Goal: Task Accomplishment & Management: Manage account settings

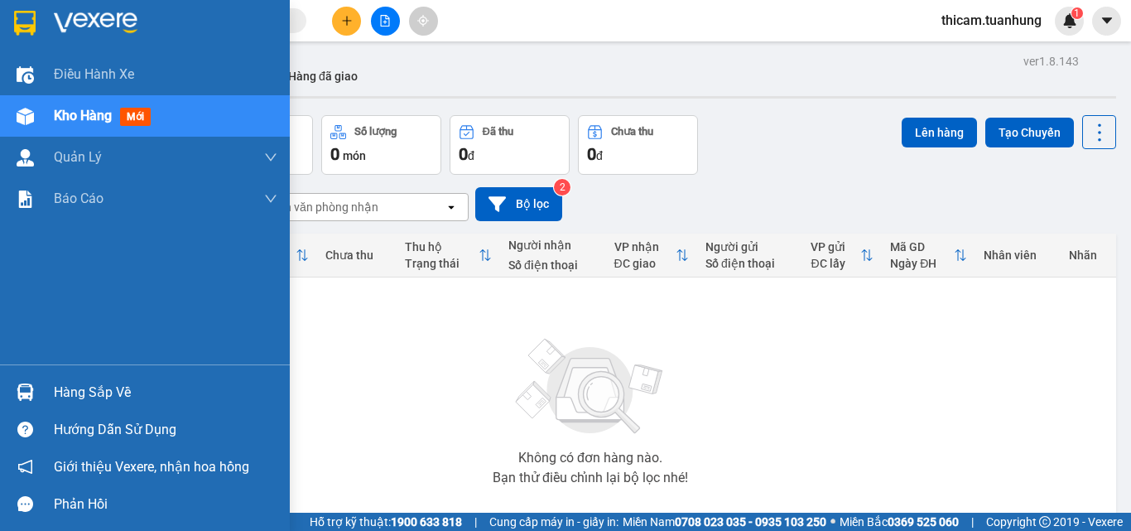
click at [84, 387] on div "Hàng sắp về" at bounding box center [166, 392] width 224 height 25
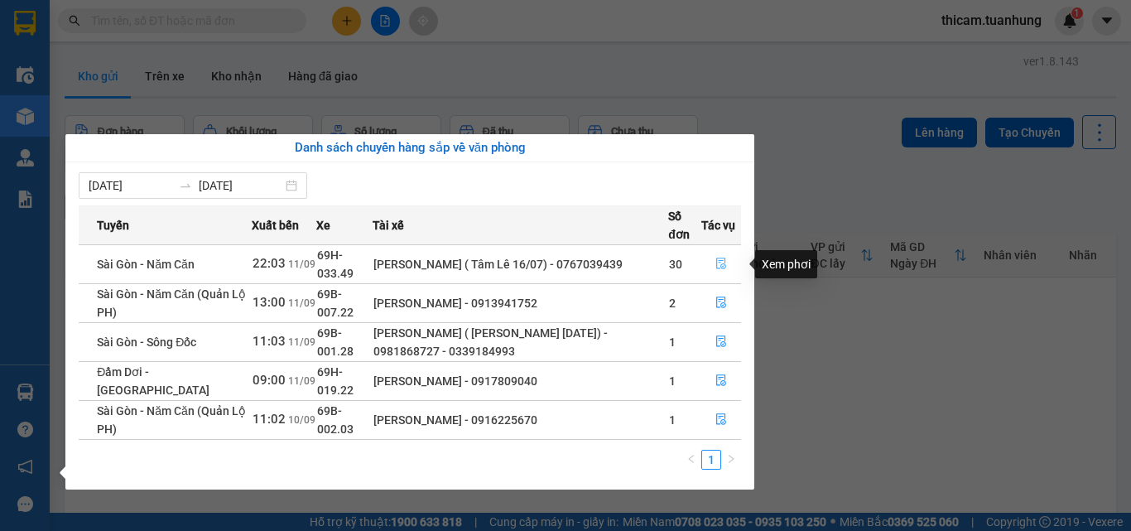
click at [720, 259] on icon "file-done" at bounding box center [721, 263] width 12 height 12
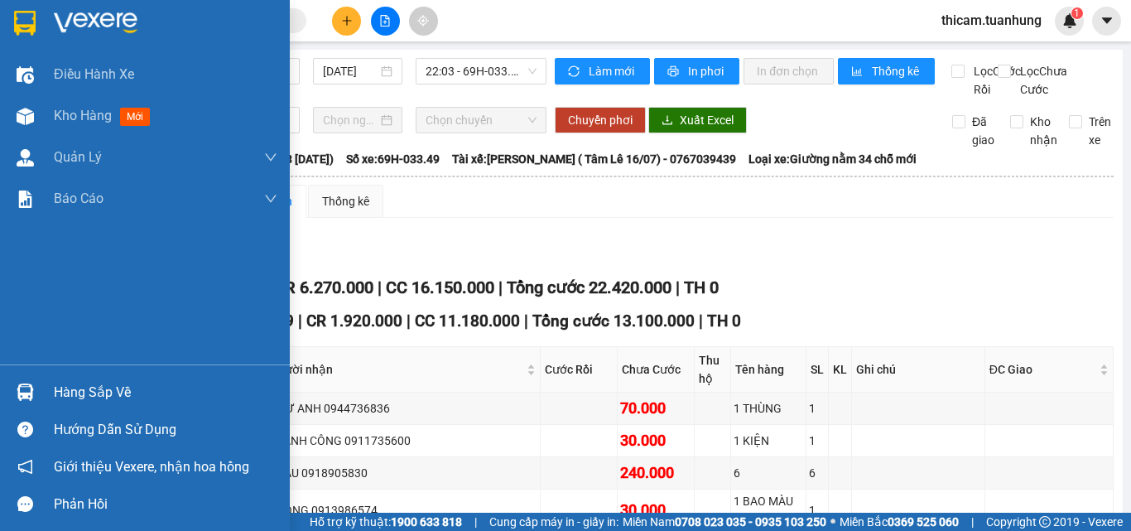
click at [108, 390] on div "Hàng sắp về" at bounding box center [166, 392] width 224 height 25
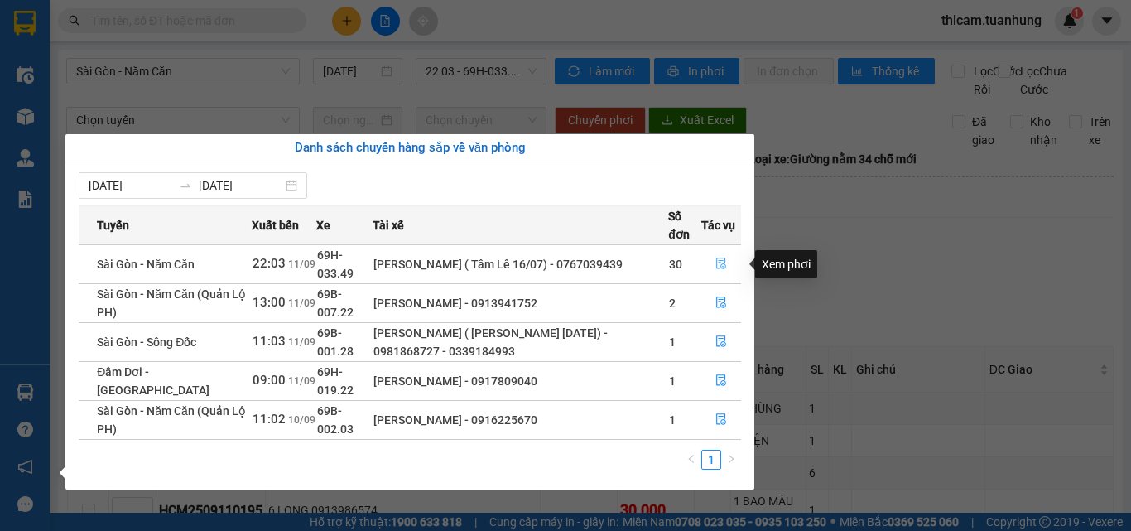
click at [721, 266] on icon "file-done" at bounding box center [721, 264] width 10 height 12
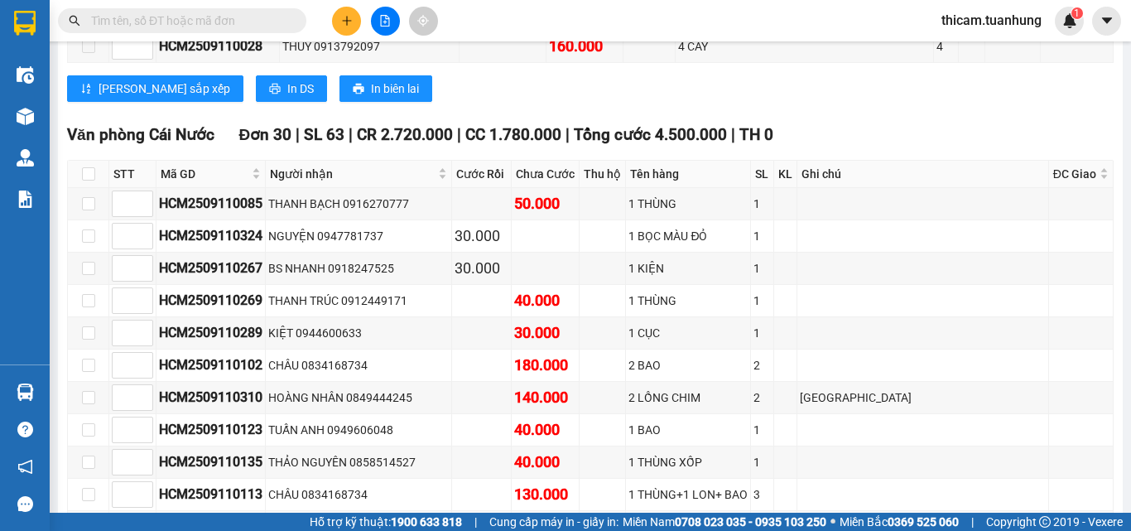
scroll to position [8663, 0]
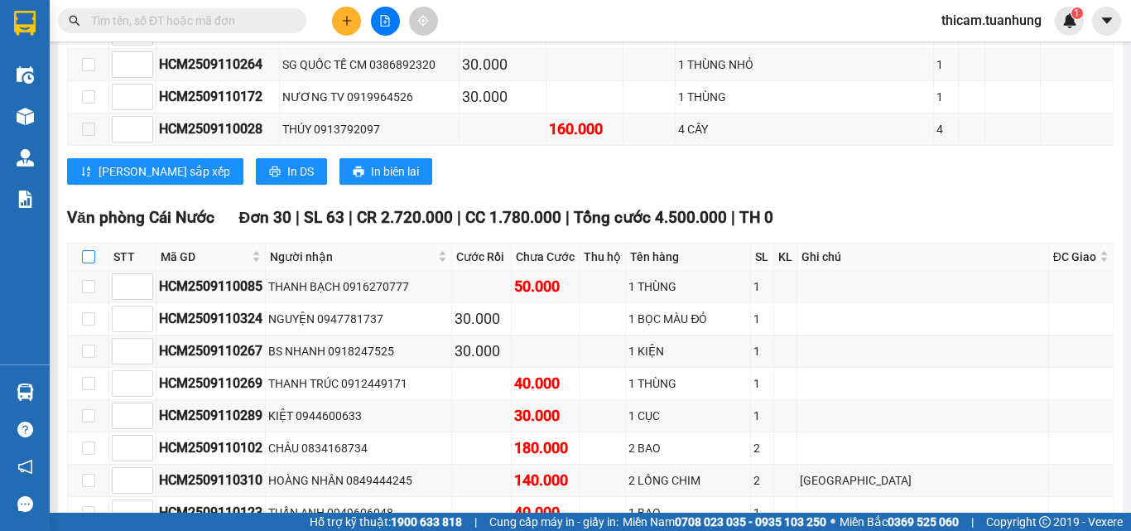
click at [83, 250] on input "checkbox" at bounding box center [88, 256] width 13 height 13
checkbox input "true"
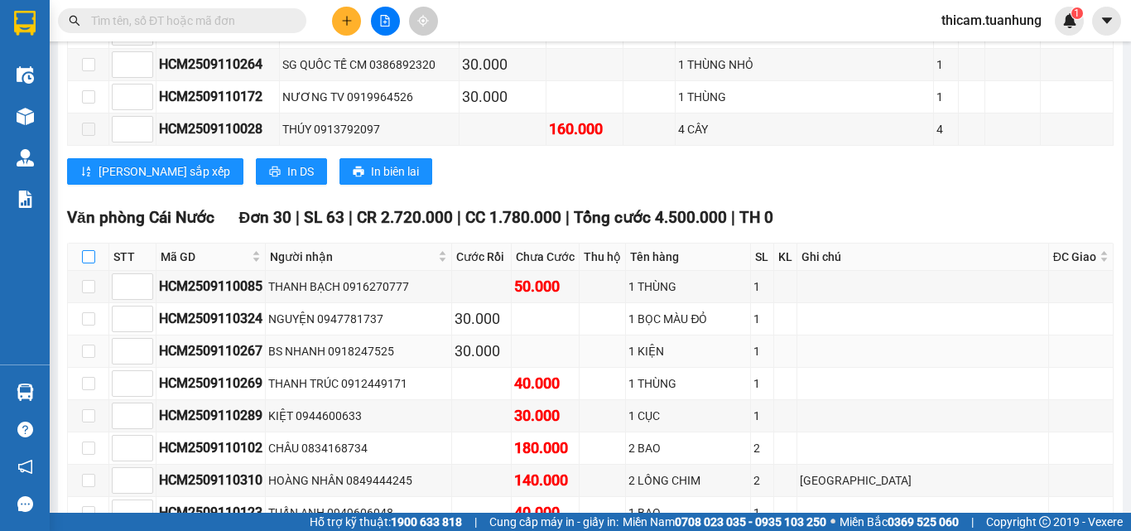
checkbox input "true"
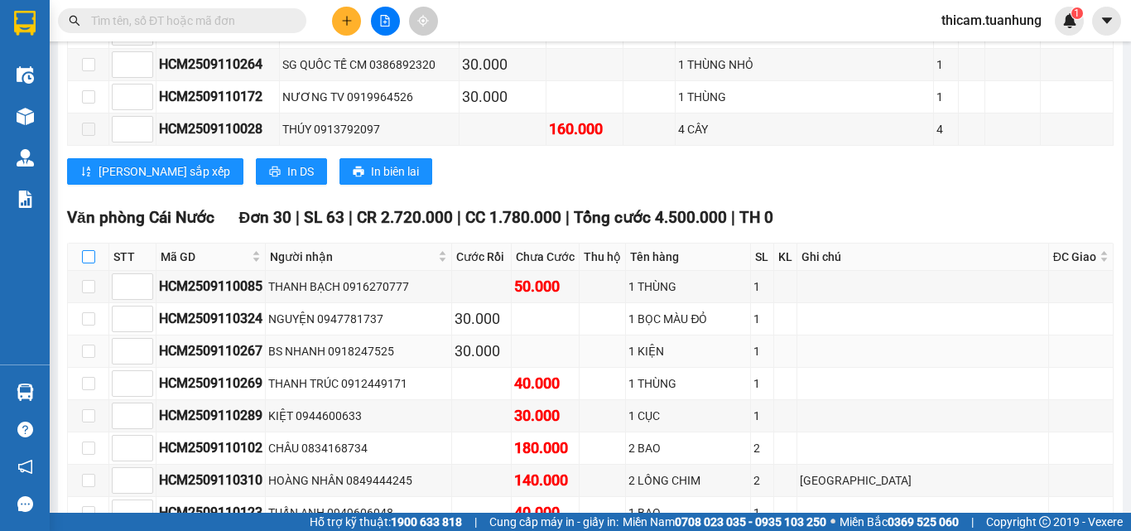
checkbox input "true"
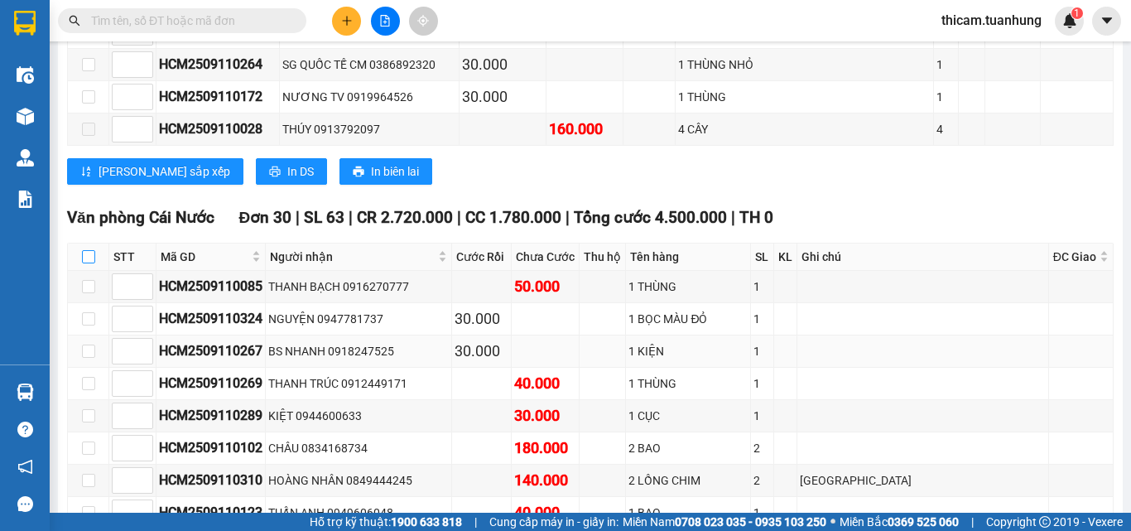
checkbox input "true"
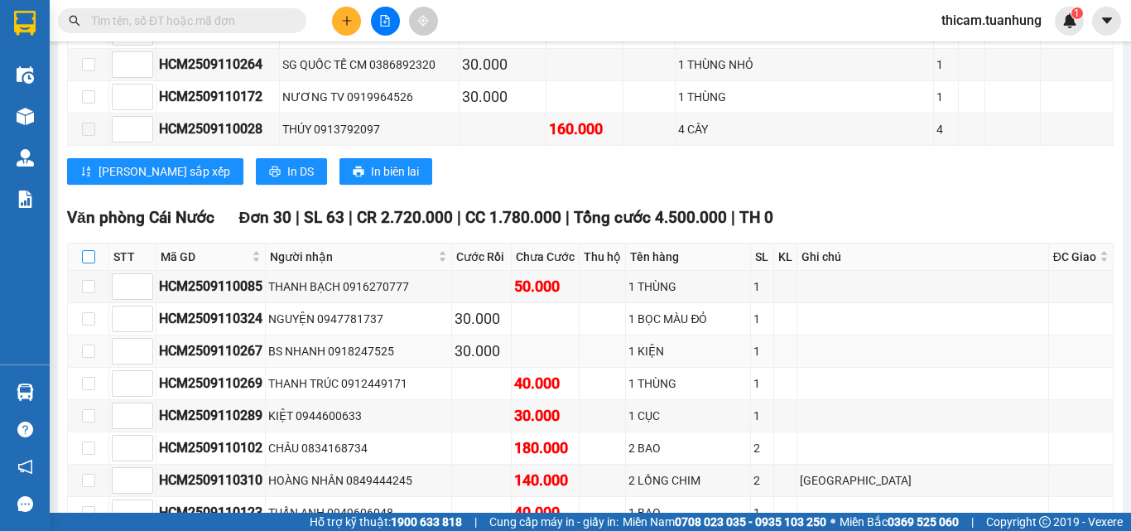
checkbox input "true"
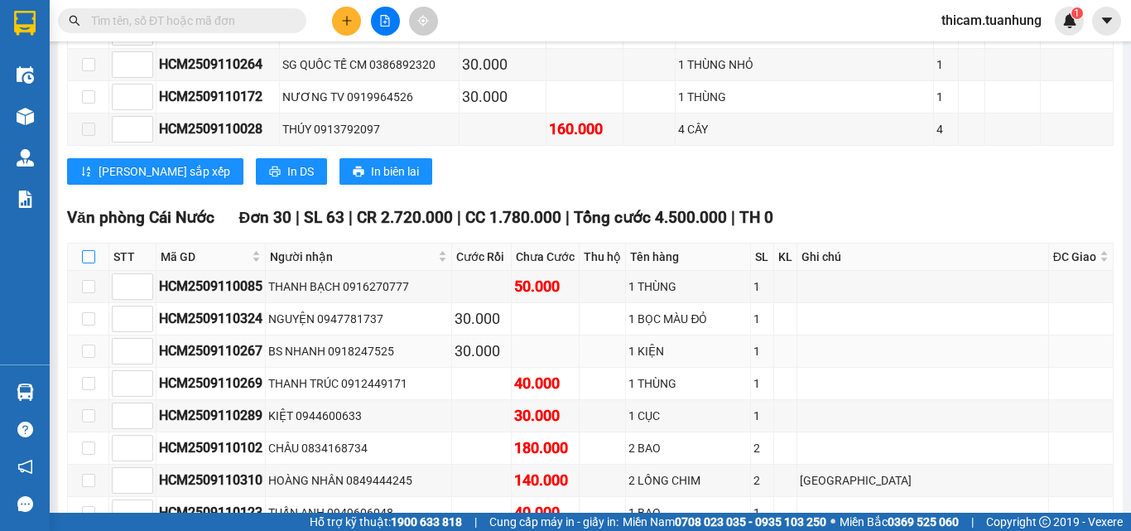
checkbox input "true"
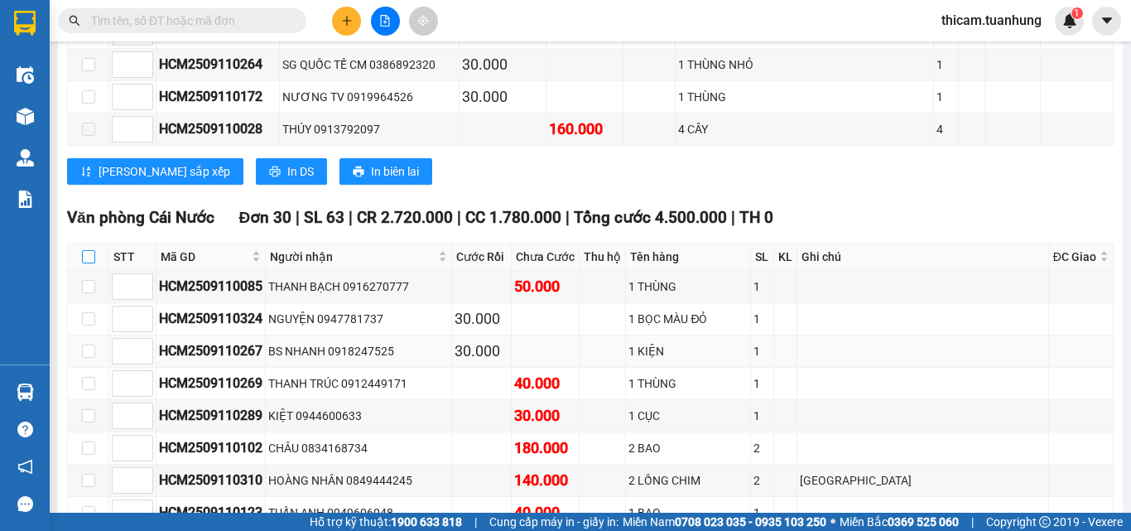
checkbox input "true"
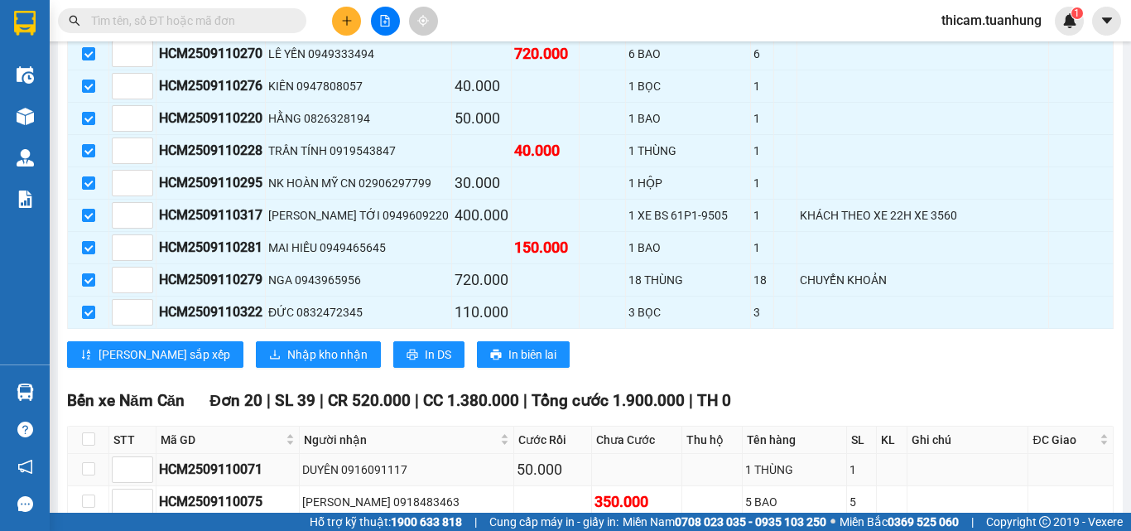
scroll to position [9656, 0]
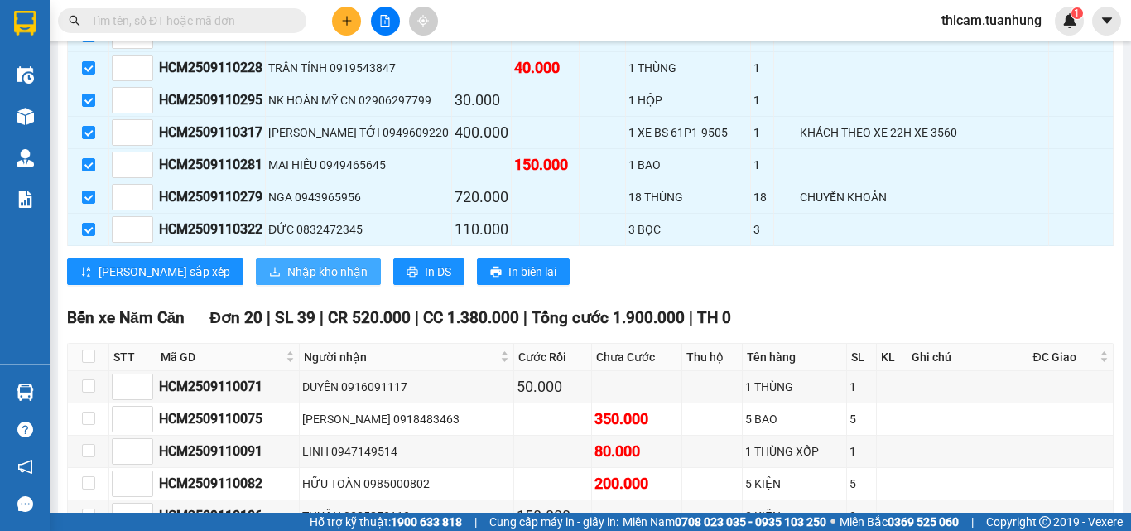
click at [287, 281] on span "Nhập kho nhận" at bounding box center [327, 271] width 80 height 18
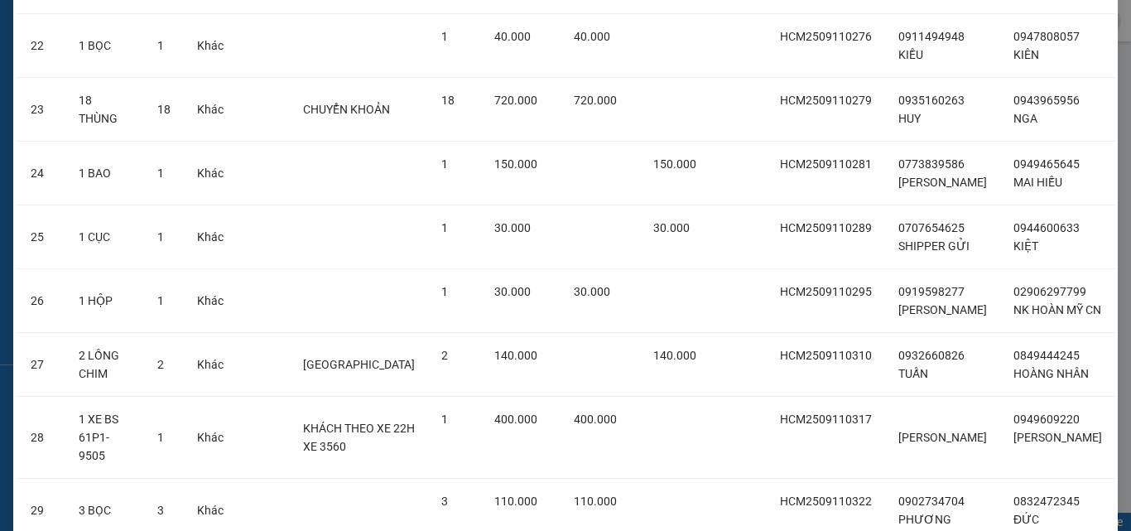
scroll to position [1751, 0]
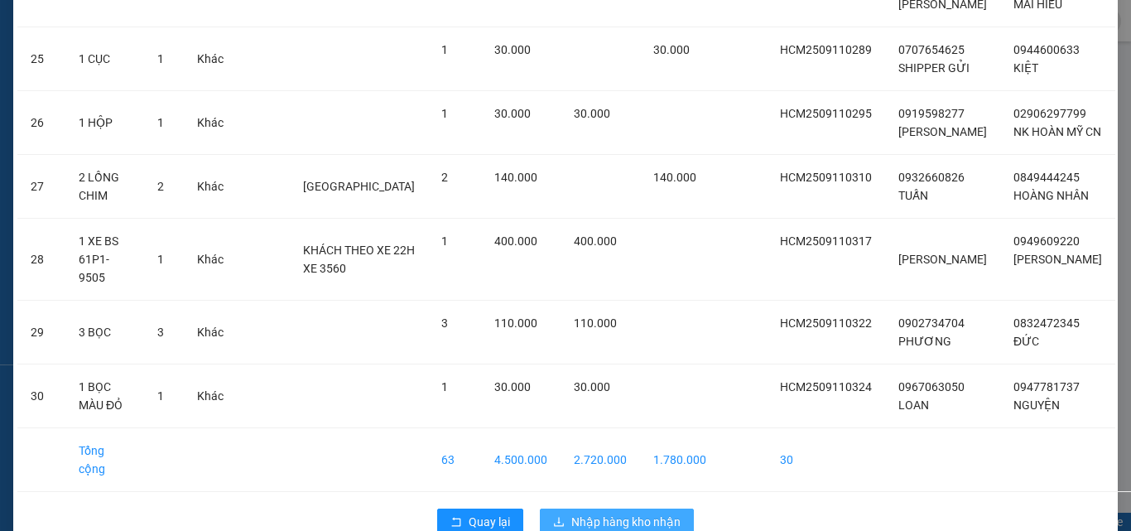
click at [606, 512] on span "Nhập hàng kho nhận" at bounding box center [625, 521] width 109 height 18
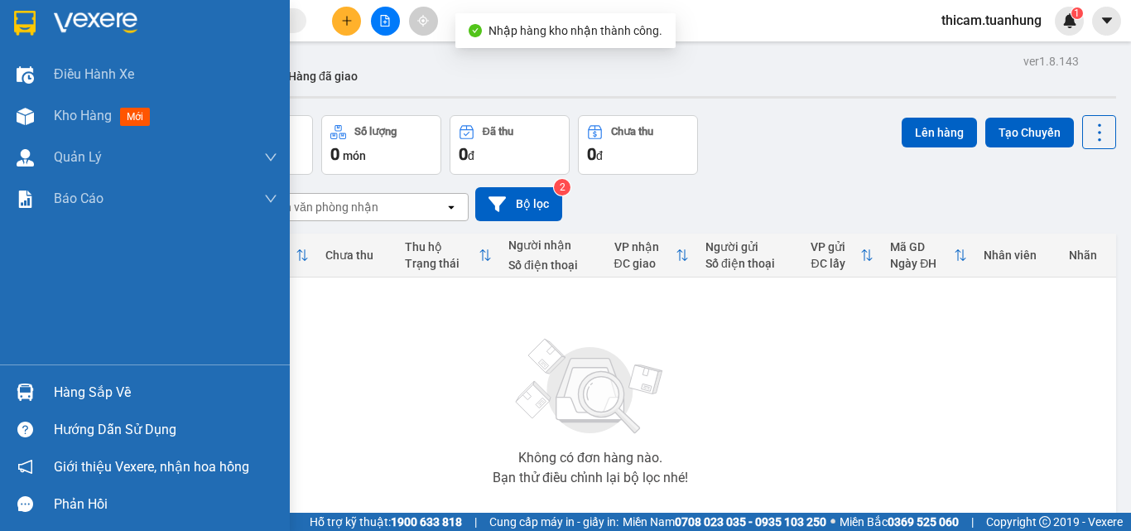
drag, startPoint x: 89, startPoint y: 390, endPoint x: 19, endPoint y: 395, distance: 69.7
click at [19, 395] on section "Kết quả tìm kiếm ( 0 ) Bộ lọc No Data thicam.tuanhung 1 Điều hành xe Kho hàng m…" at bounding box center [565, 265] width 1131 height 531
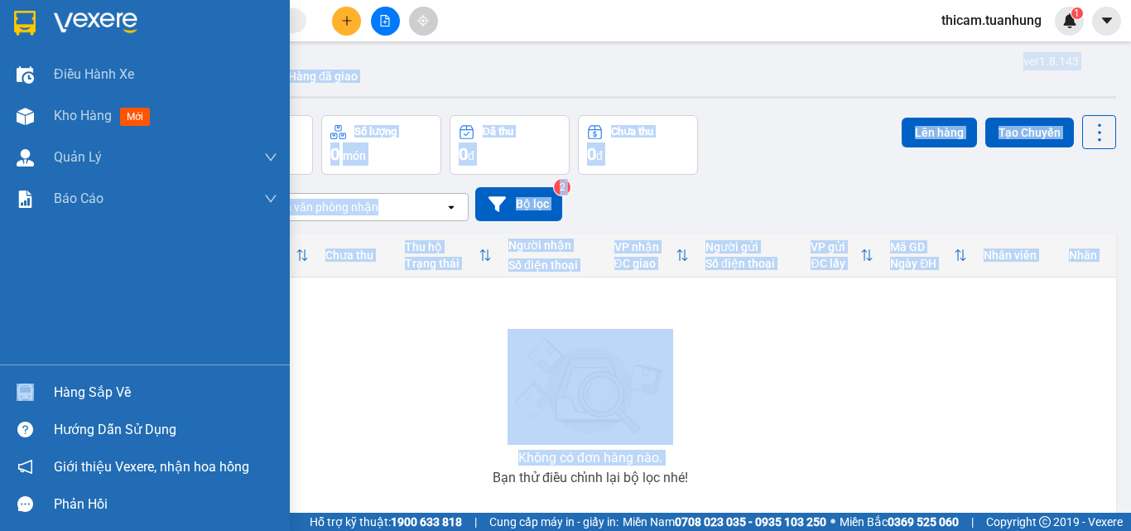
click at [78, 395] on div "Hàng sắp về" at bounding box center [166, 392] width 224 height 25
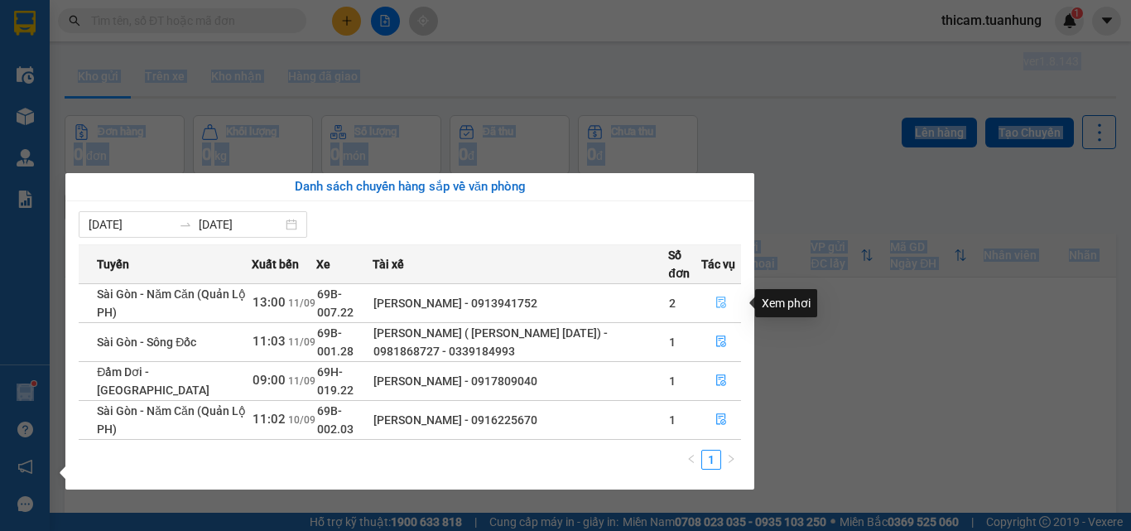
click at [724, 303] on icon "file-done" at bounding box center [721, 303] width 10 height 12
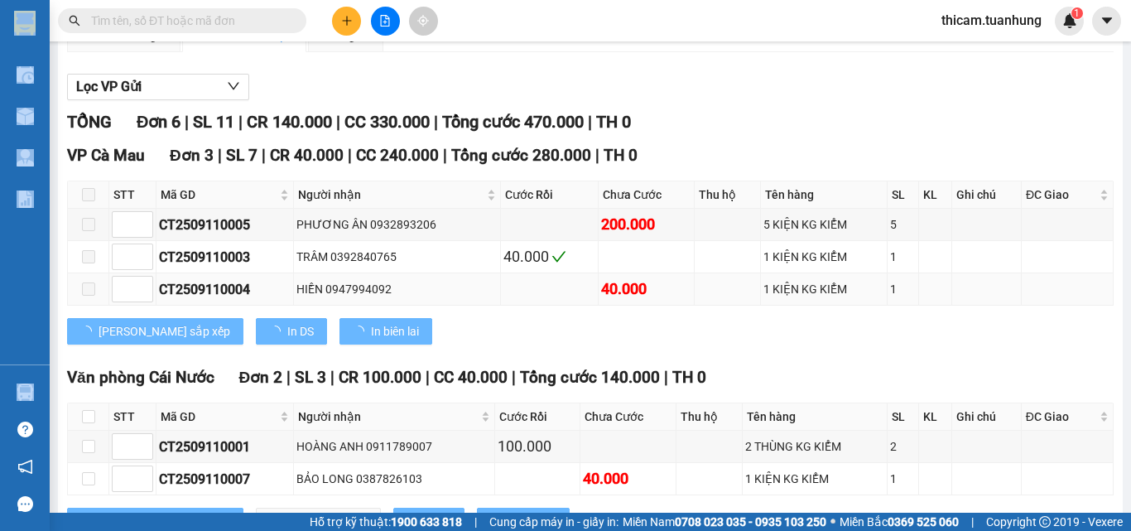
scroll to position [331, 0]
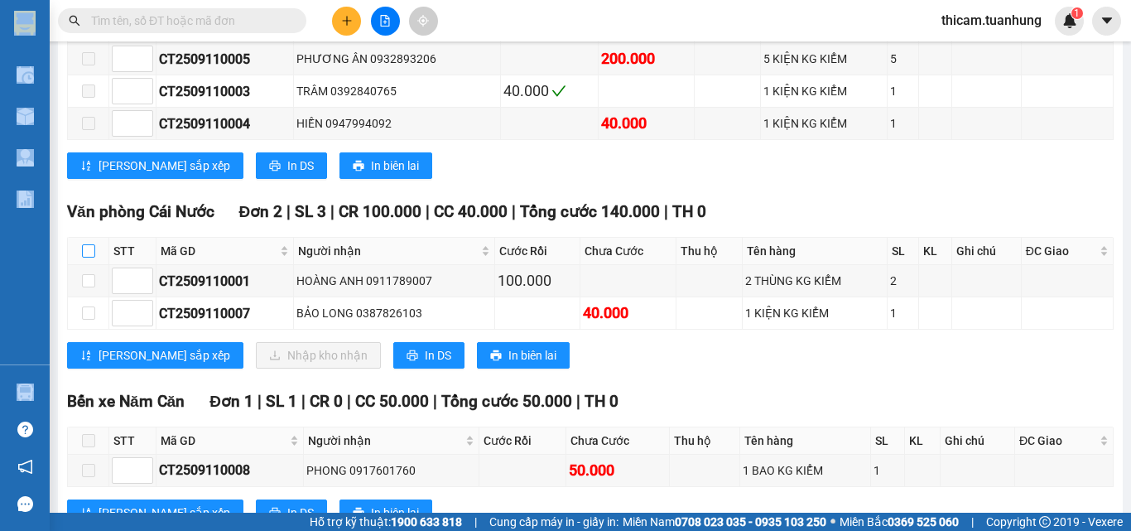
click at [89, 257] on input "checkbox" at bounding box center [88, 250] width 13 height 13
checkbox input "true"
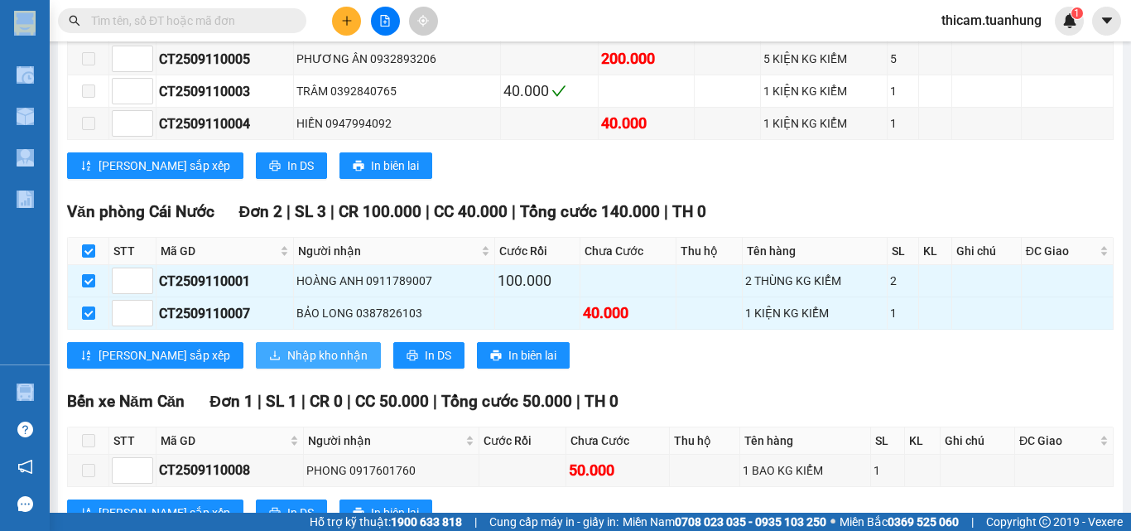
click at [287, 364] on span "Nhập kho nhận" at bounding box center [327, 355] width 80 height 18
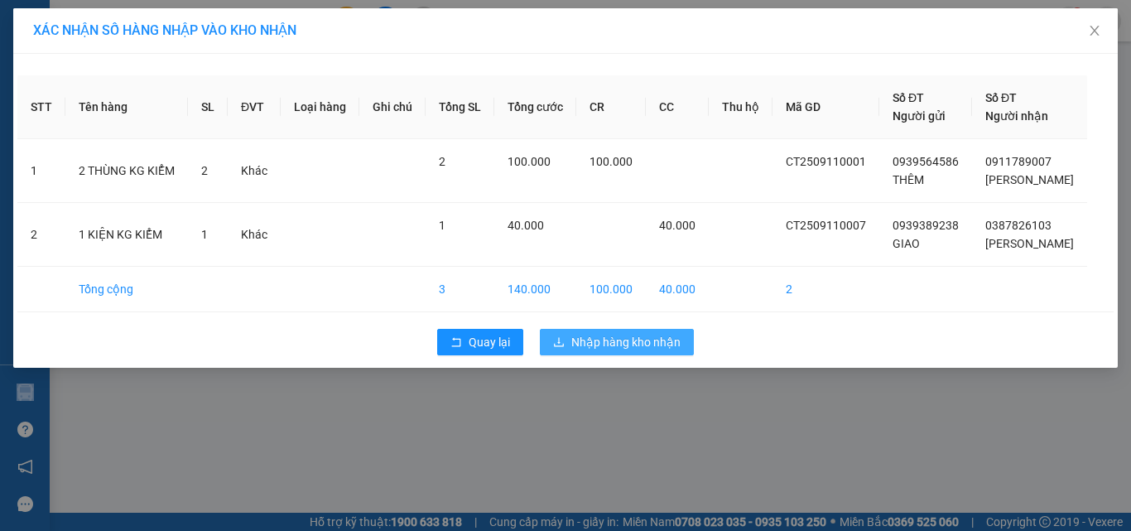
click at [666, 340] on span "Nhập hàng kho nhận" at bounding box center [625, 342] width 109 height 18
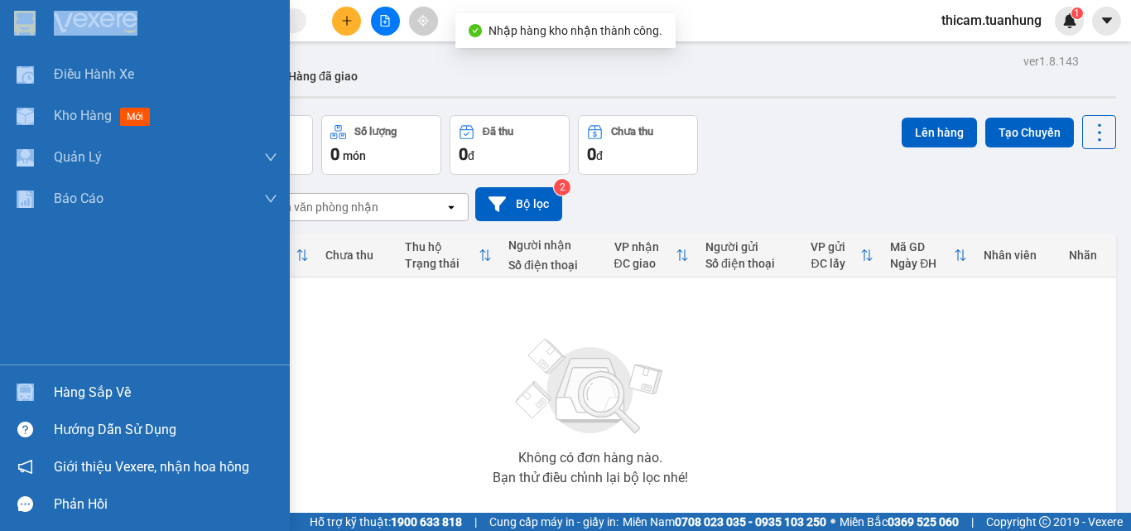
click at [97, 391] on div "Hàng sắp về" at bounding box center [166, 392] width 224 height 25
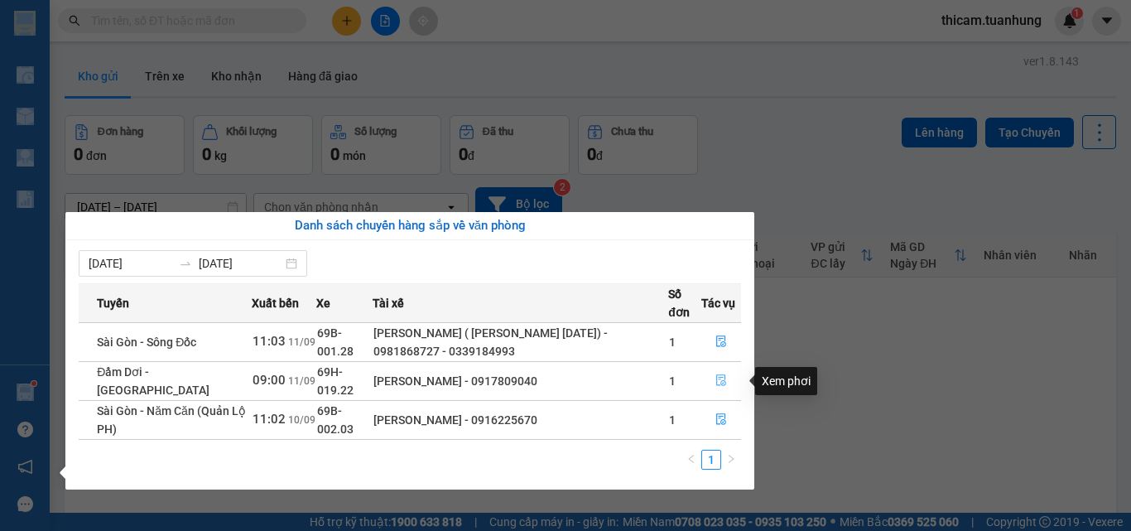
click at [719, 373] on button "button" at bounding box center [721, 381] width 38 height 26
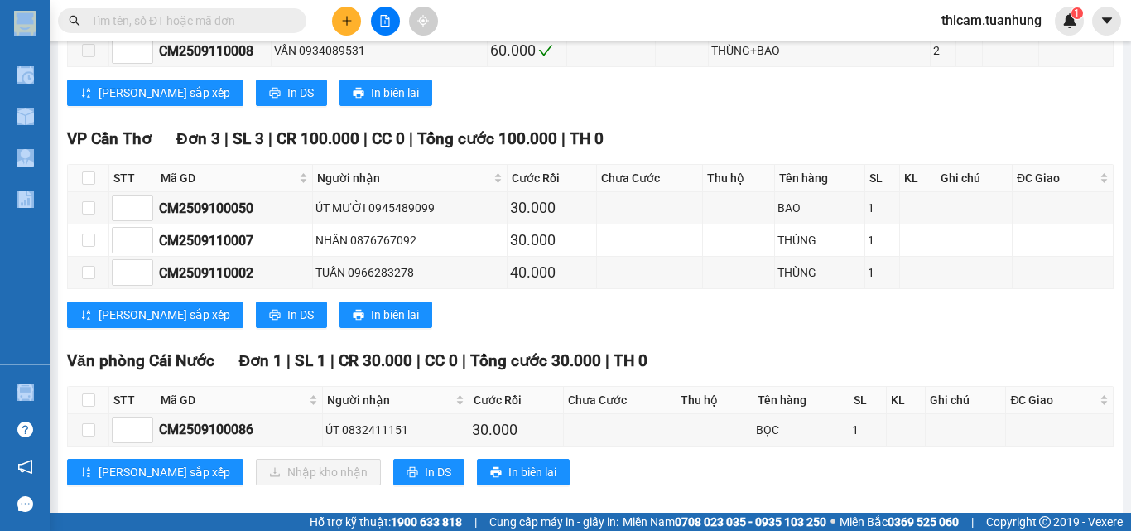
scroll to position [700, 0]
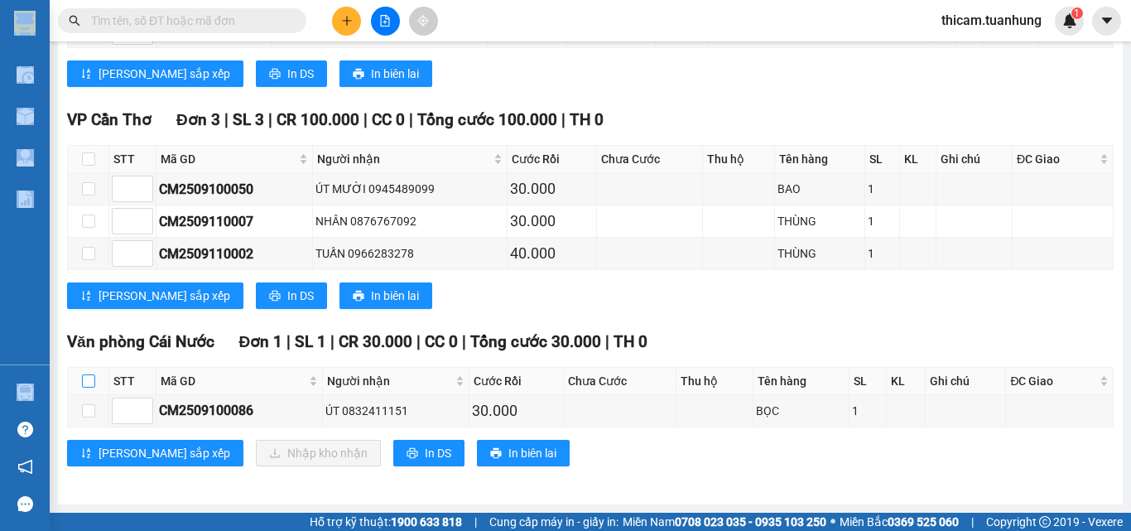
click at [89, 380] on input "checkbox" at bounding box center [88, 380] width 13 height 13
checkbox input "true"
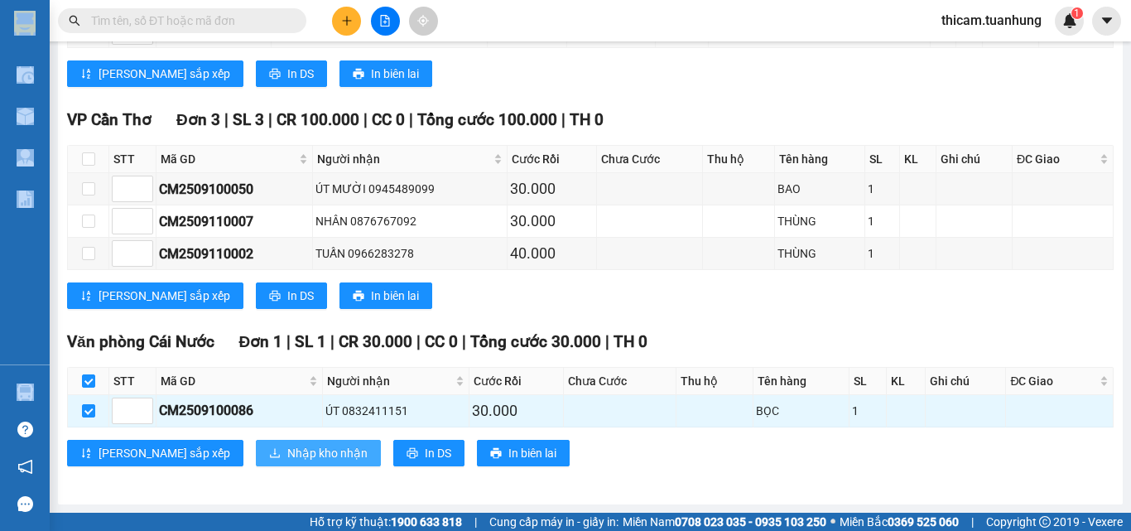
click at [292, 457] on span "Nhập kho nhận" at bounding box center [327, 453] width 80 height 18
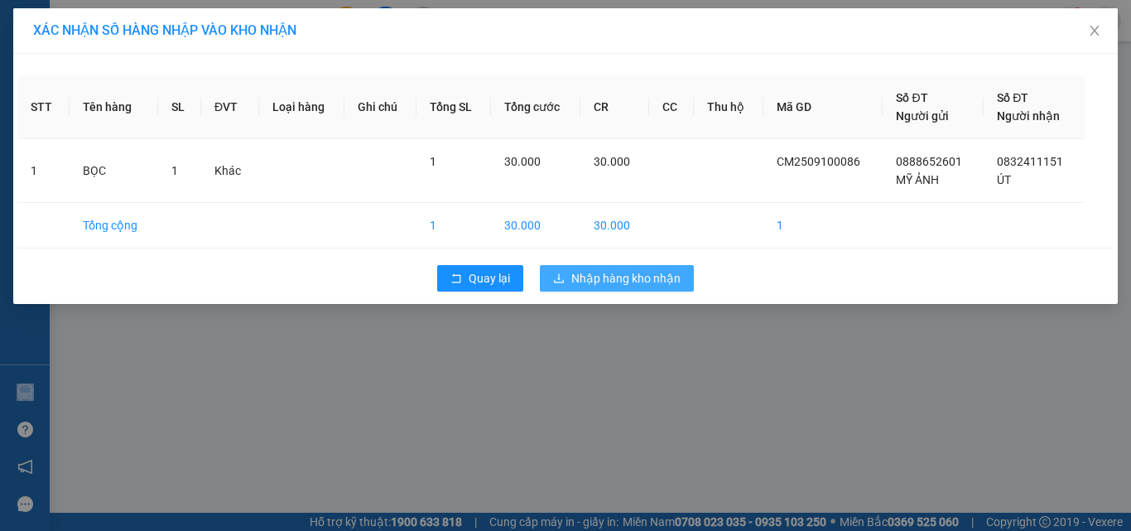
click at [630, 283] on span "Nhập hàng kho nhận" at bounding box center [625, 278] width 109 height 18
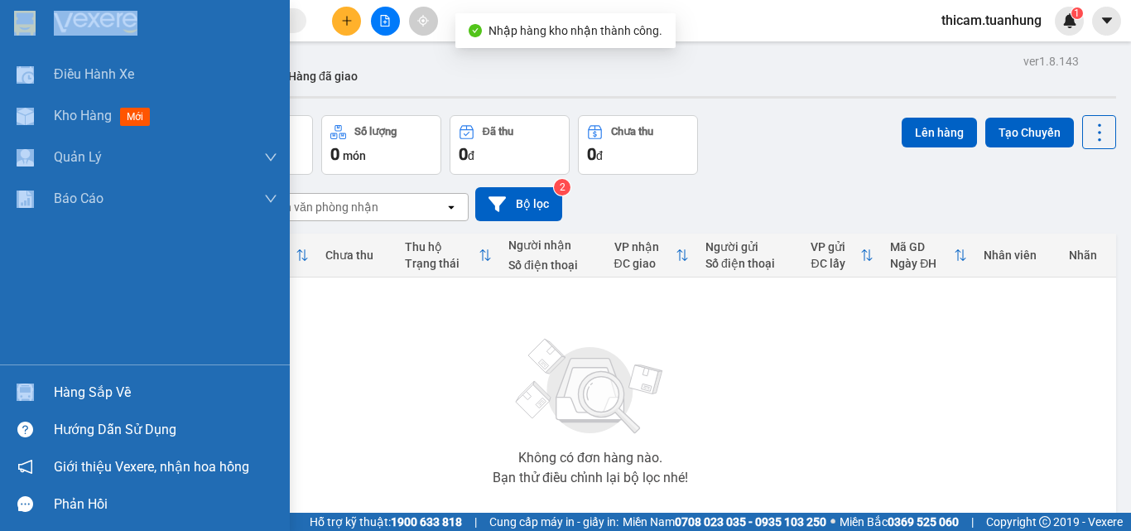
click at [106, 389] on div "Hàng sắp về" at bounding box center [166, 392] width 224 height 25
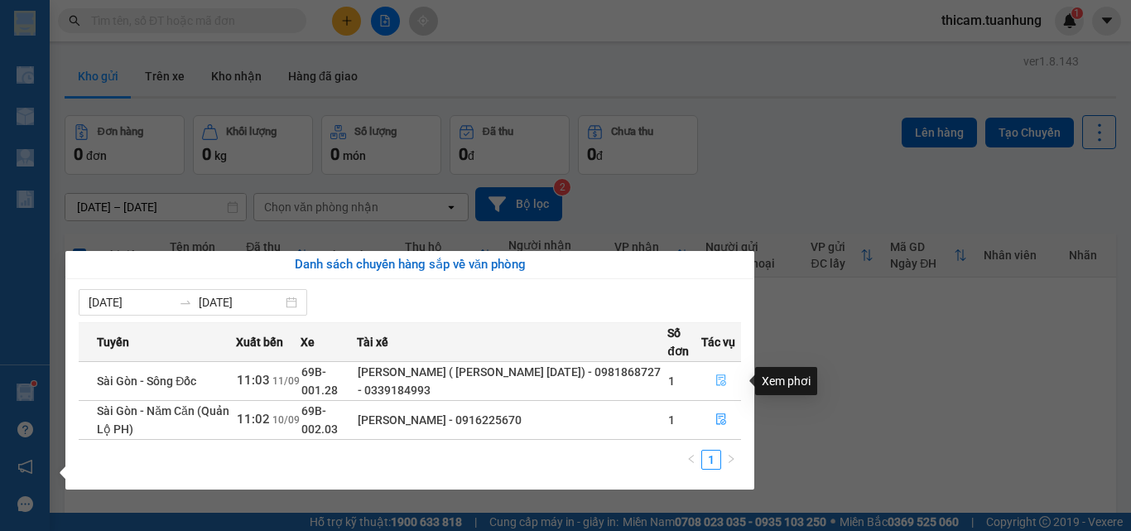
click at [725, 382] on icon "file-done" at bounding box center [721, 380] width 12 height 12
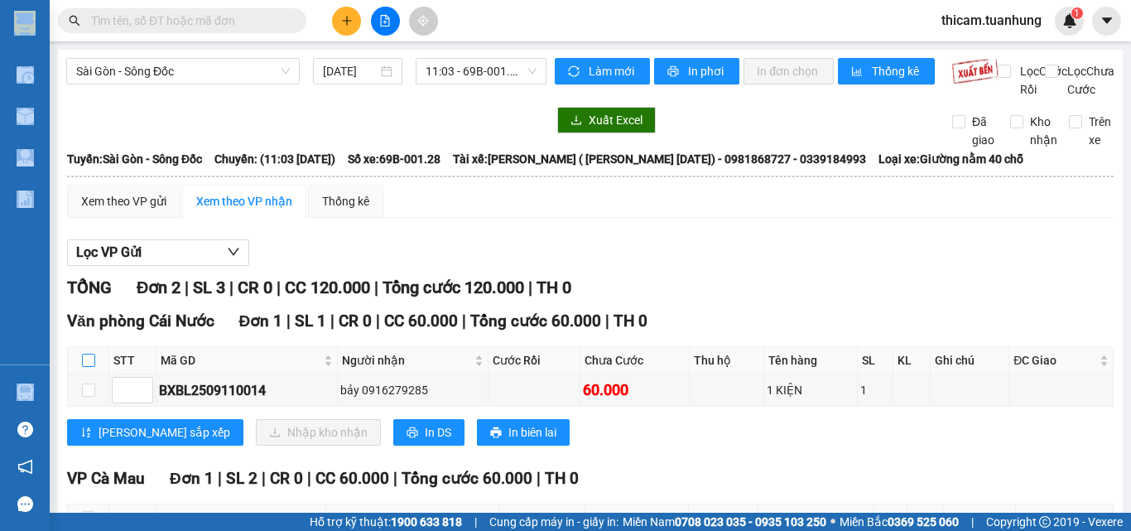
click at [89, 367] on input "checkbox" at bounding box center [88, 360] width 13 height 13
checkbox input "true"
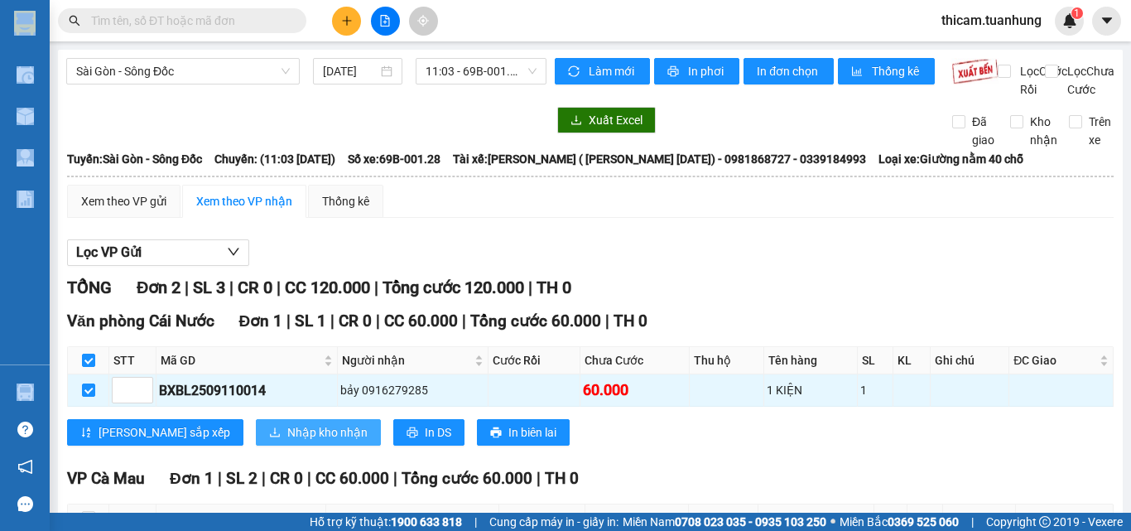
click at [256, 445] on button "Nhập kho nhận" at bounding box center [318, 432] width 125 height 26
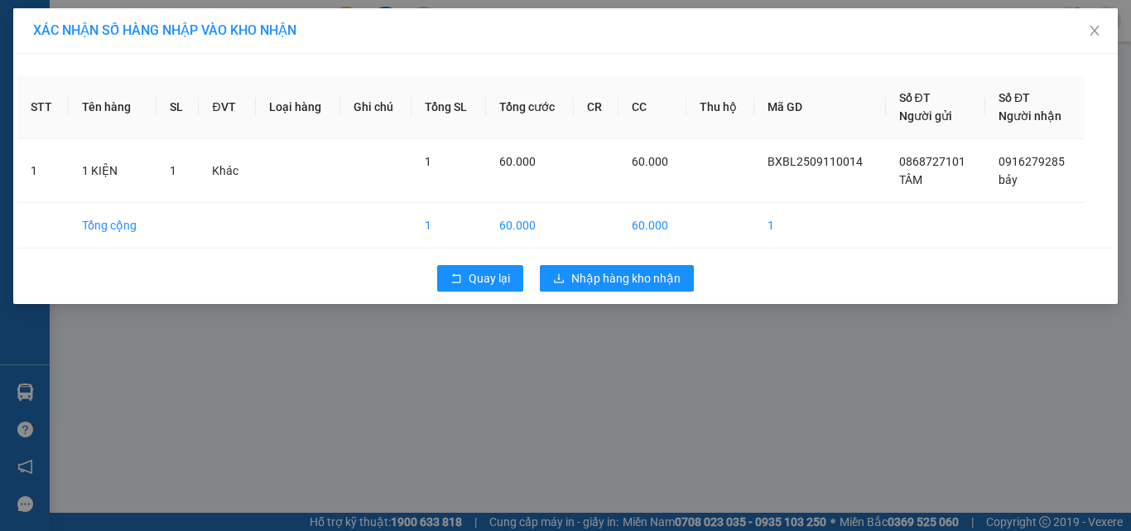
click at [646, 261] on div "Quay lại Nhập hàng kho nhận" at bounding box center [565, 278] width 1096 height 43
click at [646, 276] on span "Nhập hàng kho nhận" at bounding box center [625, 278] width 109 height 18
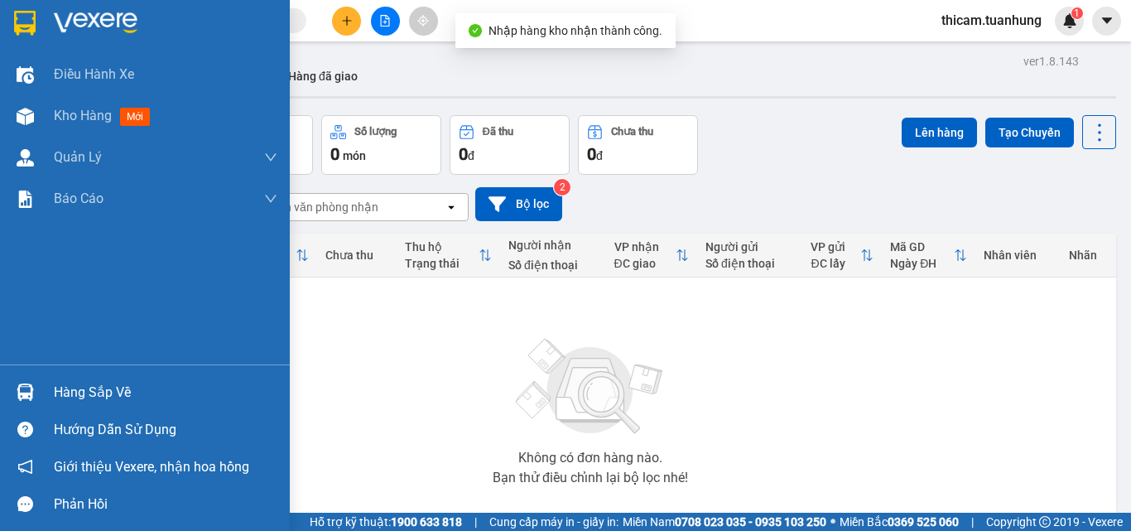
click at [75, 386] on div "Hàng sắp về" at bounding box center [166, 392] width 224 height 25
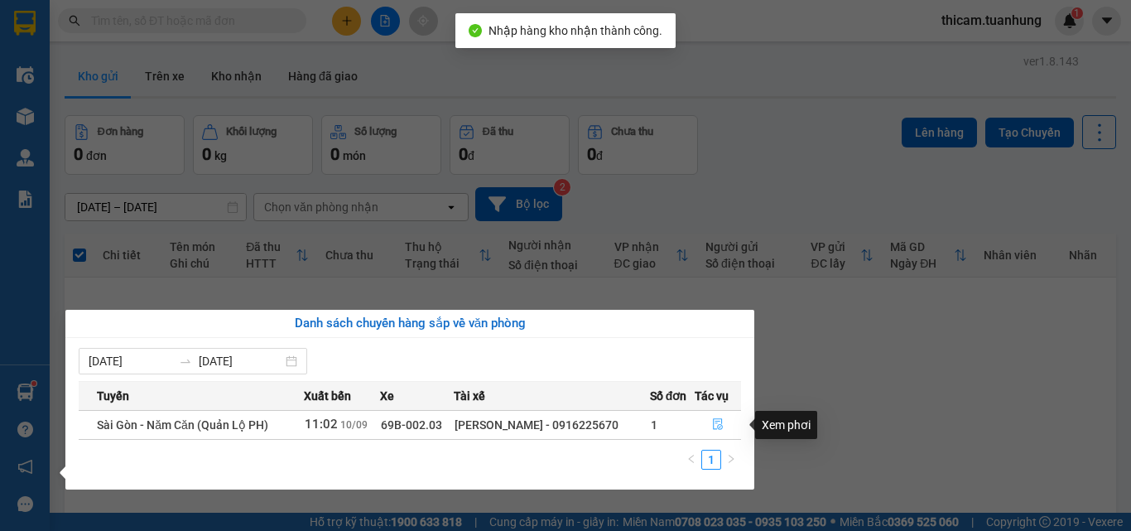
click at [715, 427] on icon "file-done" at bounding box center [718, 424] width 12 height 12
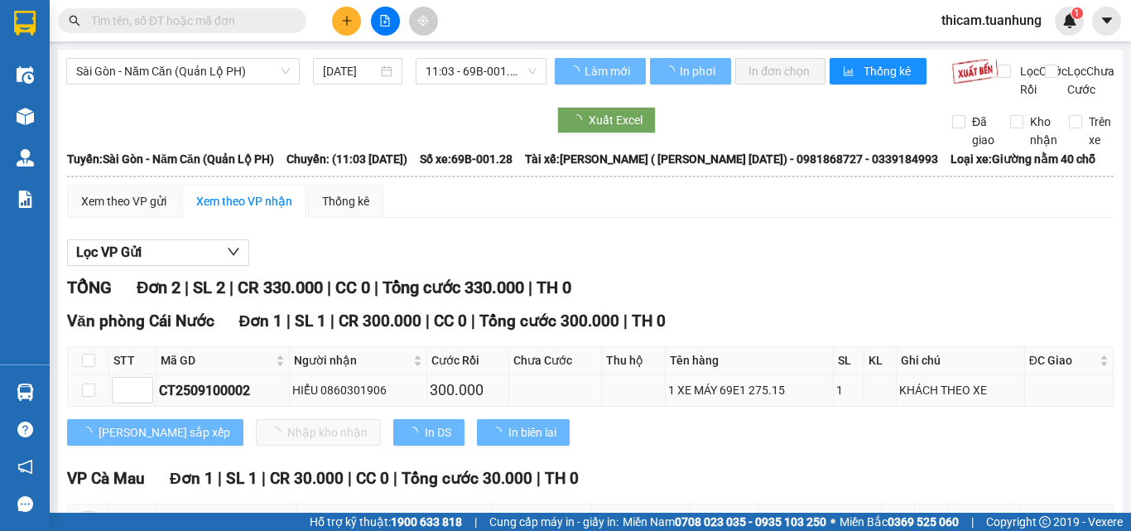
type input "10/09/2025"
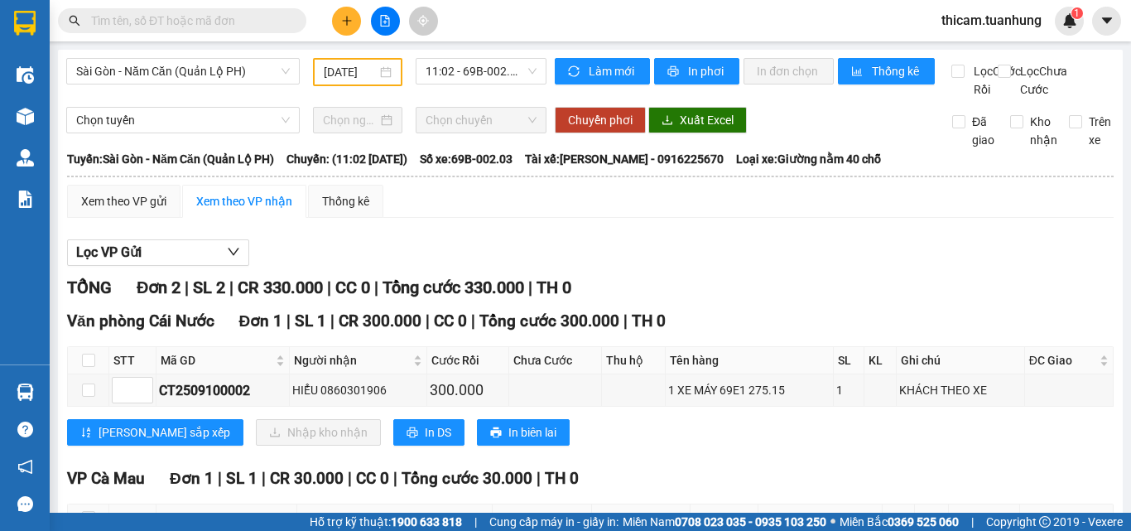
click at [95, 374] on th at bounding box center [88, 360] width 41 height 27
click at [93, 367] on input "checkbox" at bounding box center [88, 360] width 13 height 13
checkbox input "true"
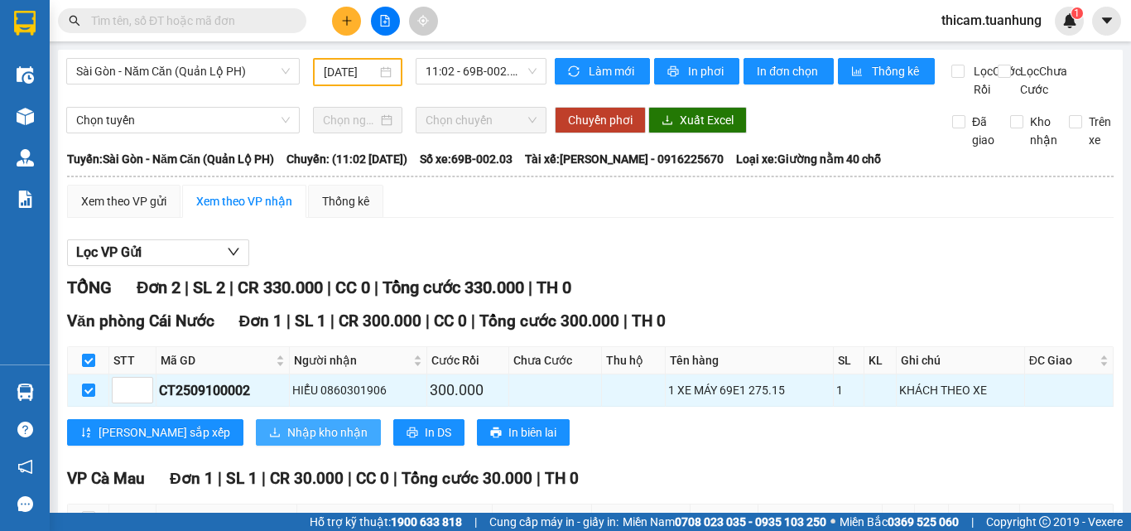
click at [287, 441] on span "Nhập kho nhận" at bounding box center [327, 432] width 80 height 18
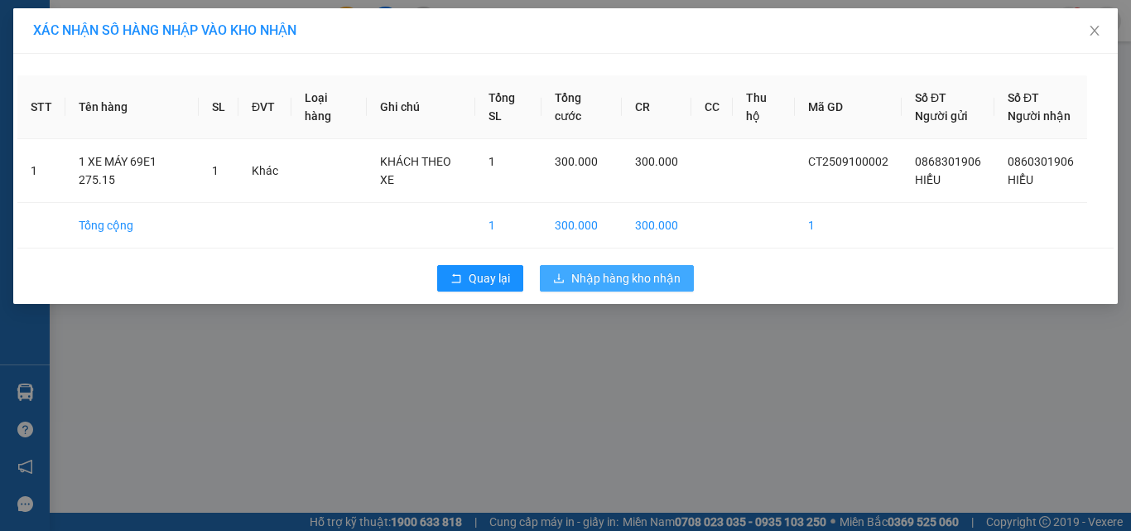
click at [594, 273] on span "Nhập hàng kho nhận" at bounding box center [625, 278] width 109 height 18
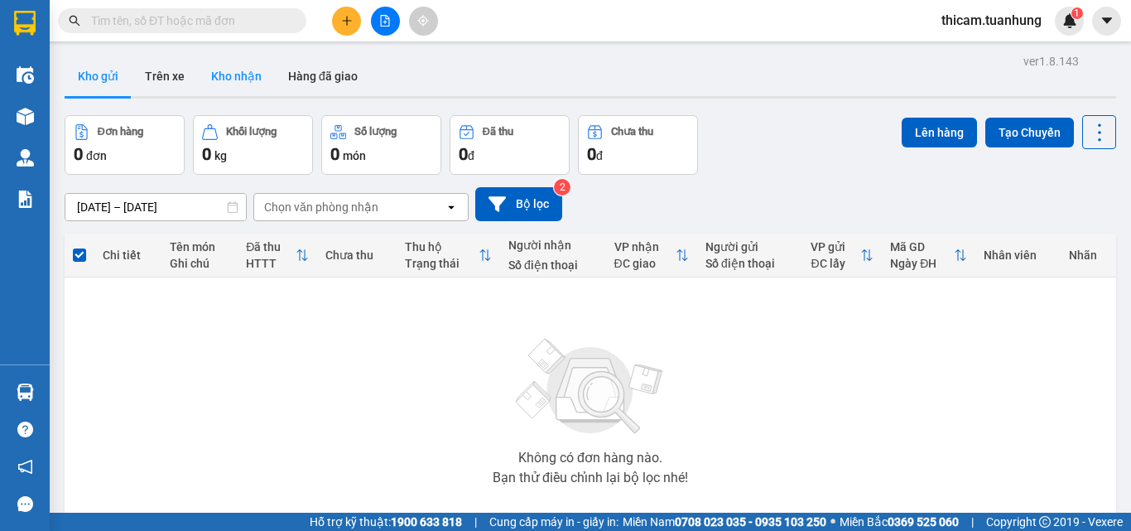
click at [248, 86] on button "Kho nhận" at bounding box center [236, 76] width 77 height 40
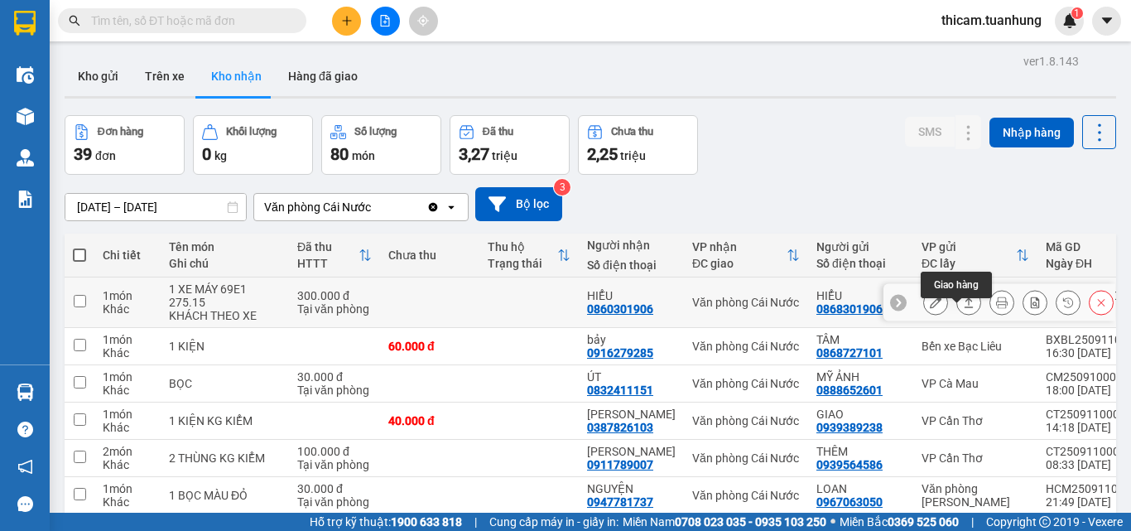
click at [963, 308] on icon at bounding box center [969, 302] width 12 height 12
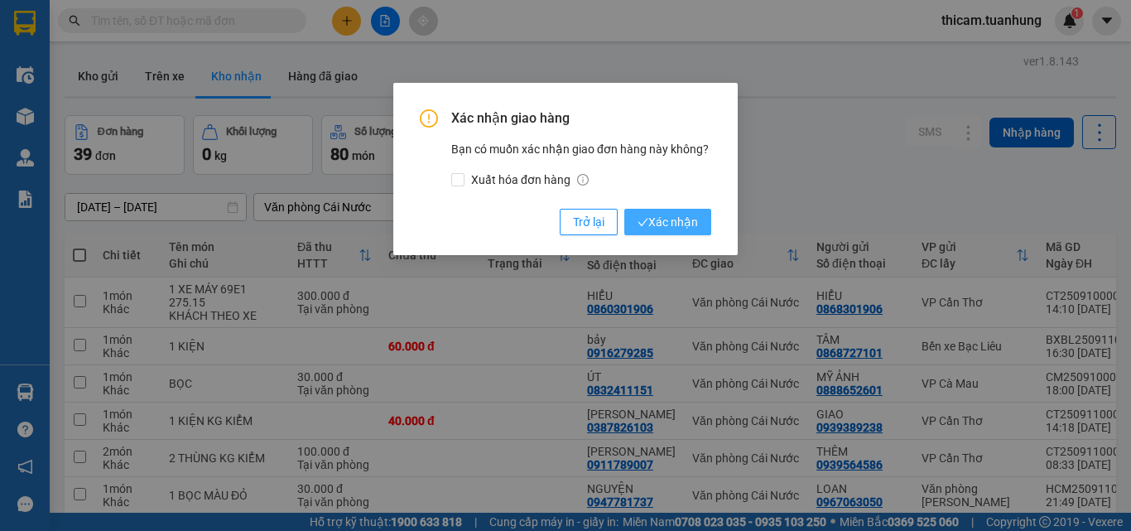
click at [662, 219] on span "Xác nhận" at bounding box center [667, 222] width 60 height 18
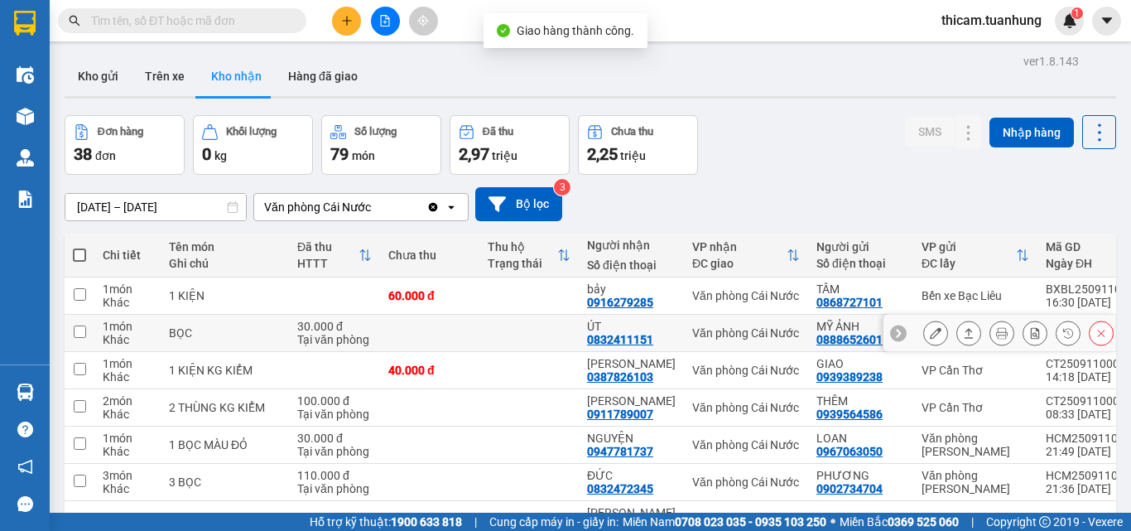
scroll to position [166, 0]
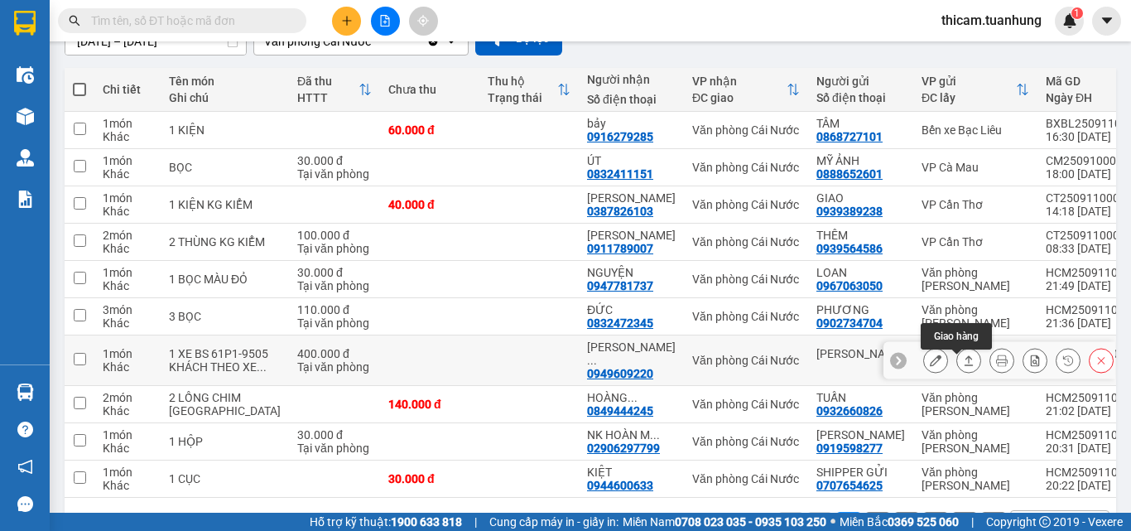
click at [963, 361] on icon at bounding box center [969, 360] width 12 height 12
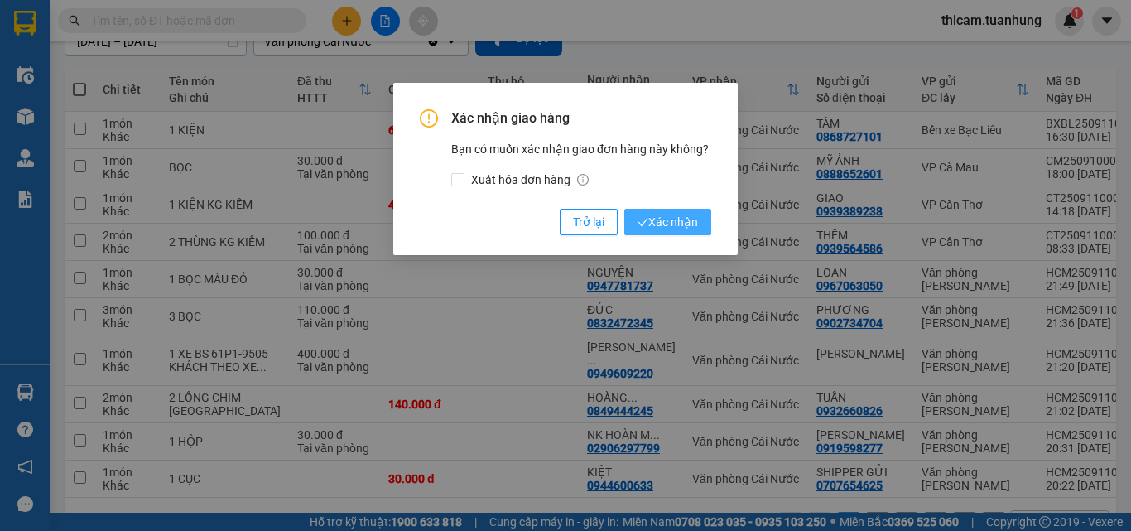
click at [661, 217] on span "Xác nhận" at bounding box center [667, 222] width 60 height 18
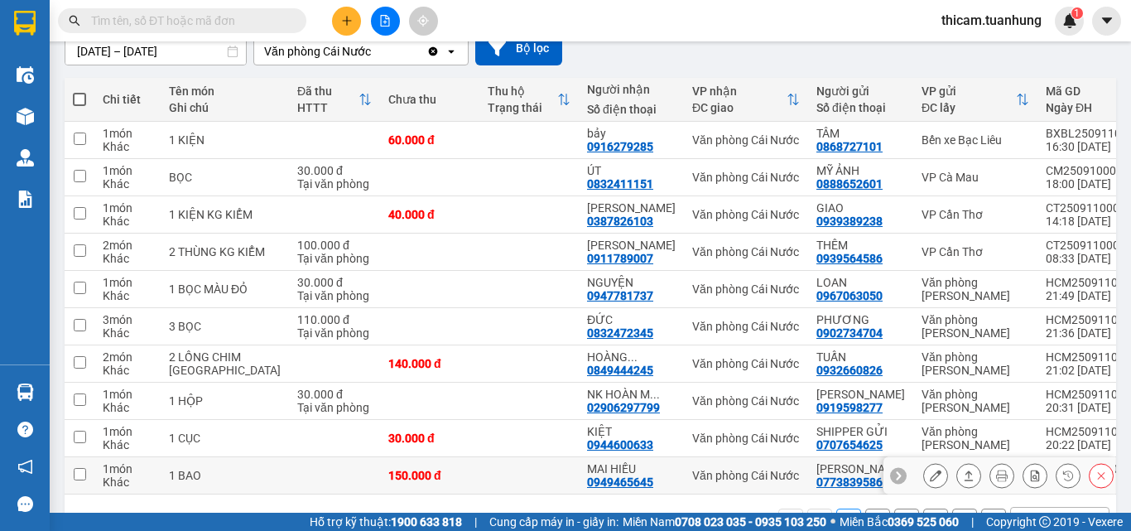
scroll to position [238, 0]
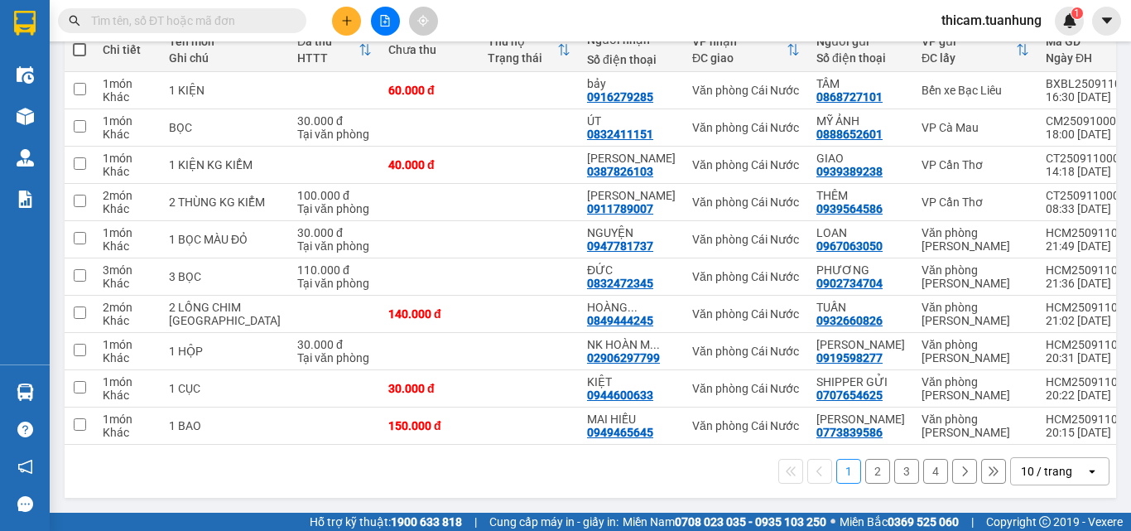
click at [865, 477] on button "2" at bounding box center [877, 471] width 25 height 25
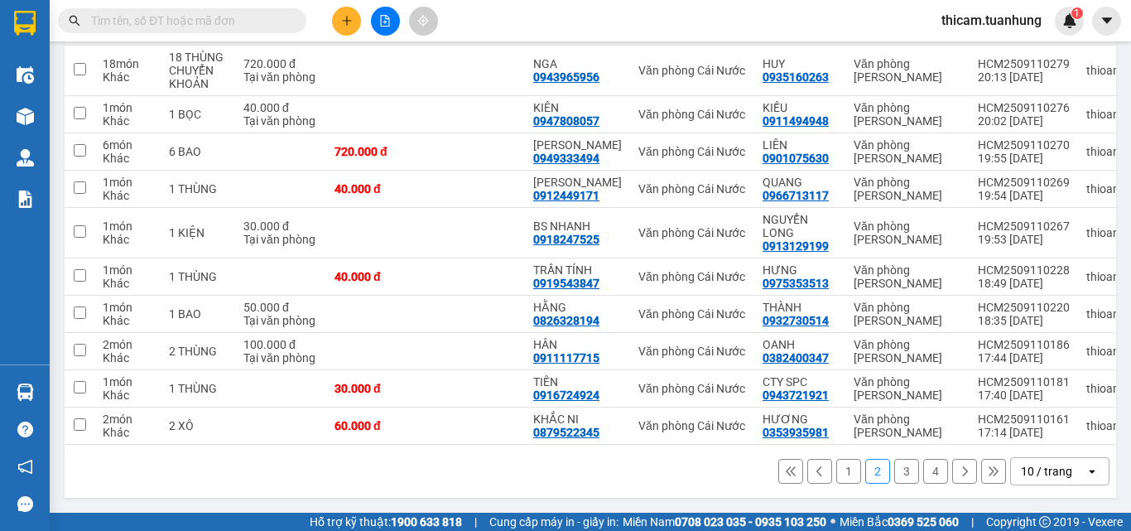
click at [894, 474] on button "3" at bounding box center [906, 471] width 25 height 25
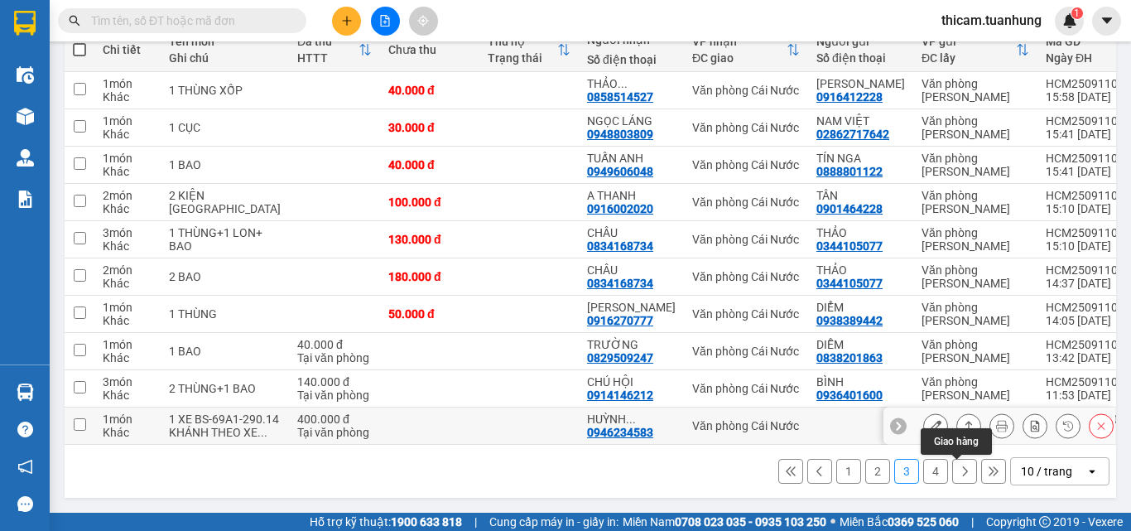
click at [963, 431] on icon at bounding box center [969, 426] width 12 height 12
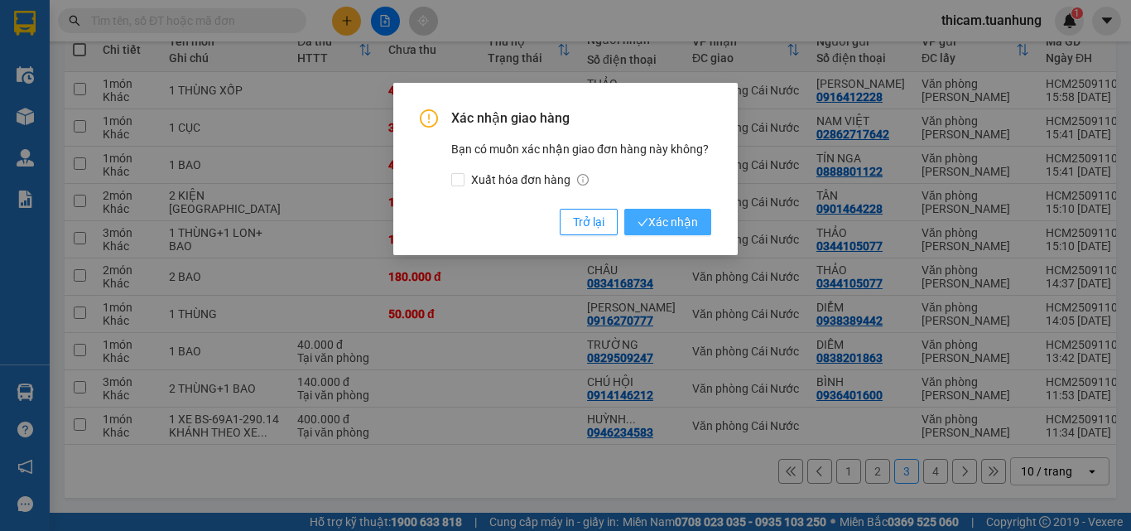
click at [675, 224] on span "Xác nhận" at bounding box center [667, 222] width 60 height 18
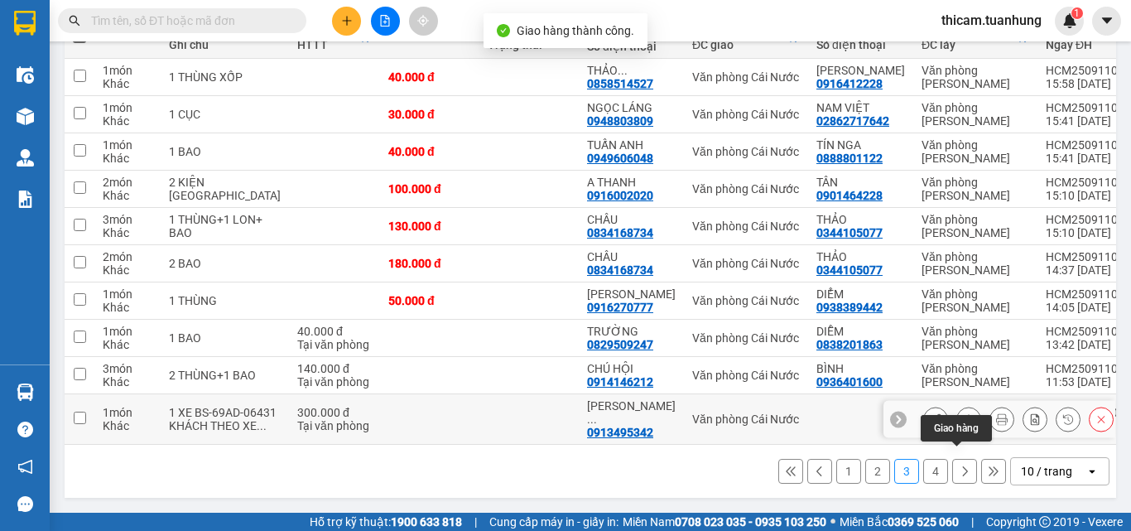
click at [964, 424] on icon at bounding box center [968, 419] width 9 height 10
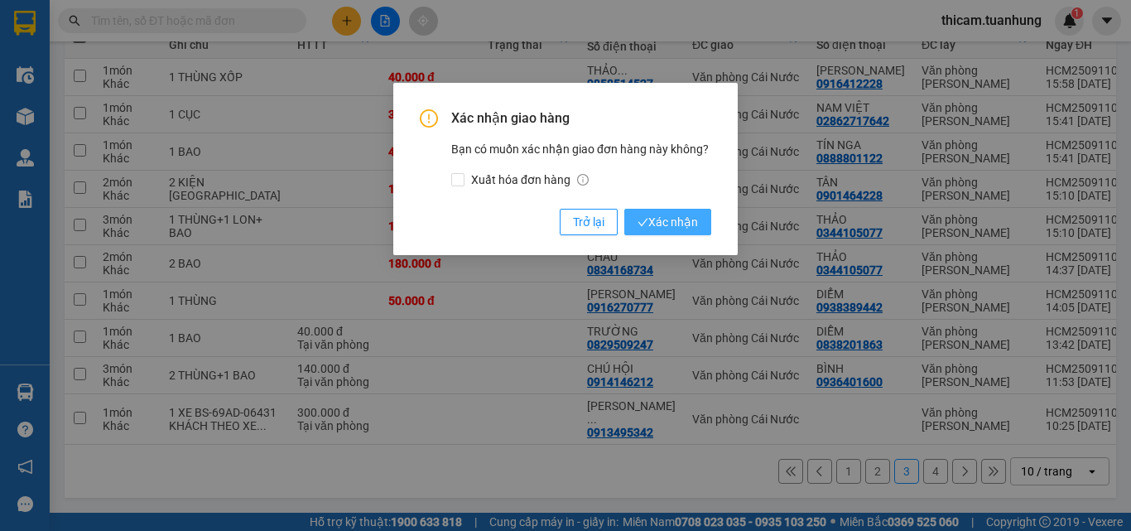
click at [668, 222] on span "Xác nhận" at bounding box center [667, 222] width 60 height 18
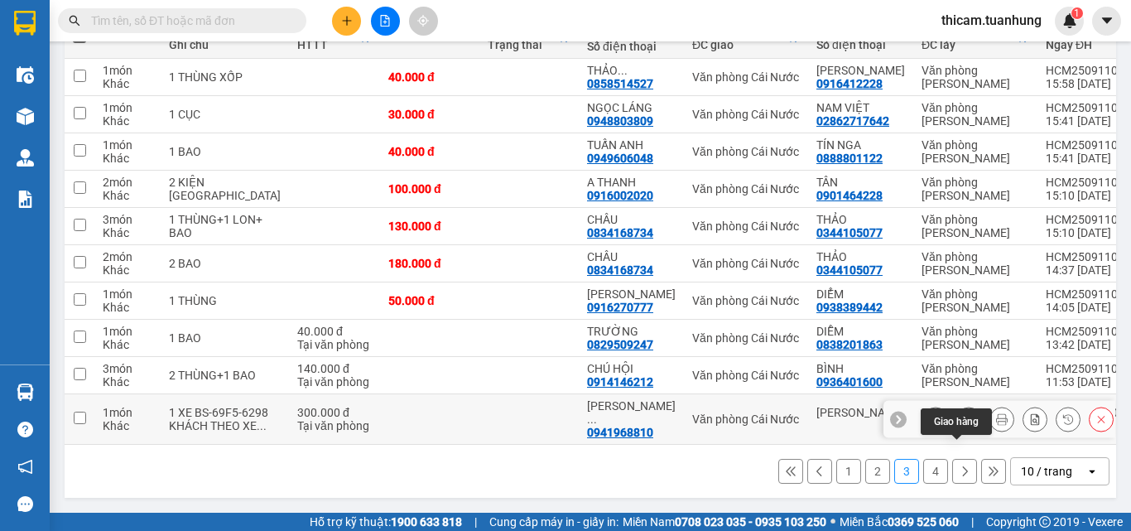
click at [963, 425] on icon at bounding box center [969, 419] width 12 height 12
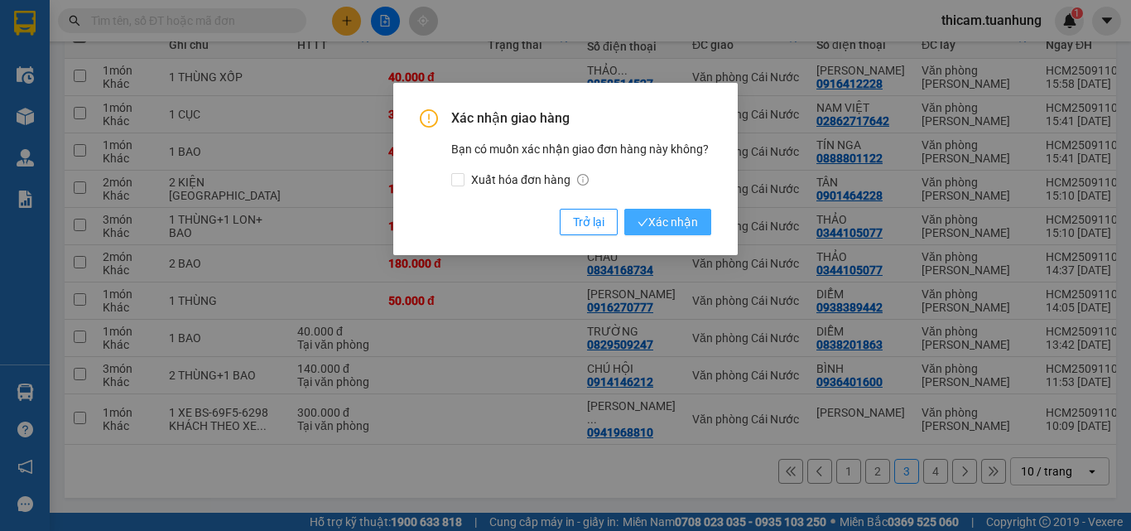
click at [686, 219] on span "Xác nhận" at bounding box center [667, 222] width 60 height 18
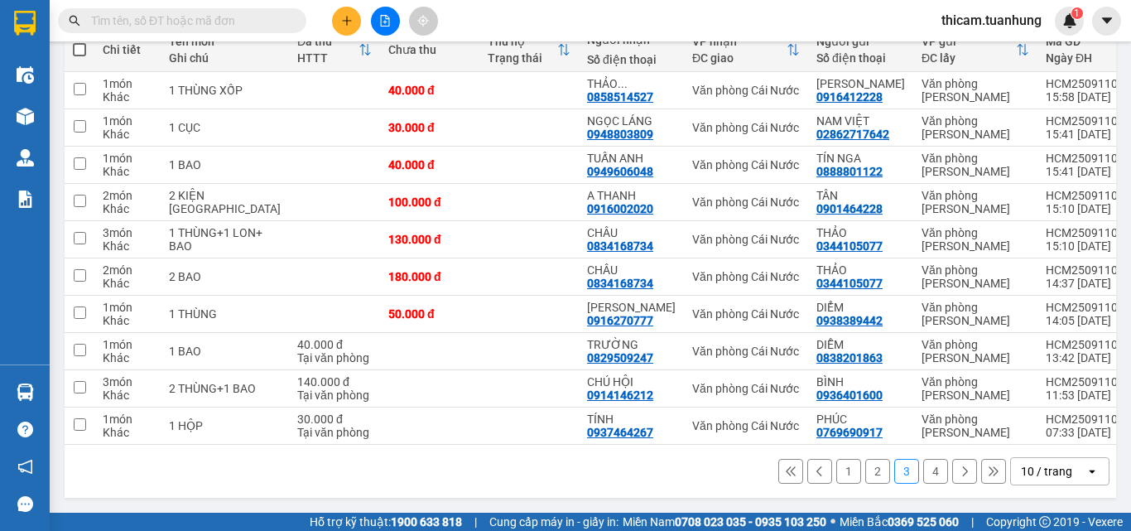
click at [927, 473] on button "4" at bounding box center [935, 471] width 25 height 25
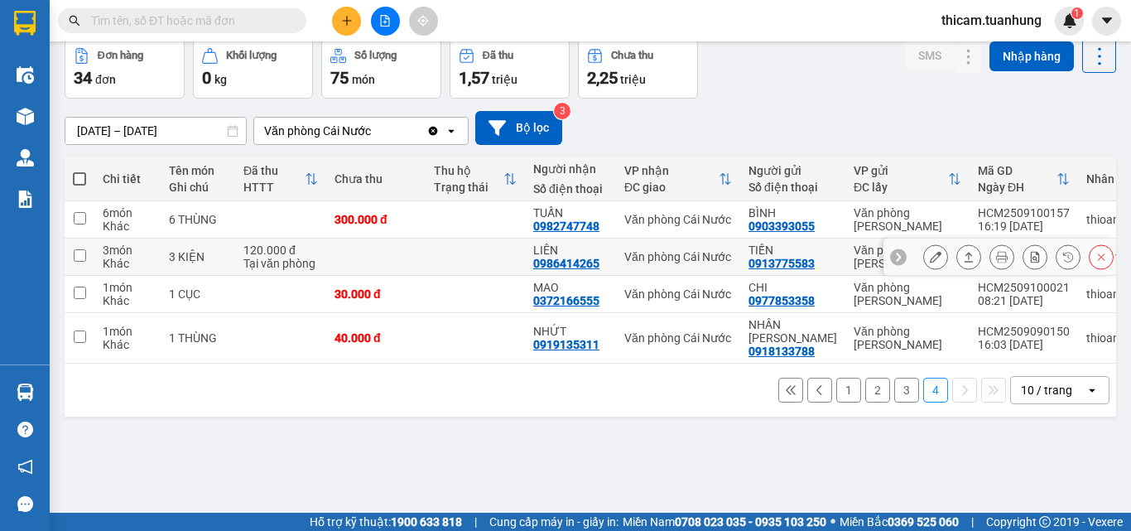
scroll to position [0, 0]
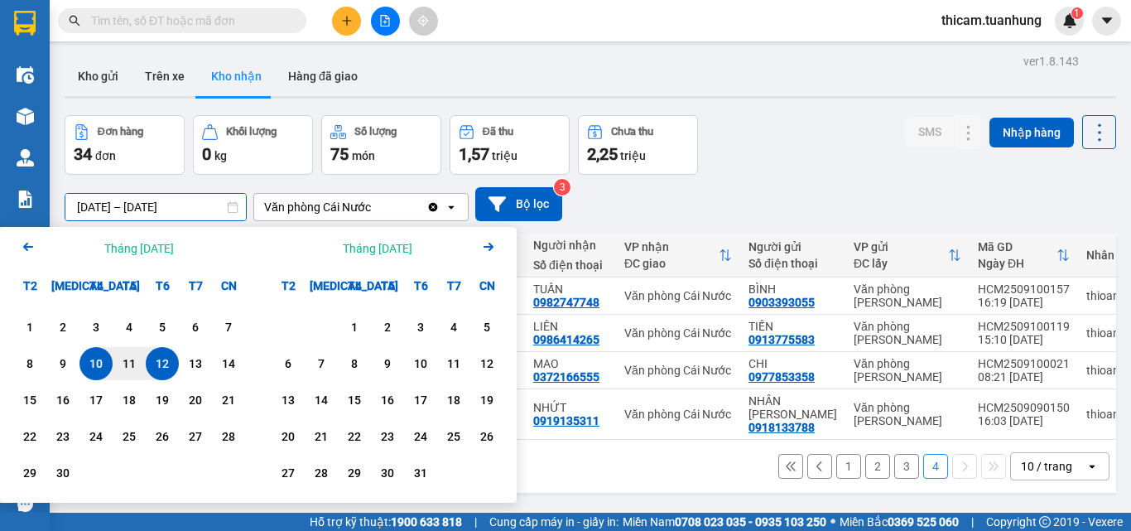
click at [224, 212] on input "[DATE] – [DATE]" at bounding box center [155, 207] width 180 height 26
click at [27, 248] on icon "Previous month." at bounding box center [28, 247] width 10 height 8
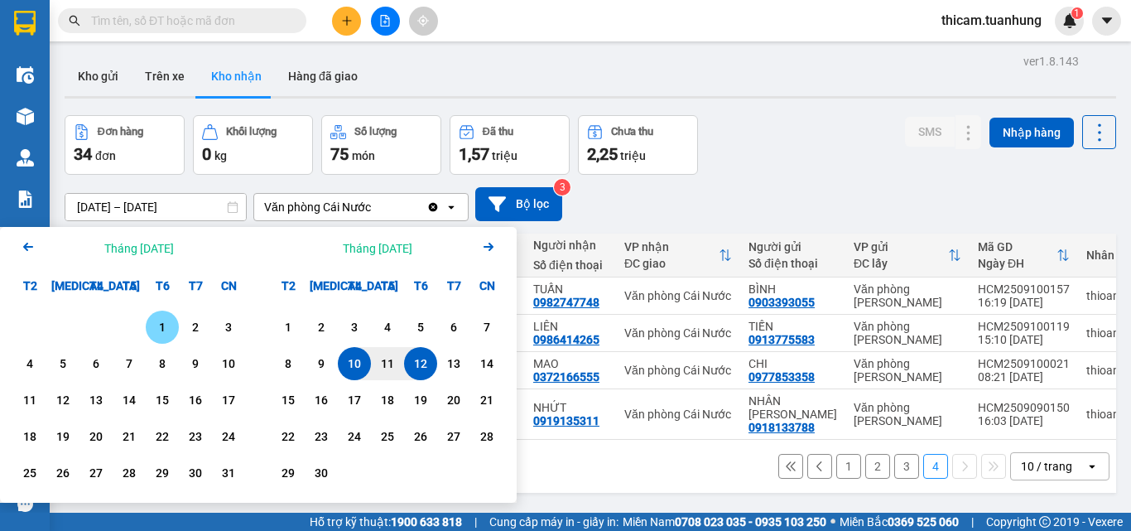
click at [162, 329] on div "1" at bounding box center [162, 327] width 23 height 20
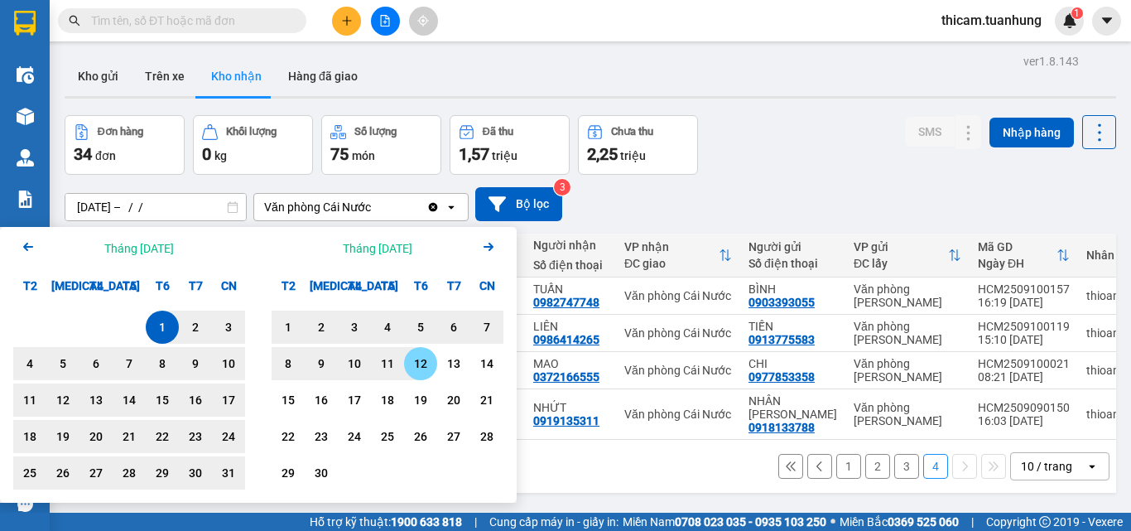
click at [426, 363] on div "12" at bounding box center [420, 364] width 23 height 20
type input "[DATE] – [DATE]"
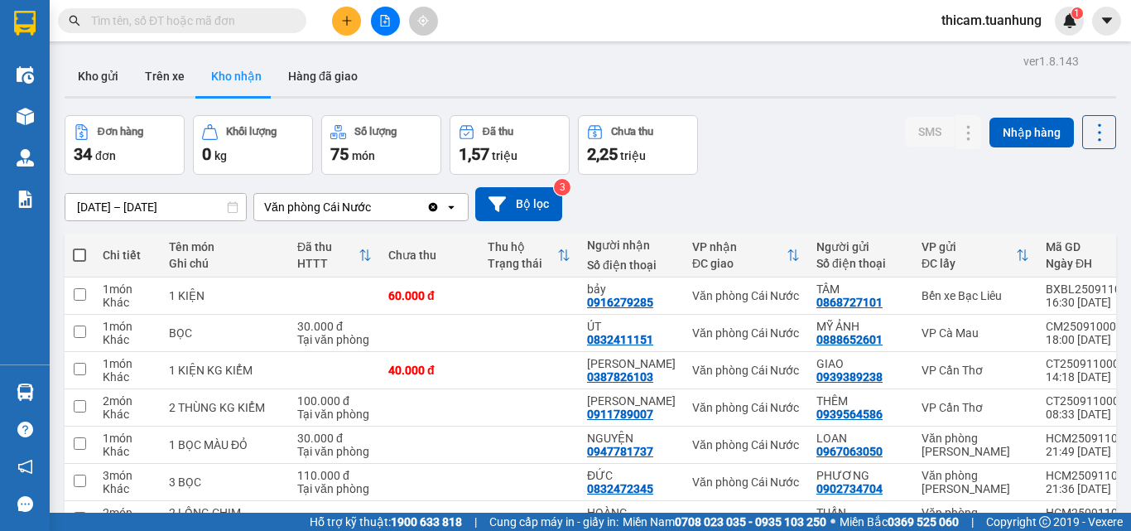
scroll to position [238, 0]
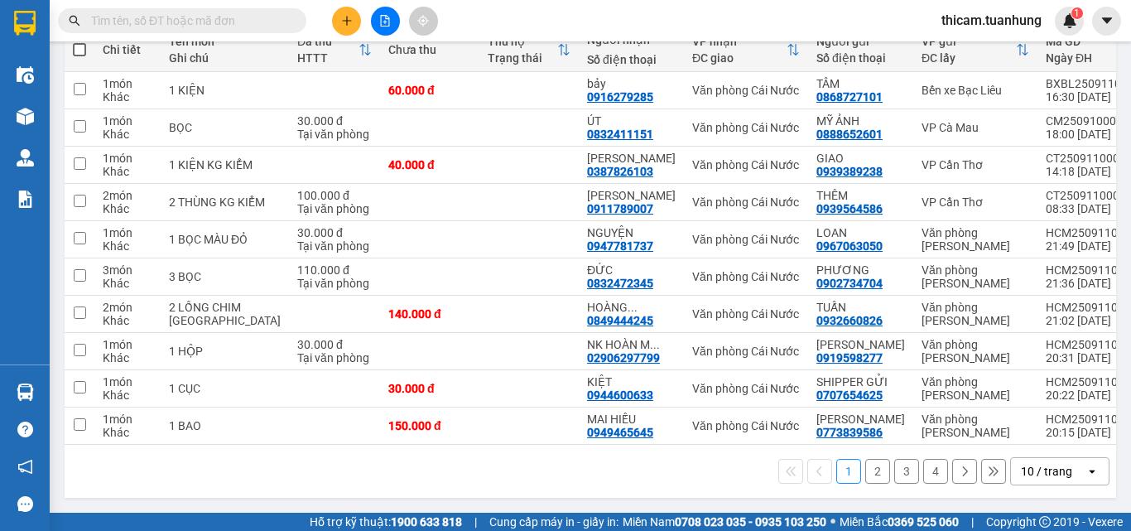
click at [923, 470] on button "4" at bounding box center [935, 471] width 25 height 25
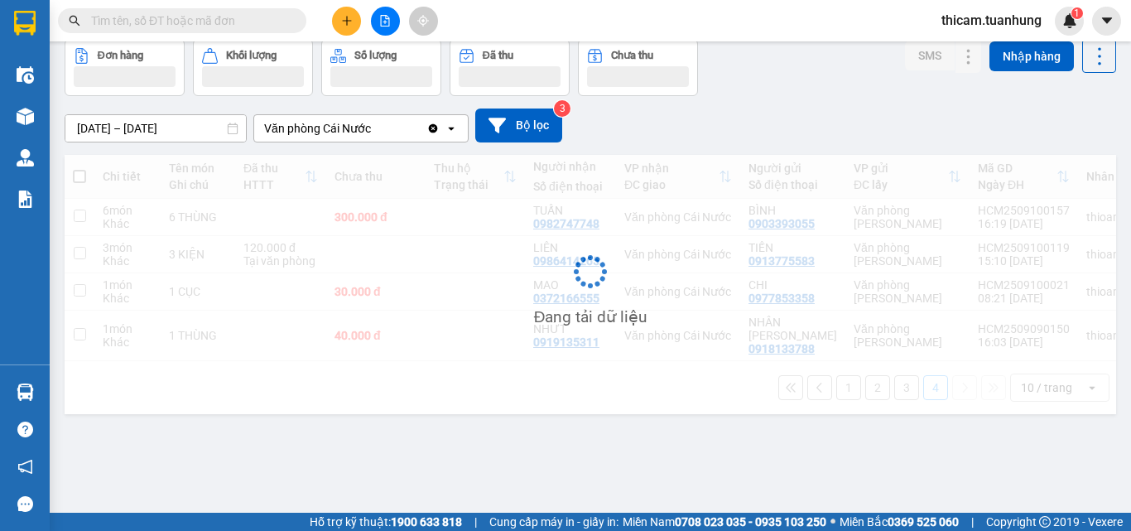
scroll to position [76, 0]
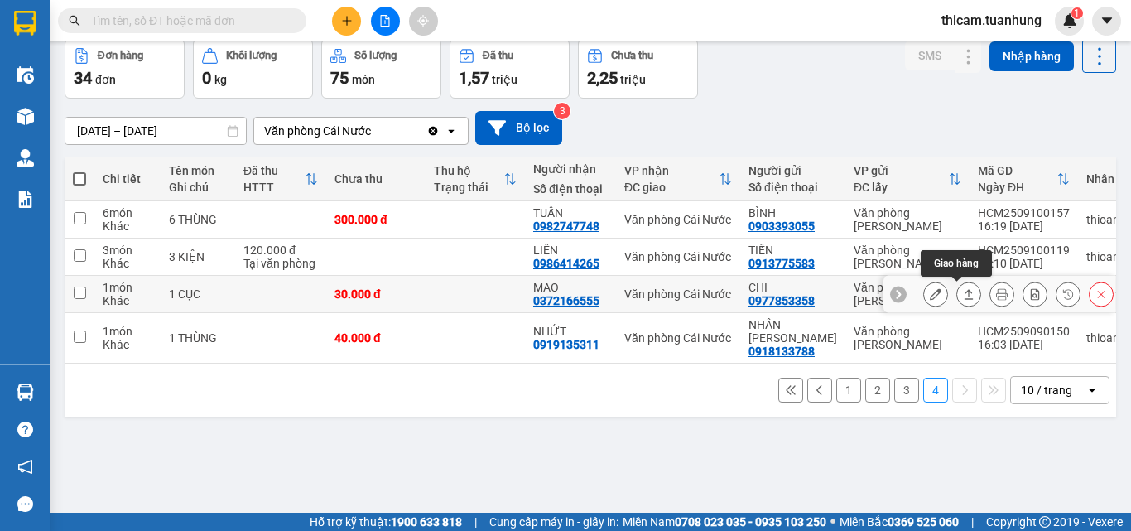
click at [963, 289] on icon at bounding box center [969, 294] width 12 height 12
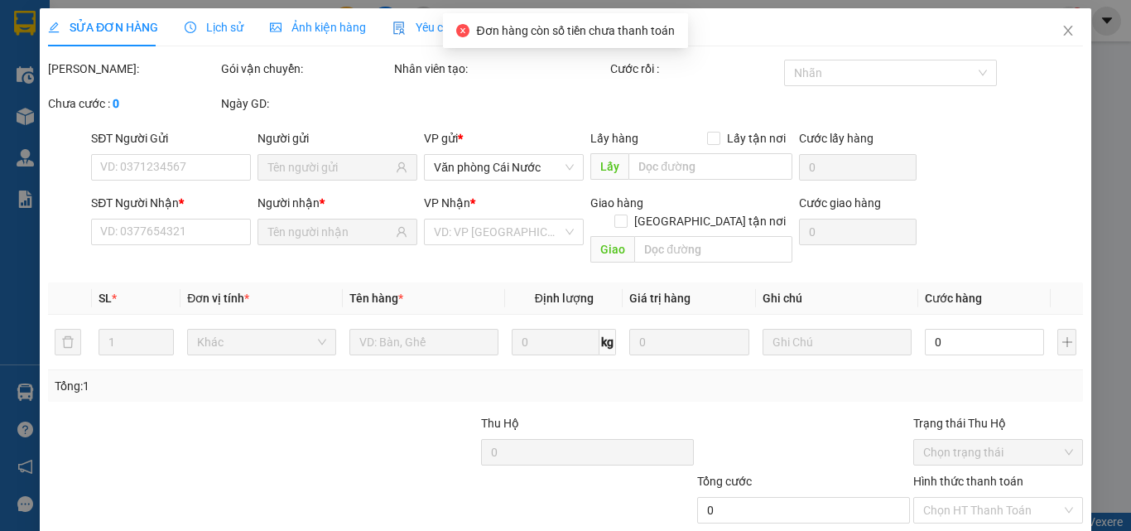
type input "0977853358"
type input "CHI"
type input "0372166555"
type input "MAO"
type input "30.000"
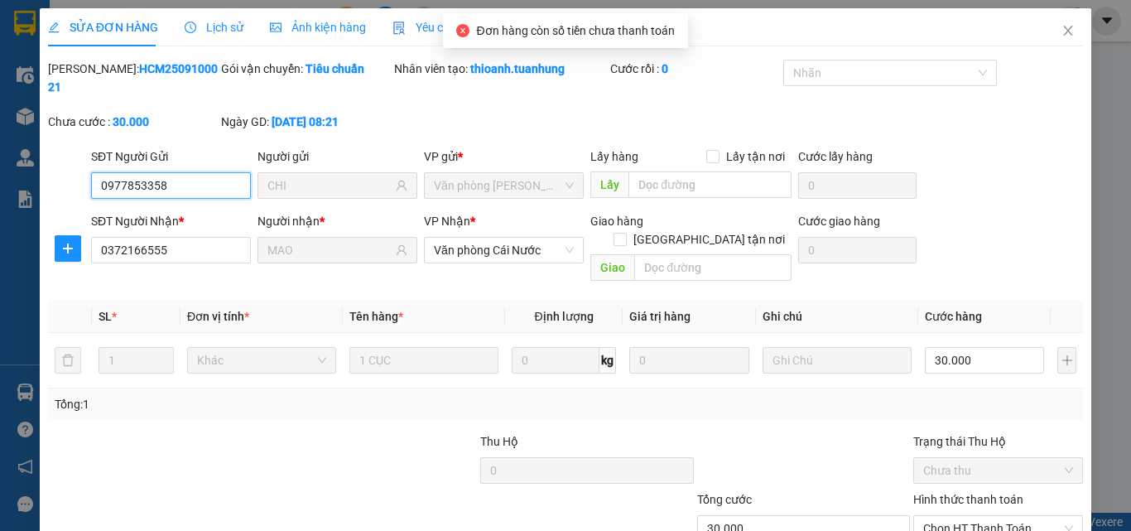
scroll to position [85, 0]
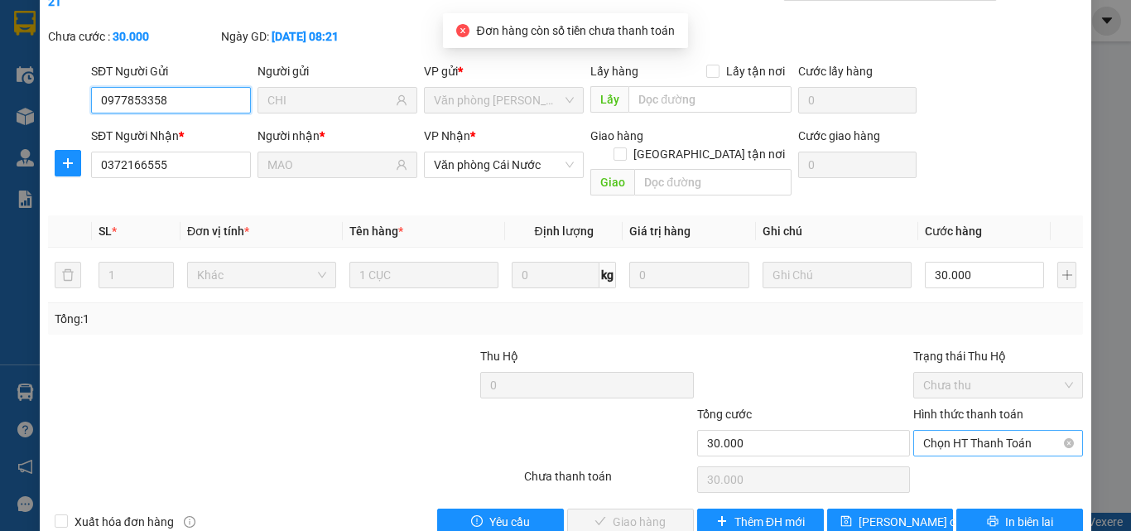
click at [948, 430] on span "Chọn HT Thanh Toán" at bounding box center [998, 442] width 150 height 25
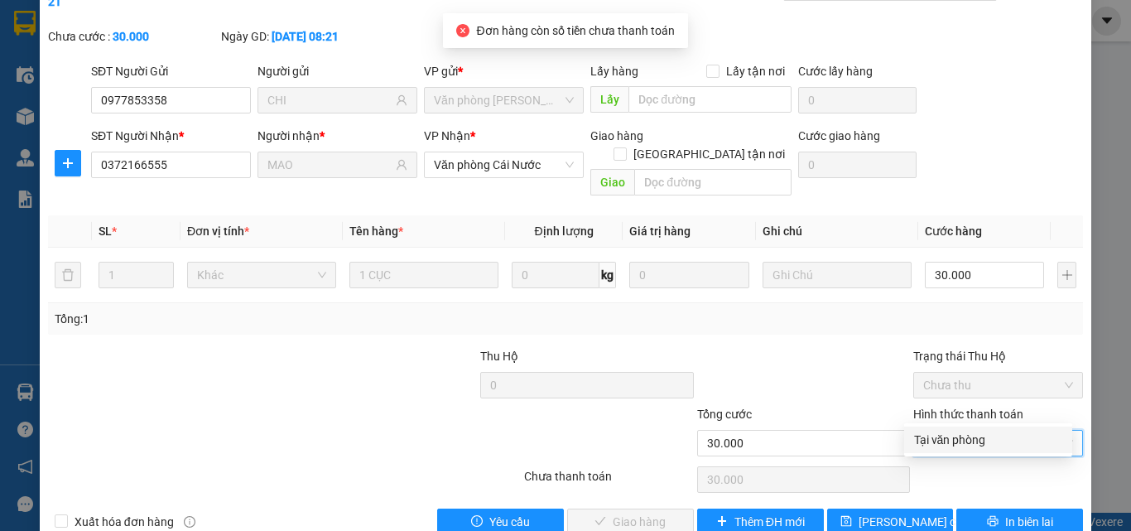
click at [950, 436] on div "Tại văn phòng" at bounding box center [988, 439] width 148 height 18
type input "0"
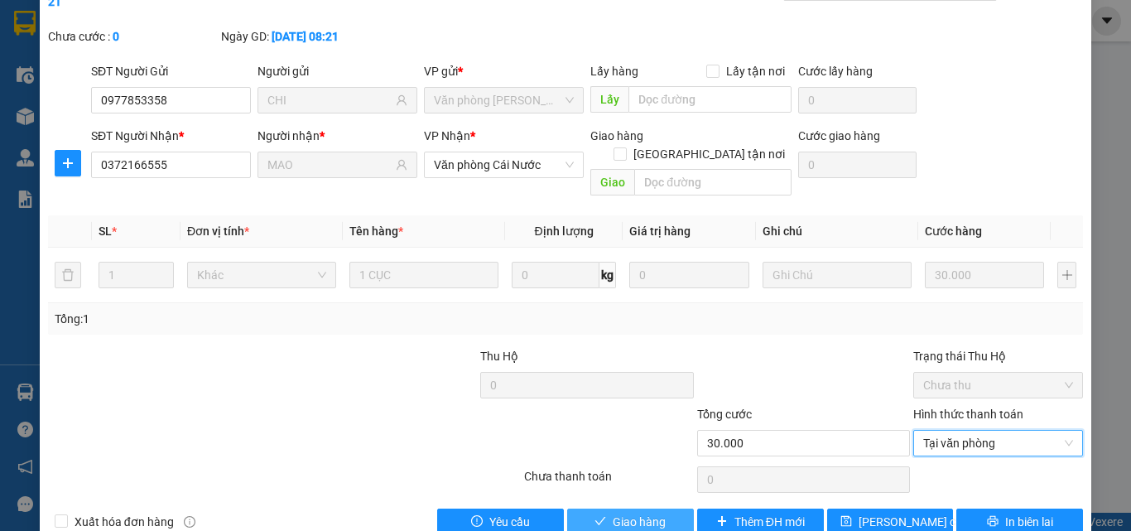
click at [655, 512] on span "Giao hàng" at bounding box center [639, 521] width 53 height 18
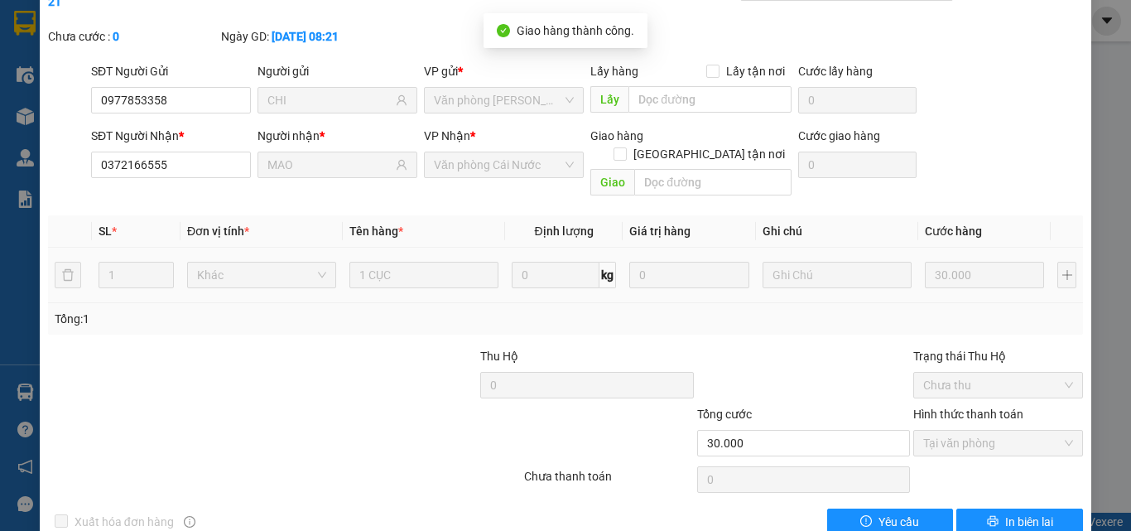
scroll to position [0, 0]
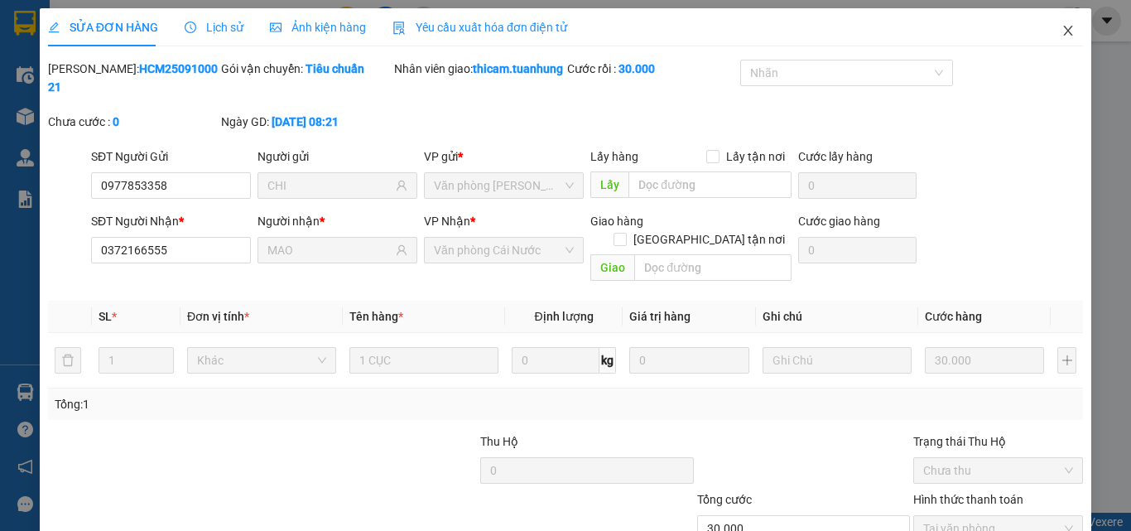
click at [1061, 31] on icon "close" at bounding box center [1067, 30] width 13 height 13
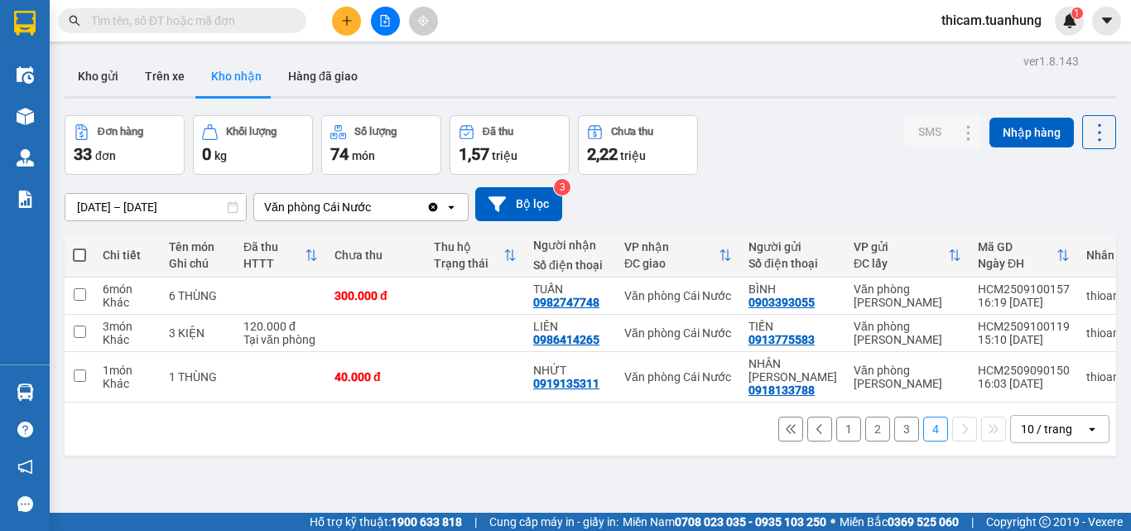
click at [836, 424] on button "1" at bounding box center [848, 428] width 25 height 25
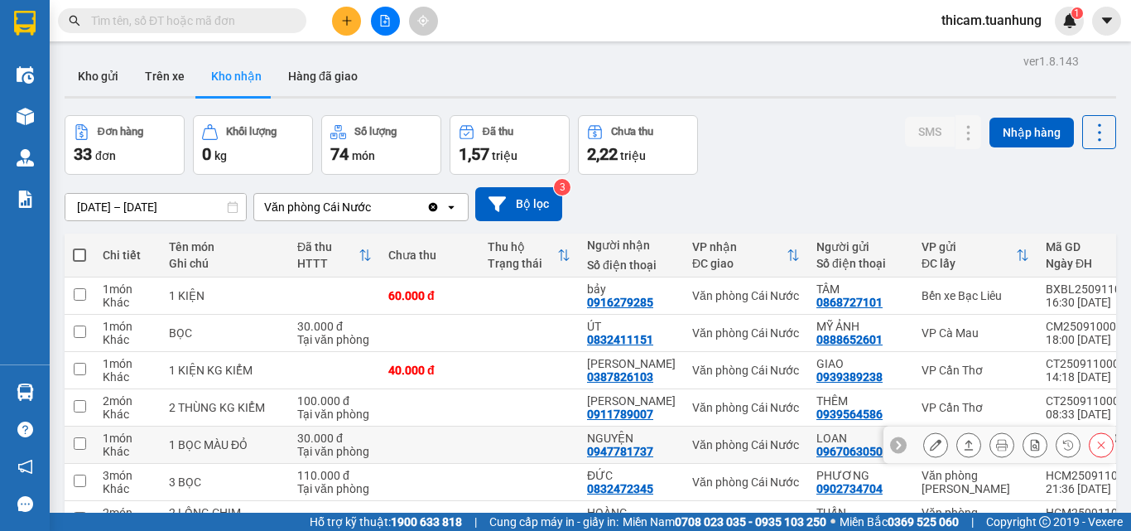
scroll to position [238, 0]
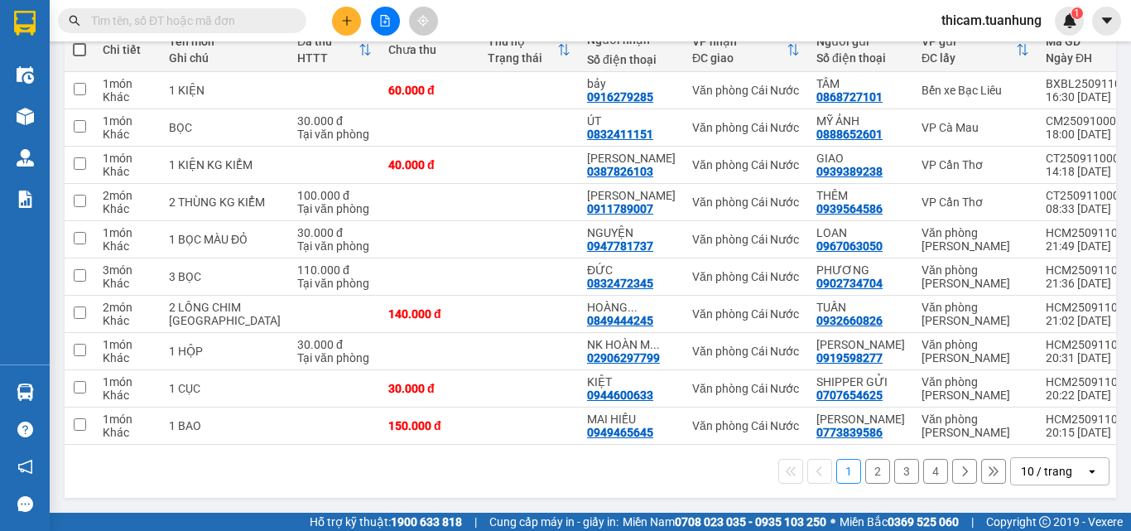
click at [867, 474] on button "2" at bounding box center [877, 471] width 25 height 25
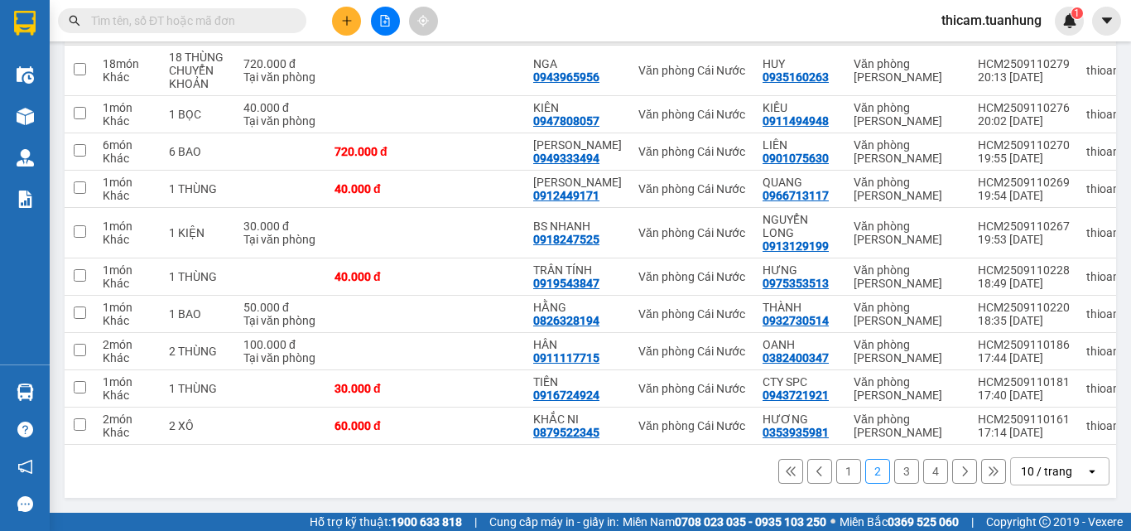
click at [894, 468] on button "3" at bounding box center [906, 471] width 25 height 25
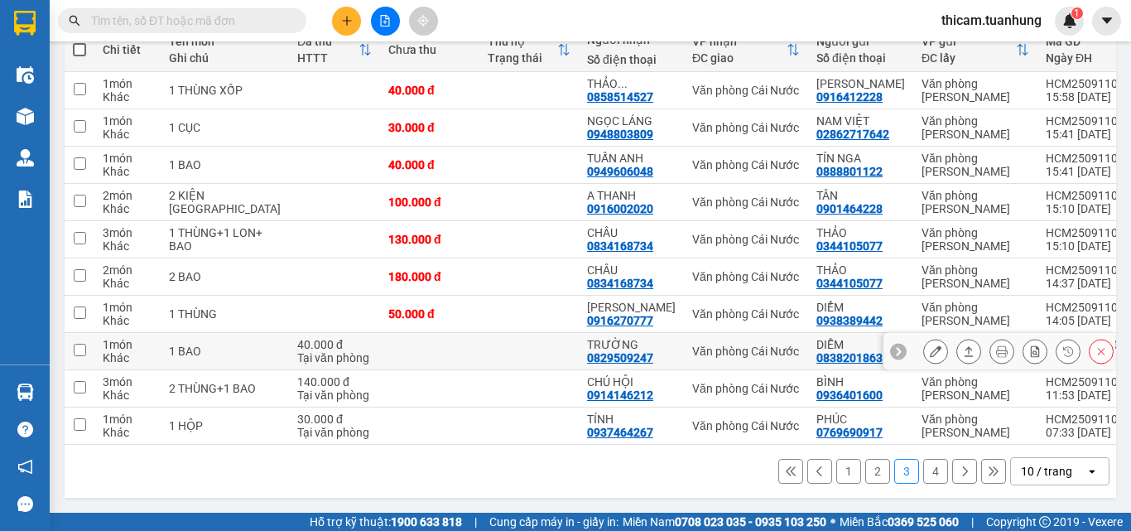
scroll to position [156, 0]
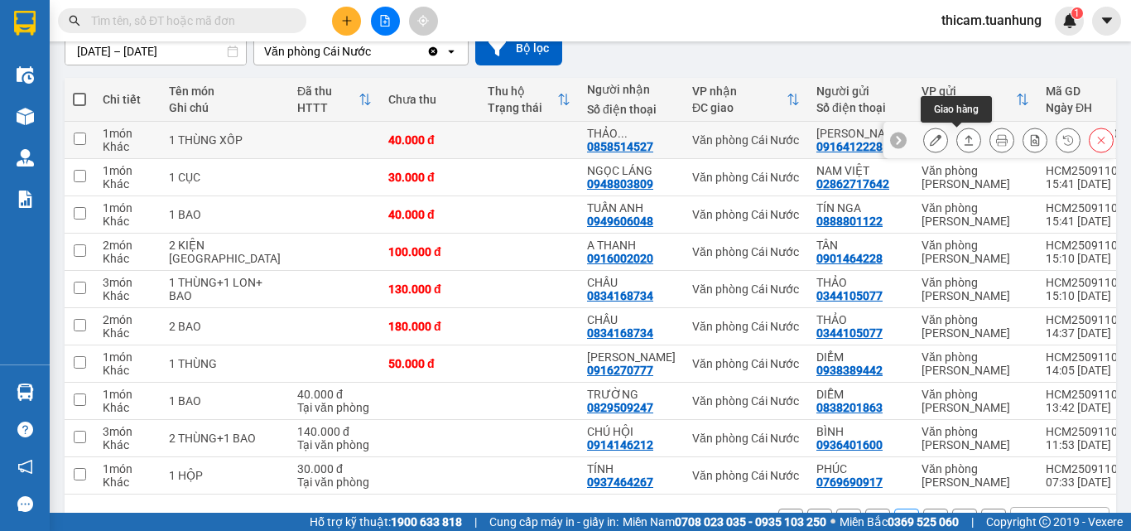
click at [963, 142] on icon at bounding box center [969, 140] width 12 height 12
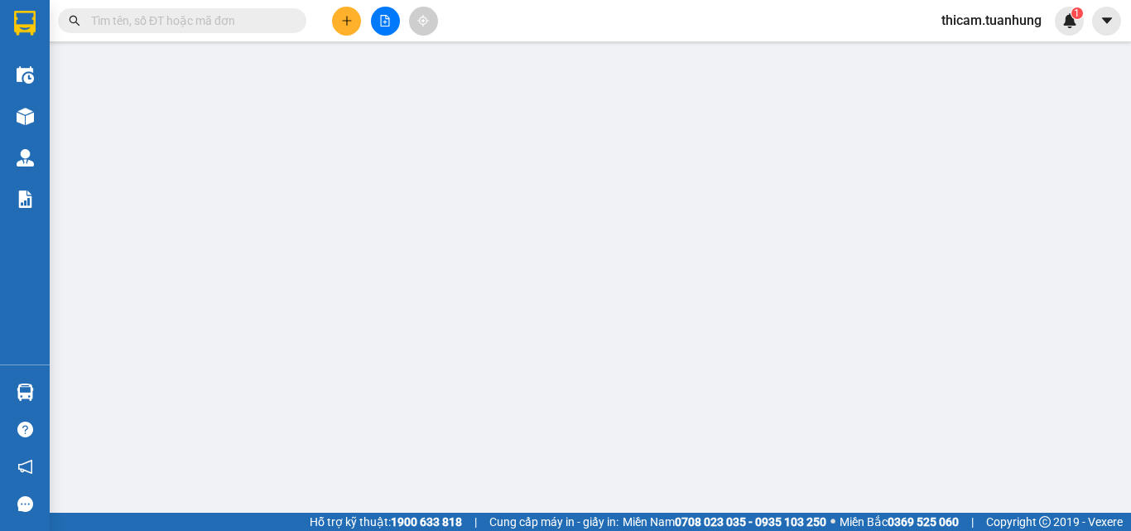
type input "0916412228"
type input "LÂM VŨ"
type input "0858514527"
type input "THẢO NGUYÊN"
type input "40.000"
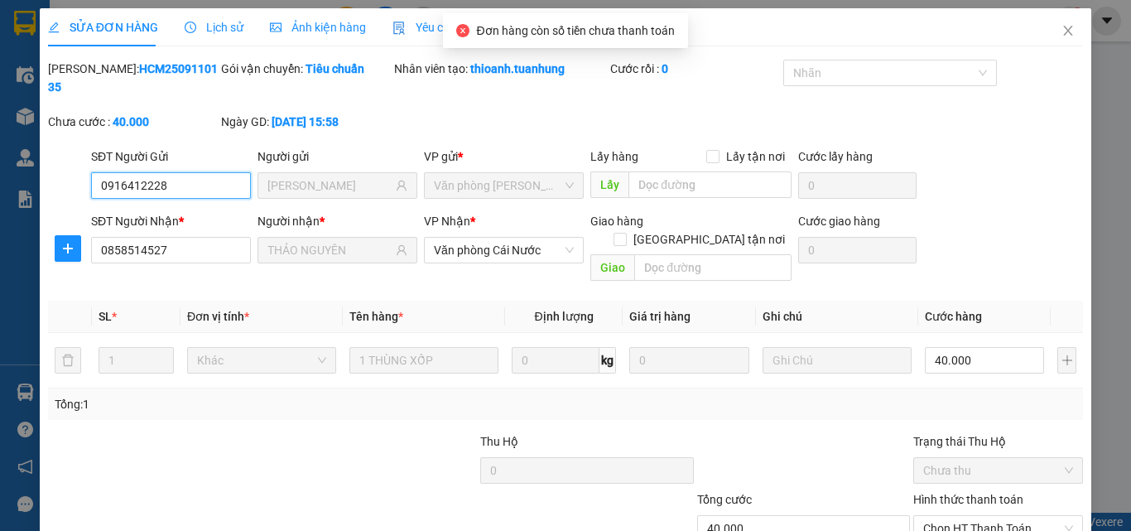
scroll to position [85, 0]
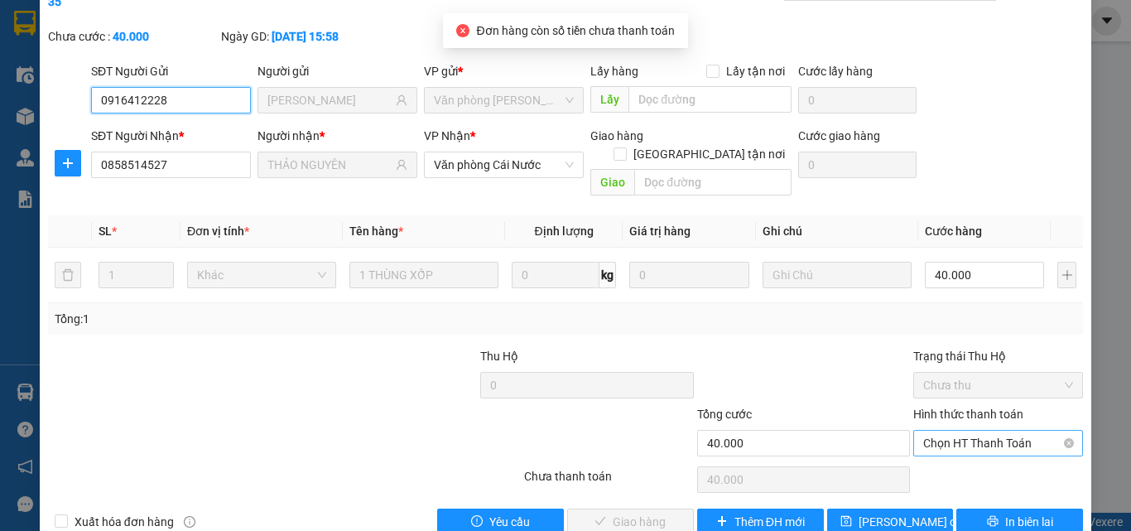
click at [971, 430] on span "Chọn HT Thanh Toán" at bounding box center [998, 442] width 150 height 25
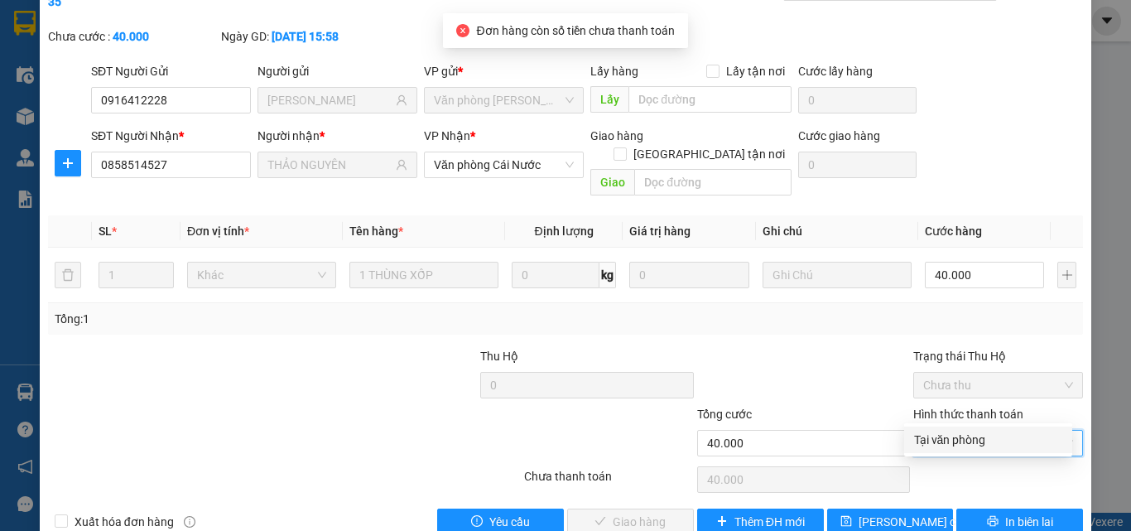
click at [964, 447] on div "Tại văn phòng" at bounding box center [988, 439] width 148 height 18
type input "0"
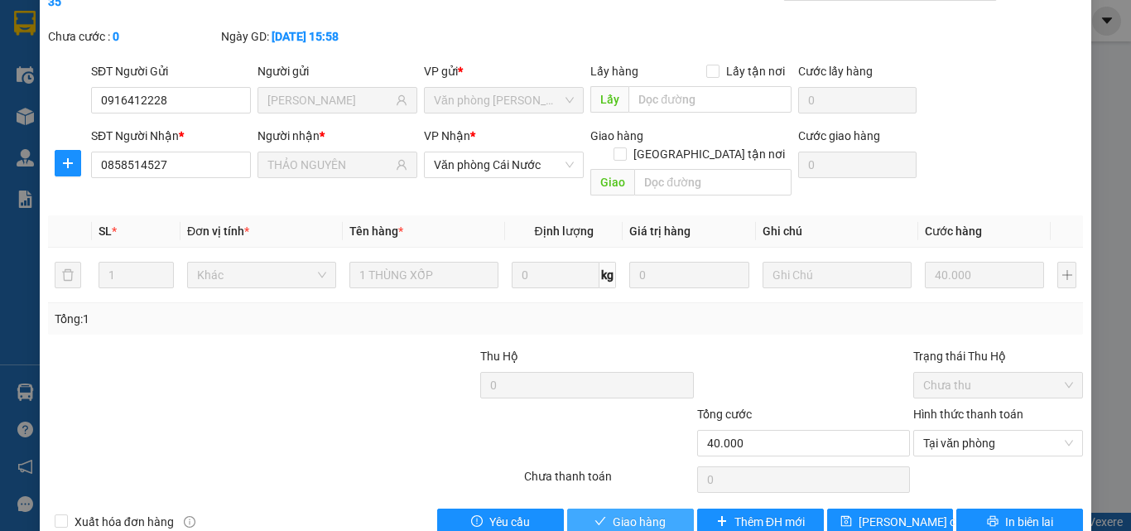
click at [667, 508] on button "Giao hàng" at bounding box center [630, 521] width 127 height 26
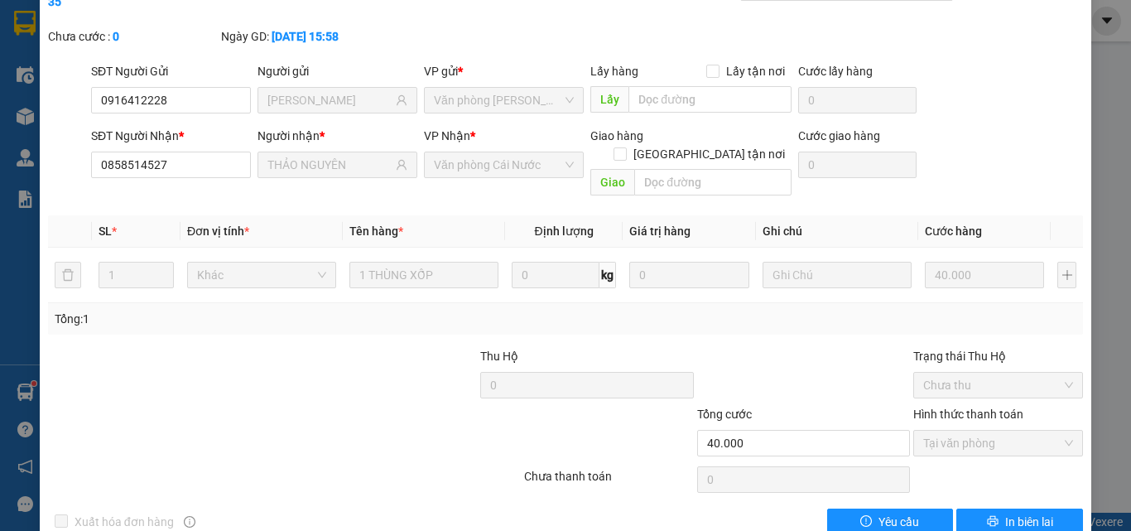
scroll to position [0, 0]
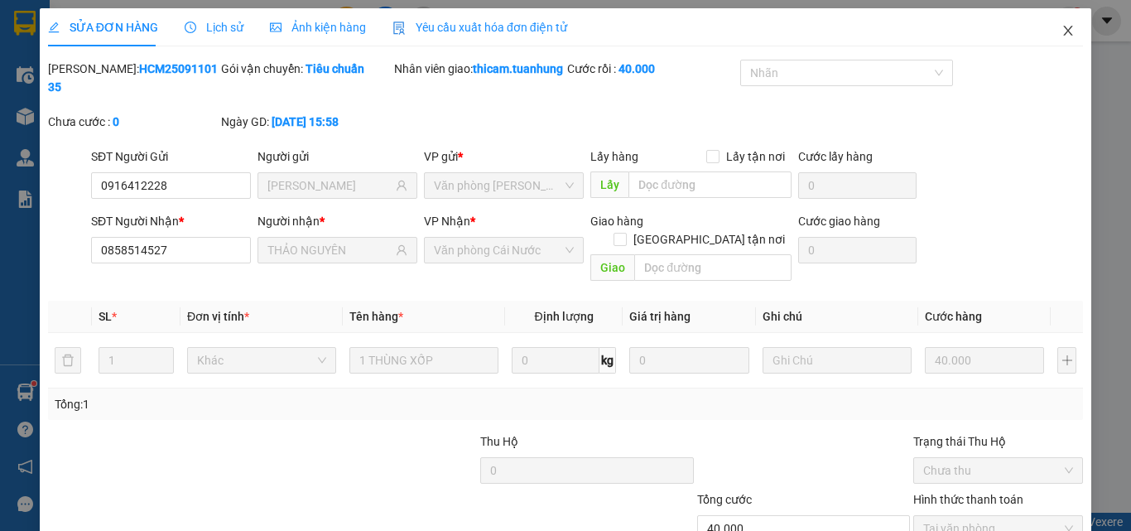
click at [1056, 38] on span "Close" at bounding box center [1068, 31] width 46 height 46
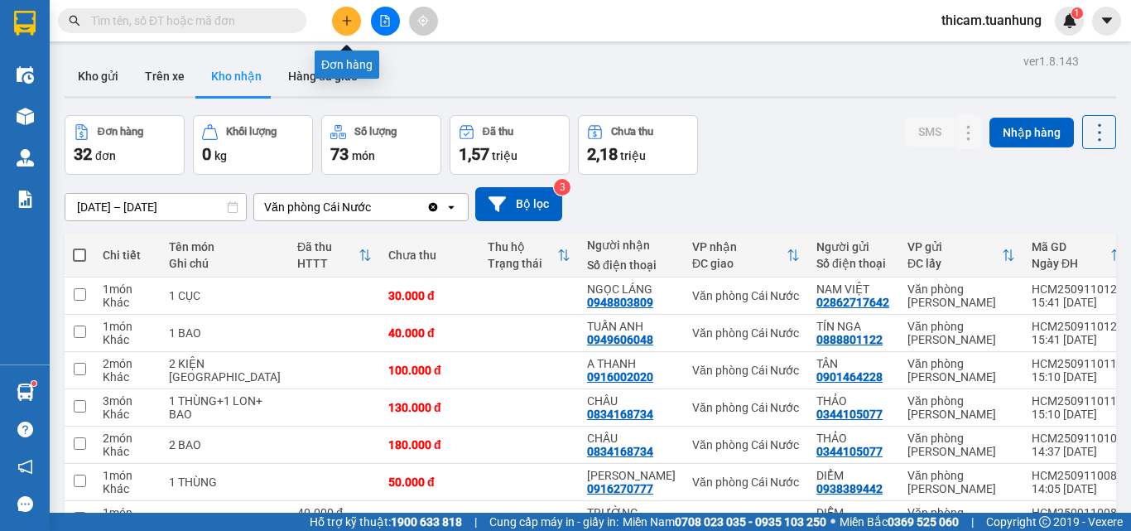
click at [347, 17] on icon "plus" at bounding box center [346, 20] width 1 height 9
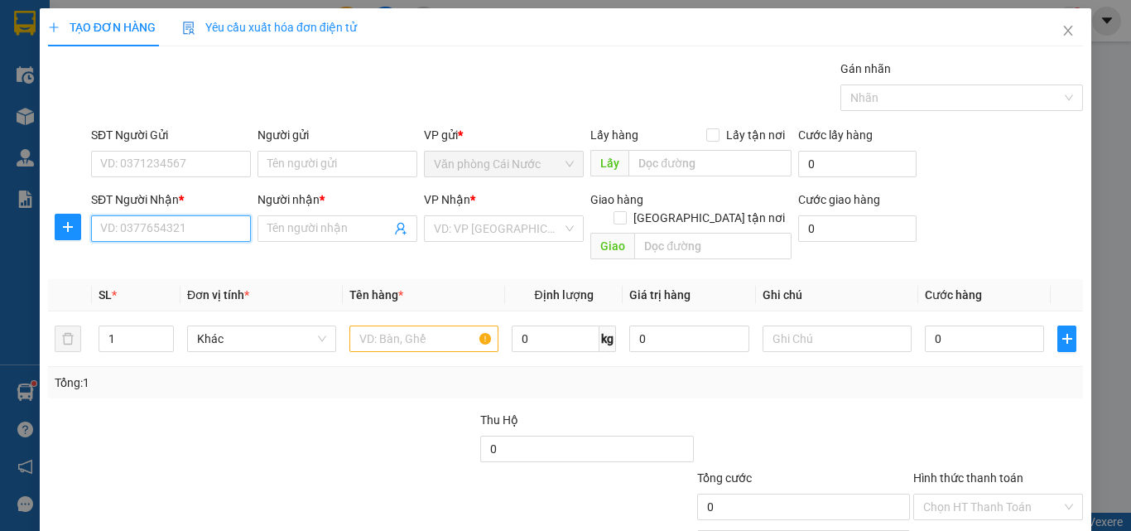
click at [206, 224] on input "SĐT Người Nhận *" at bounding box center [171, 228] width 160 height 26
type input "0912598625"
click at [185, 261] on div "0912598625 - duy" at bounding box center [169, 262] width 138 height 18
type input "duy"
type input "0912598625"
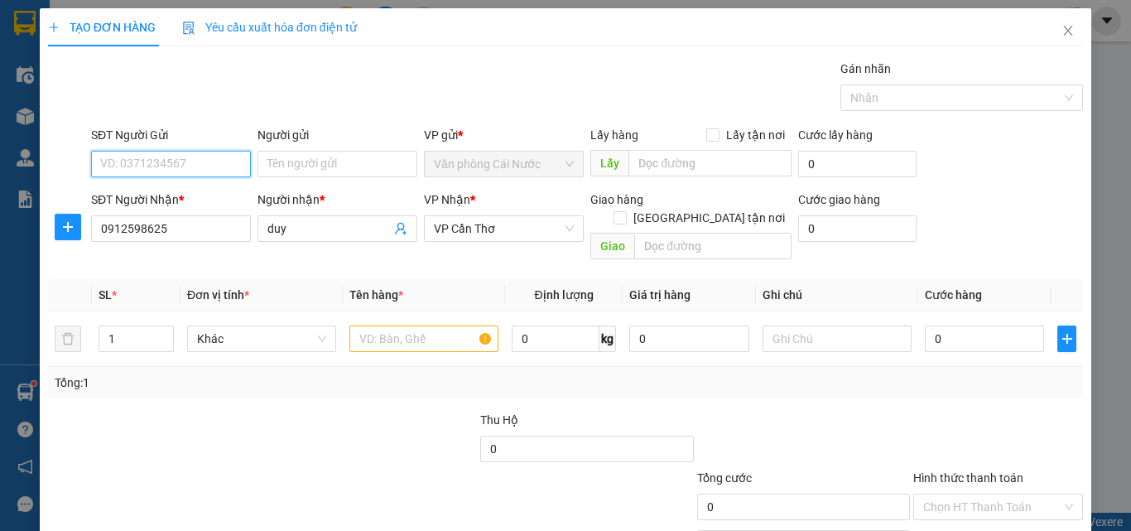
click at [211, 168] on input "SĐT Người Gửi" at bounding box center [171, 164] width 160 height 26
click at [187, 196] on div "0913825254 - PHỢI" at bounding box center [169, 197] width 138 height 18
type input "0913825254"
type input "PHỢI"
click at [433, 325] on input "text" at bounding box center [423, 338] width 149 height 26
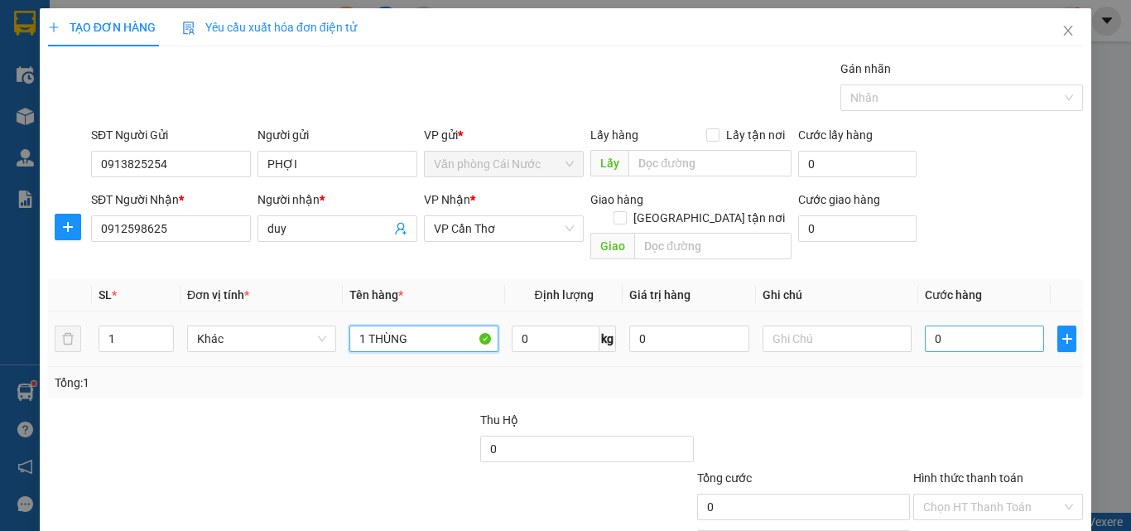
type input "1 THÙNG"
click at [997, 325] on input "0" at bounding box center [984, 338] width 119 height 26
type input "4"
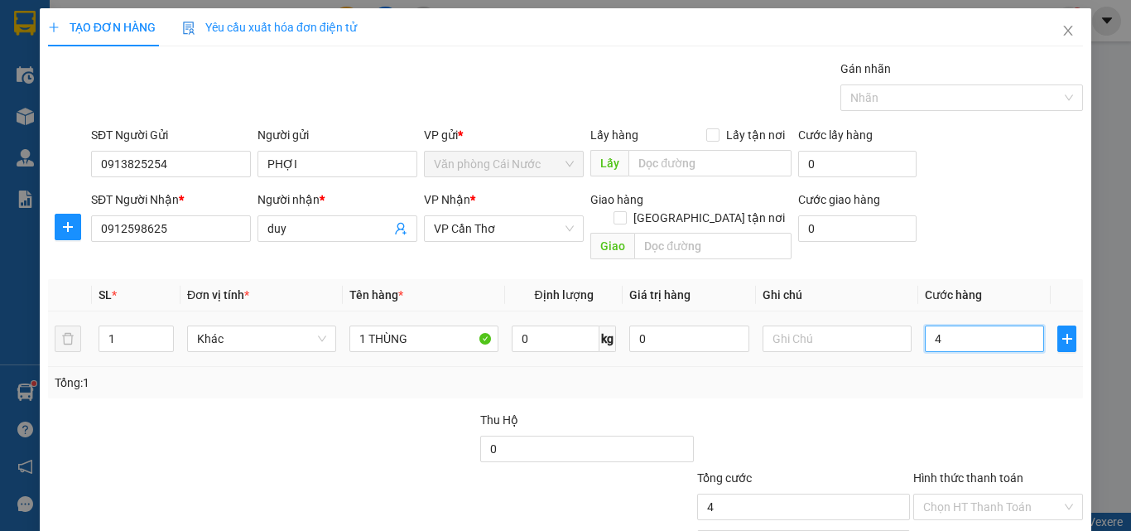
type input "40"
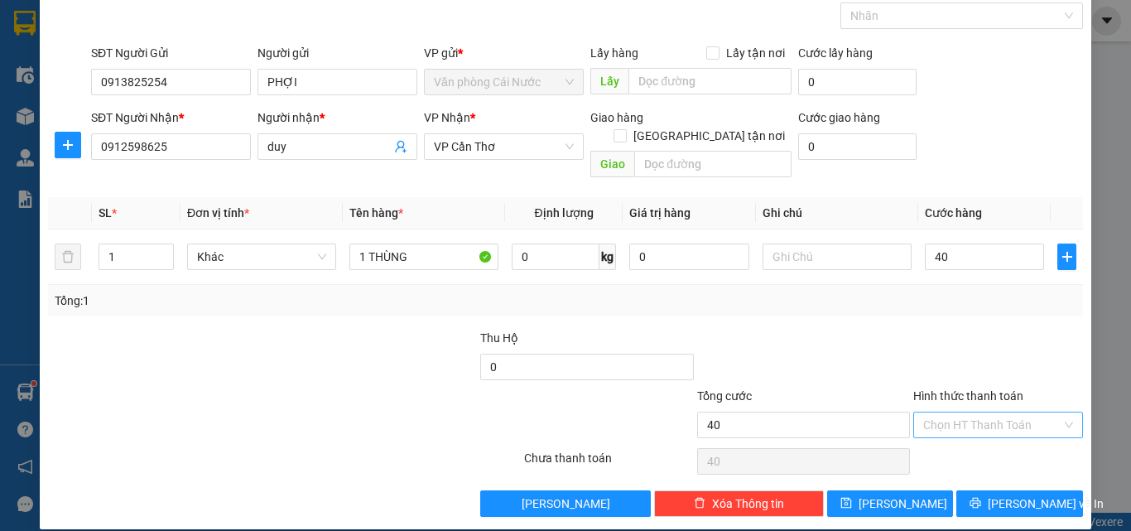
type input "40.000"
click at [1008, 412] on input "Hình thức thanh toán" at bounding box center [992, 424] width 138 height 25
click at [984, 440] on div "Tại văn phòng" at bounding box center [988, 439] width 148 height 18
type input "0"
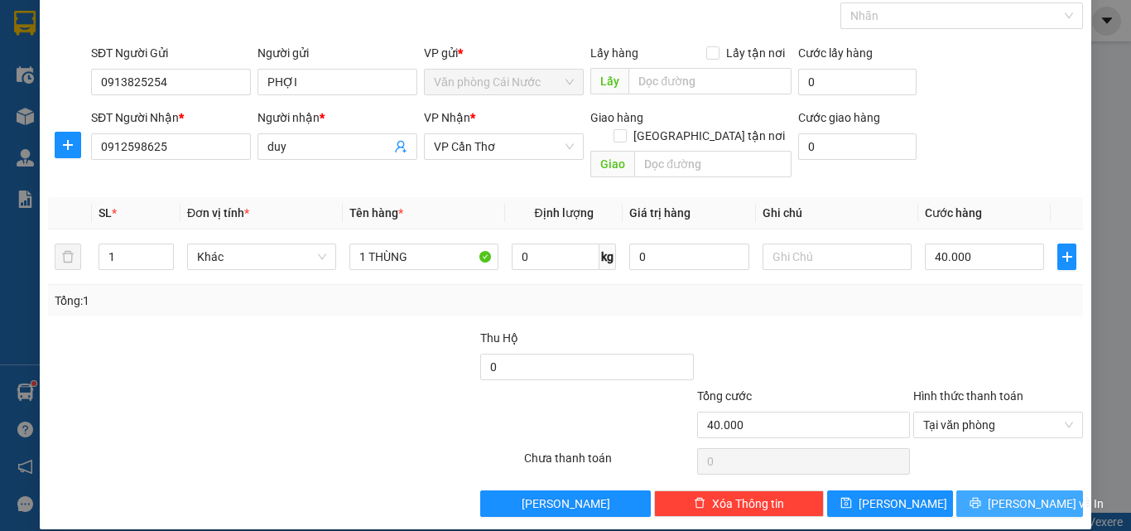
click at [981, 497] on icon "printer" at bounding box center [975, 503] width 12 height 12
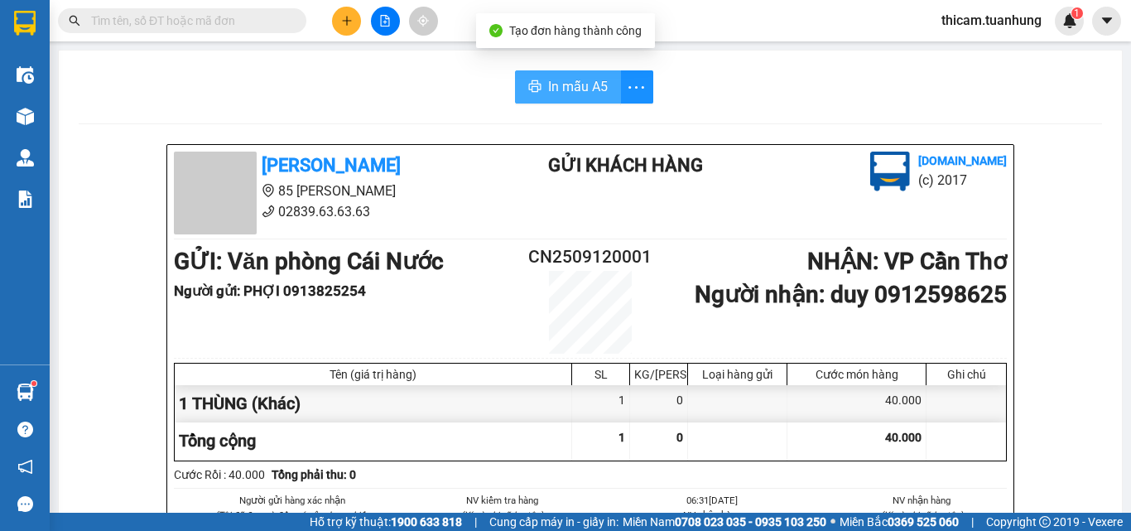
click at [593, 99] on button "In mẫu A5" at bounding box center [568, 86] width 106 height 33
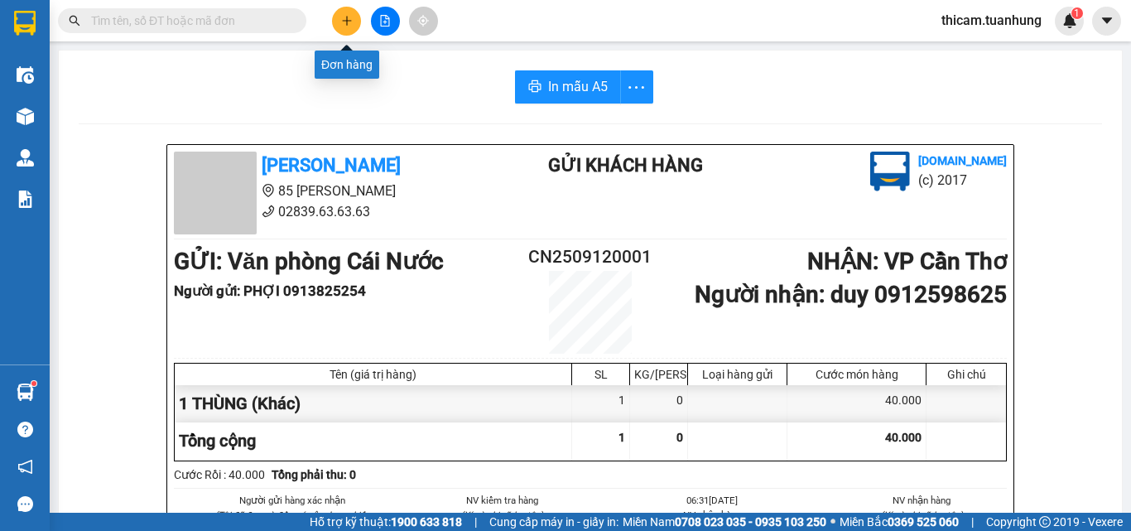
click at [345, 26] on icon "plus" at bounding box center [347, 21] width 12 height 12
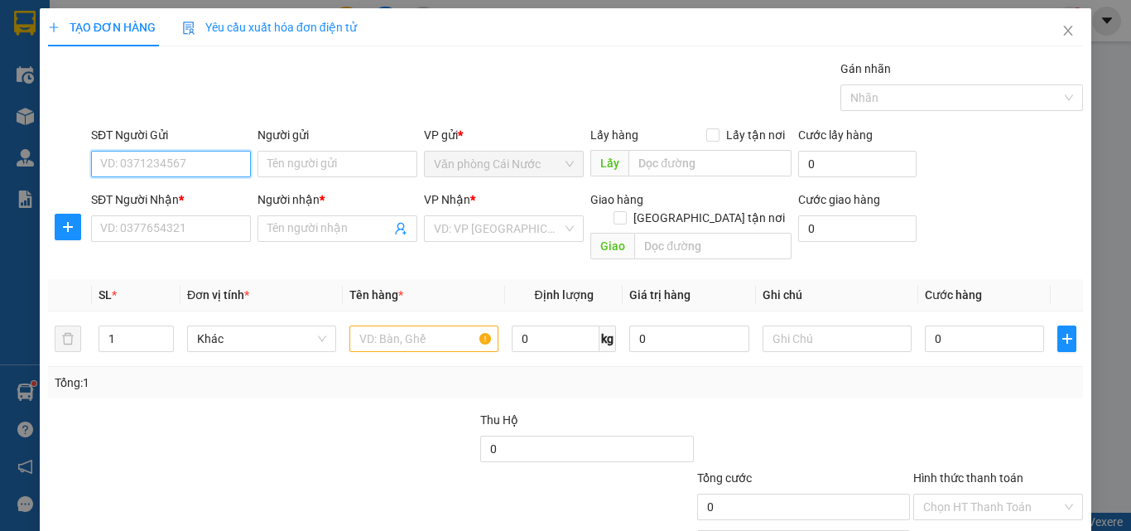
click at [213, 168] on input "SĐT Người Gửi" at bounding box center [171, 164] width 160 height 26
click at [212, 167] on input "SĐT Người Gửi" at bounding box center [171, 164] width 160 height 26
type input "0915295971"
click at [174, 195] on div "0915295971 - HÙNG" at bounding box center [181, 197] width 163 height 18
type input "HÙNG"
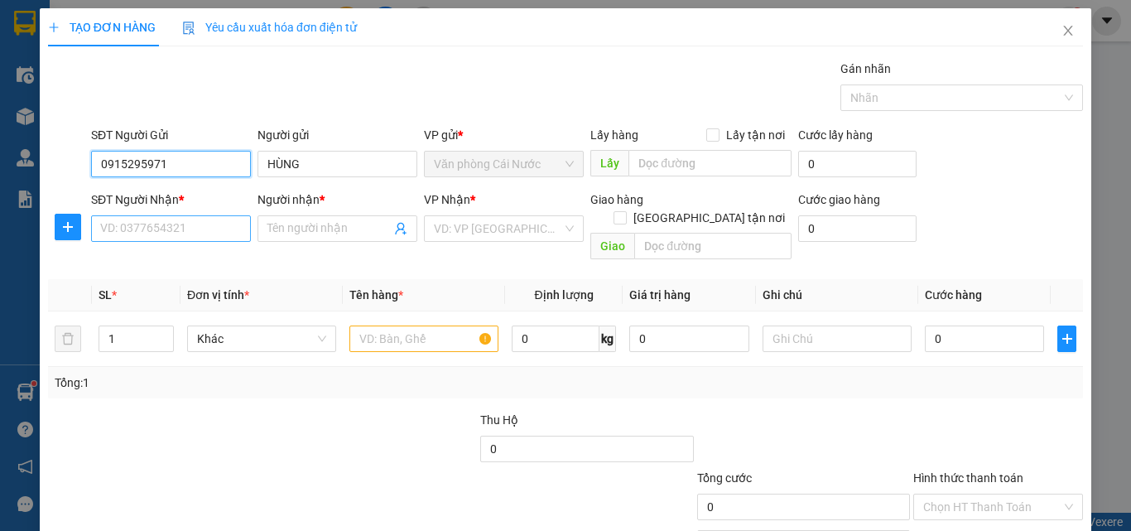
type input "0915295971"
click at [169, 219] on input "SĐT Người Nhận *" at bounding box center [171, 228] width 160 height 26
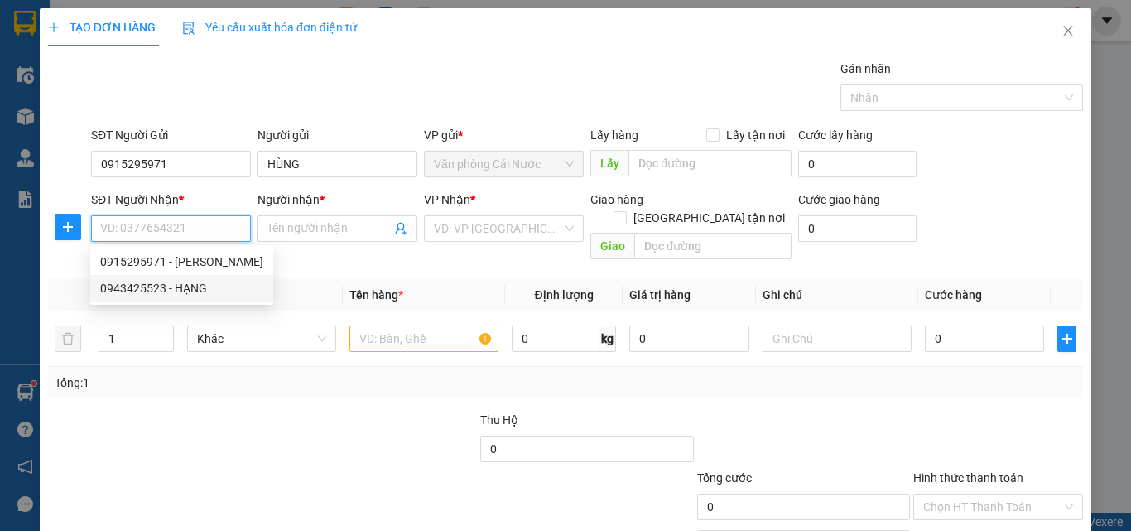
click at [192, 283] on div "0943425523 - HẠNG" at bounding box center [181, 288] width 163 height 18
type input "0943425523"
type input "HẠNG"
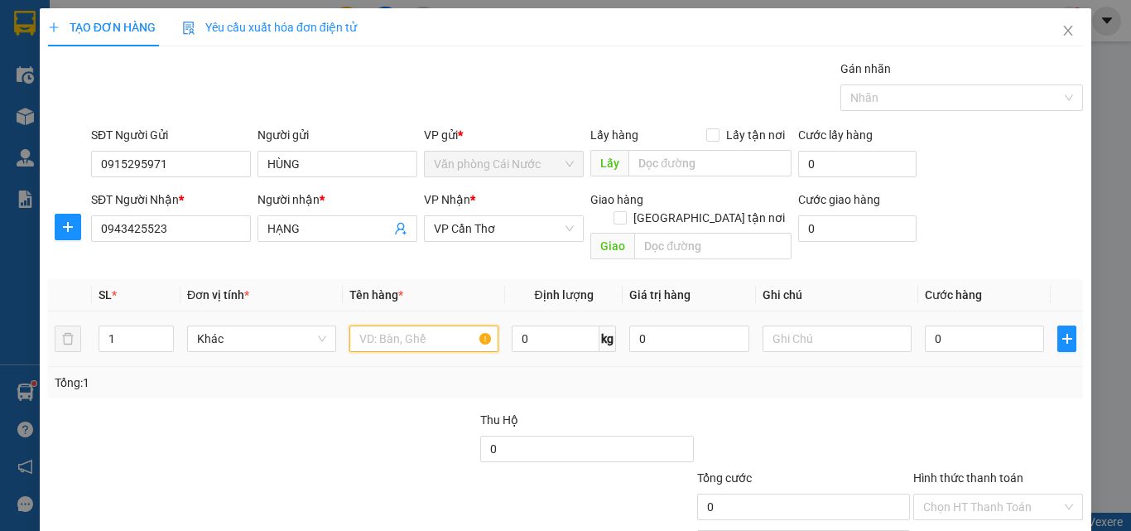
click at [441, 325] on input "text" at bounding box center [423, 338] width 149 height 26
type input "1 THÙNG"
click at [958, 325] on input "0" at bounding box center [984, 338] width 119 height 26
type input "5"
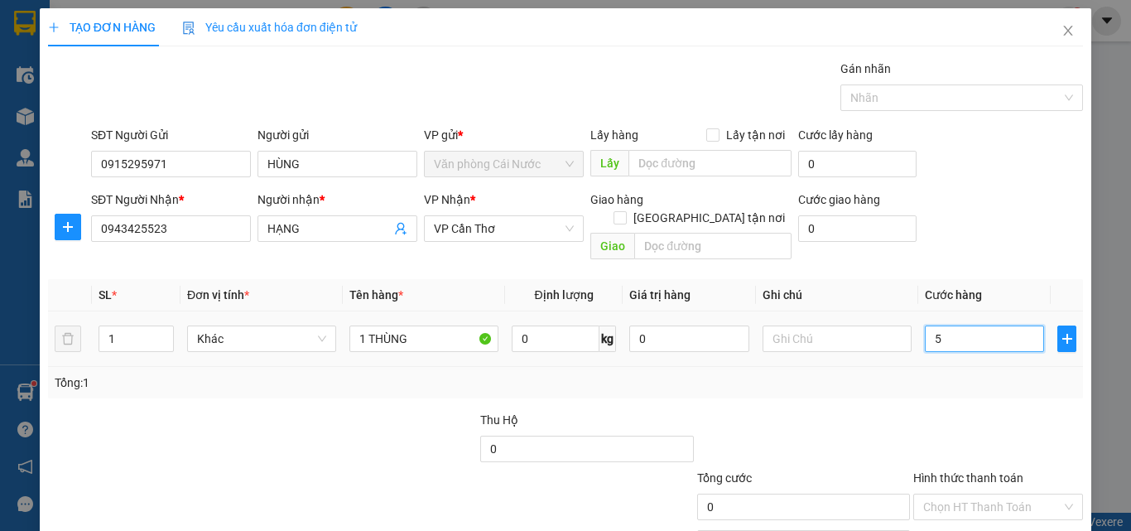
type input "5"
type input "50"
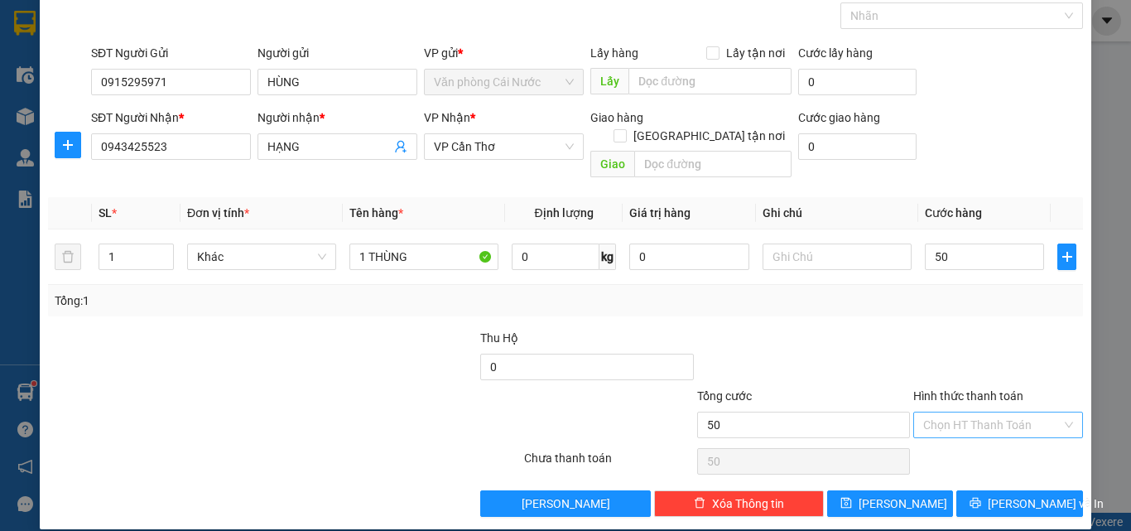
type input "50.000"
click at [958, 412] on input "Hình thức thanh toán" at bounding box center [992, 424] width 138 height 25
click at [945, 450] on div "Tại văn phòng" at bounding box center [988, 439] width 168 height 26
type input "0"
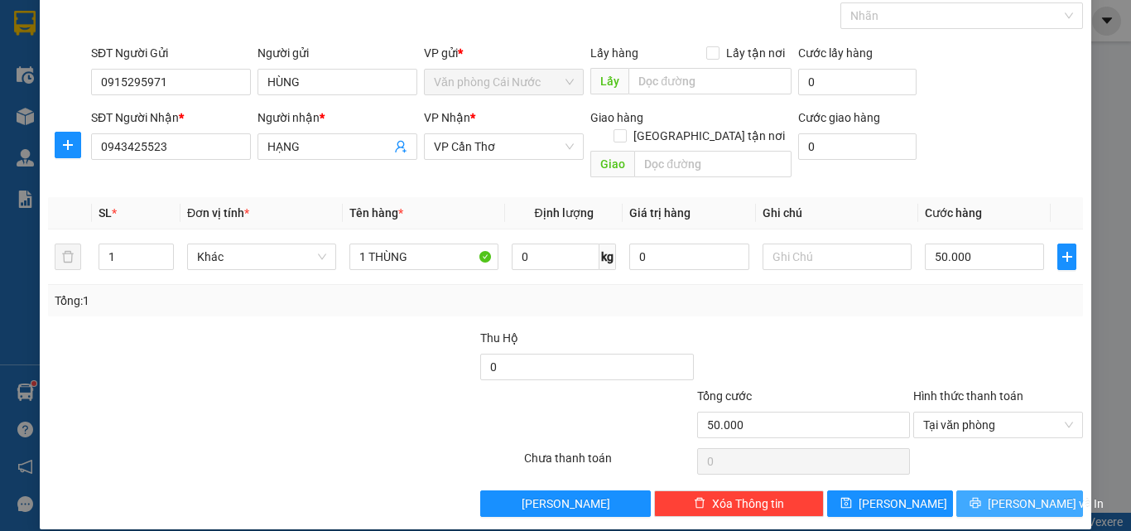
click at [981, 497] on icon "printer" at bounding box center [975, 503] width 12 height 12
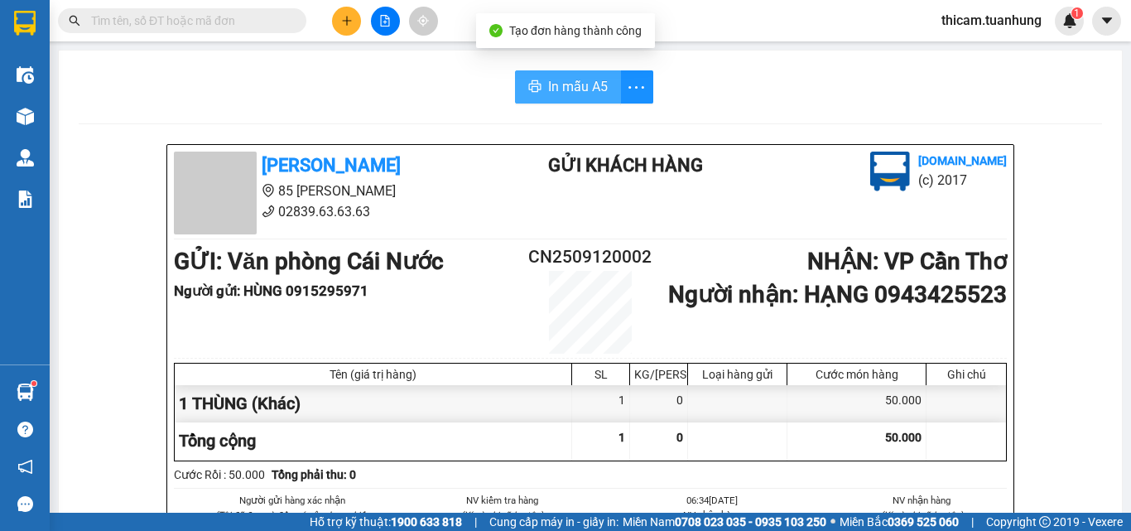
click at [570, 84] on span "In mẫu A5" at bounding box center [578, 86] width 60 height 21
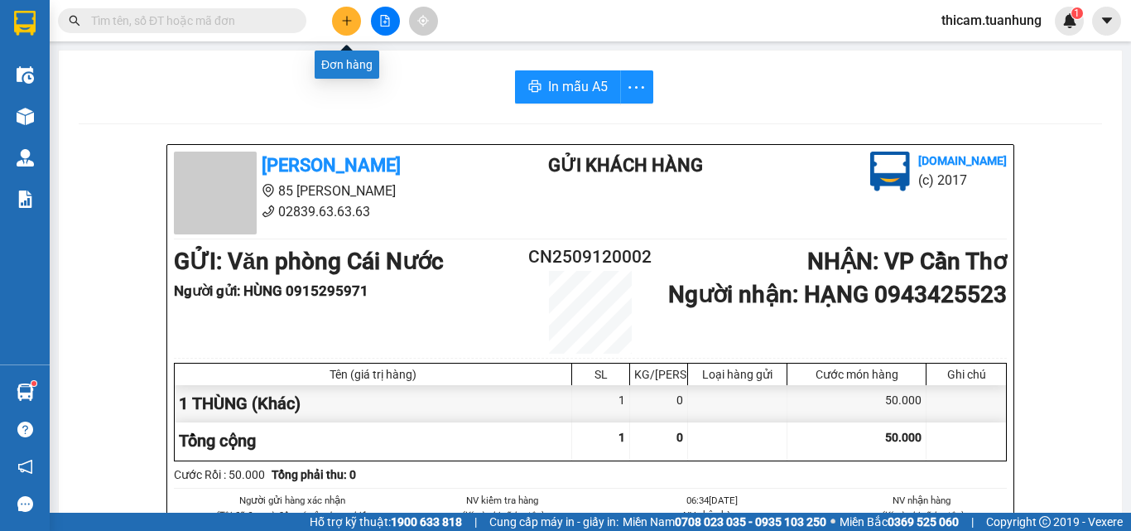
click at [339, 22] on button at bounding box center [346, 21] width 29 height 29
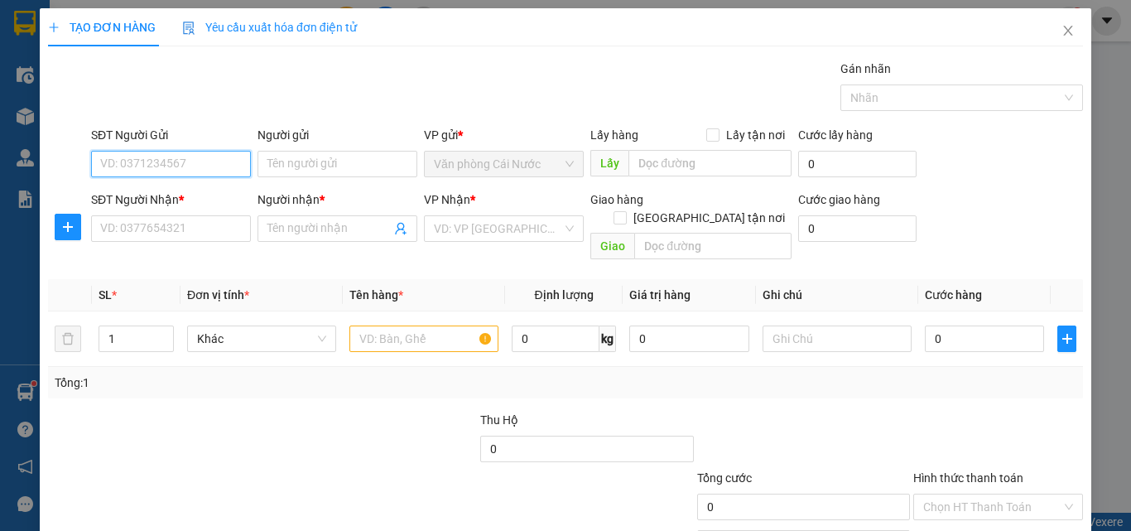
click at [224, 167] on input "SĐT Người Gửi" at bounding box center [171, 164] width 160 height 26
type input "0919912947"
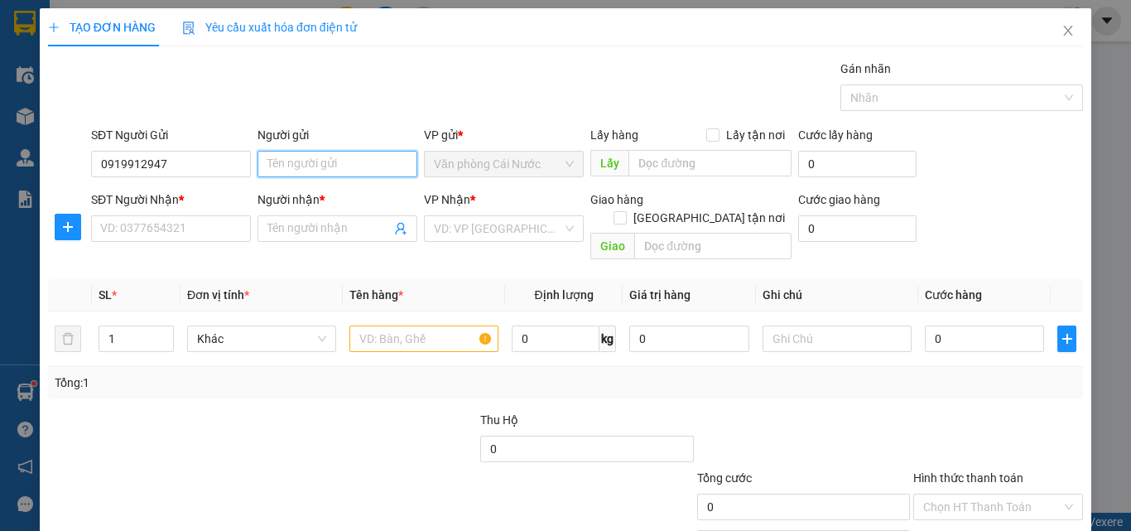
click at [339, 166] on input "Người gửi" at bounding box center [337, 164] width 160 height 26
type input "U"
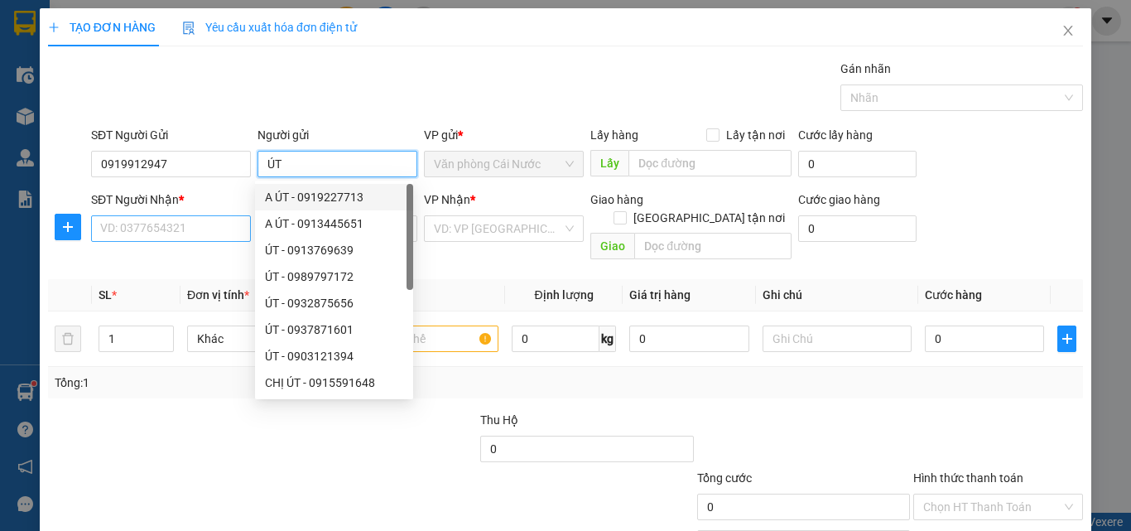
type input "ÚT"
click at [171, 235] on input "SĐT Người Nhận *" at bounding box center [171, 228] width 160 height 26
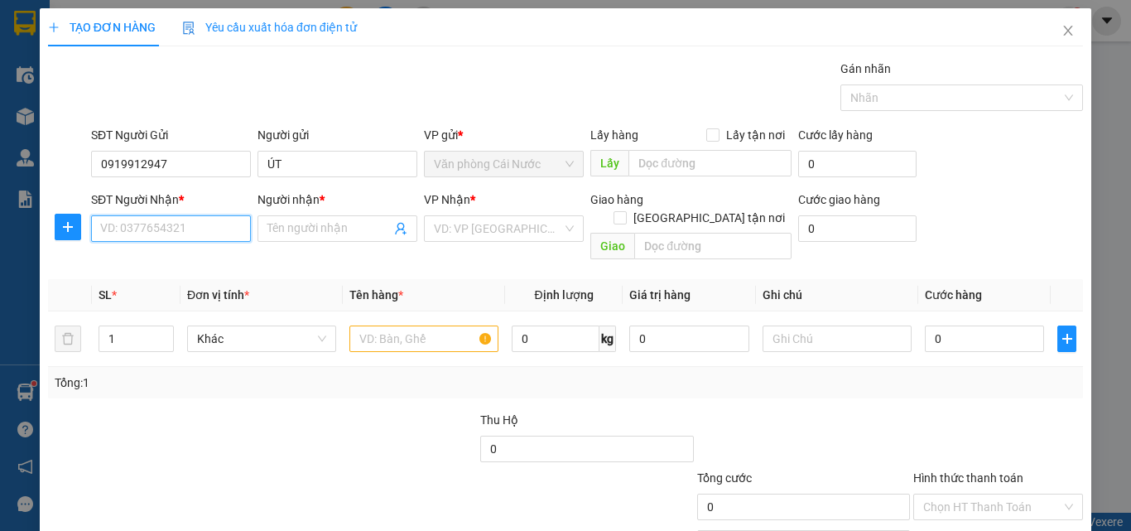
click at [174, 233] on input "SĐT Người Nhận *" at bounding box center [171, 228] width 160 height 26
click at [178, 231] on input "SĐT Người Nhận *" at bounding box center [171, 228] width 160 height 26
click at [186, 226] on input "SĐT Người Nhận *" at bounding box center [171, 228] width 160 height 26
type input "0907990468"
drag, startPoint x: 174, startPoint y: 253, endPoint x: 176, endPoint y: 264, distance: 11.7
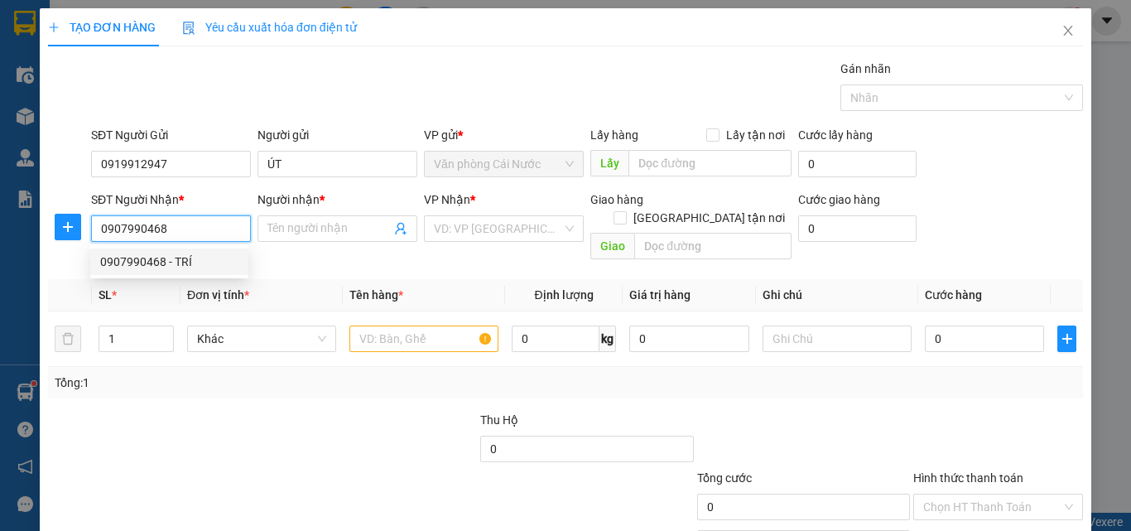
click at [175, 254] on div "0907990468 - TRÍ" at bounding box center [169, 262] width 138 height 18
type input "TRÍ"
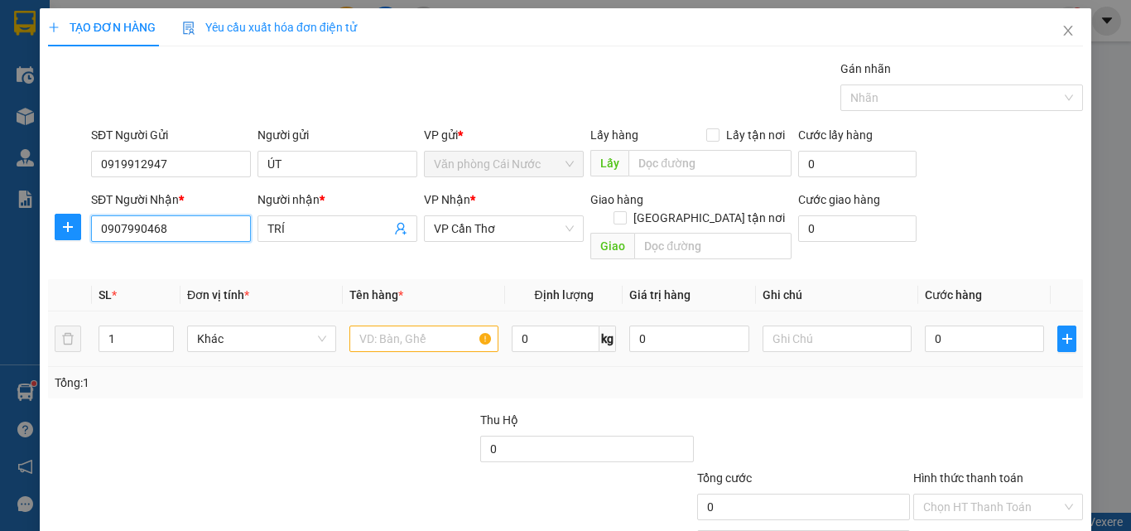
type input "0907990468"
click at [437, 325] on input "text" at bounding box center [423, 338] width 149 height 26
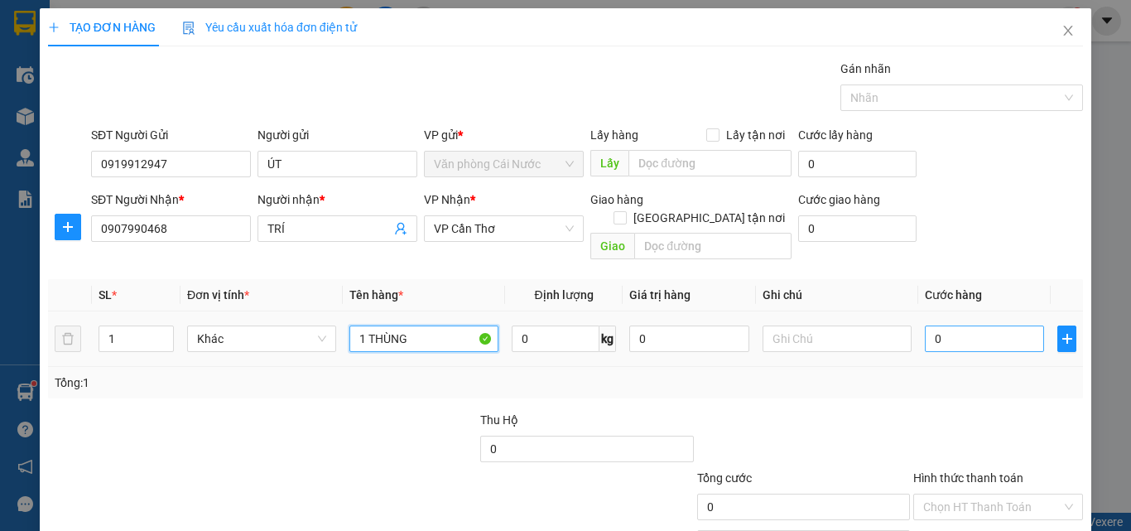
type input "1 THÙNG"
click at [991, 325] on input "0" at bounding box center [984, 338] width 119 height 26
type input "4"
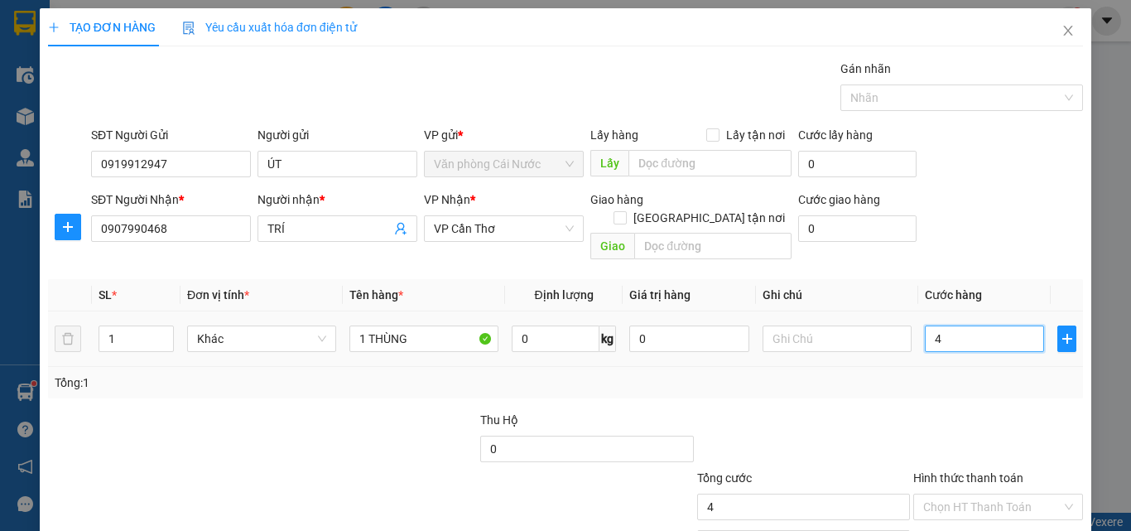
type input "40"
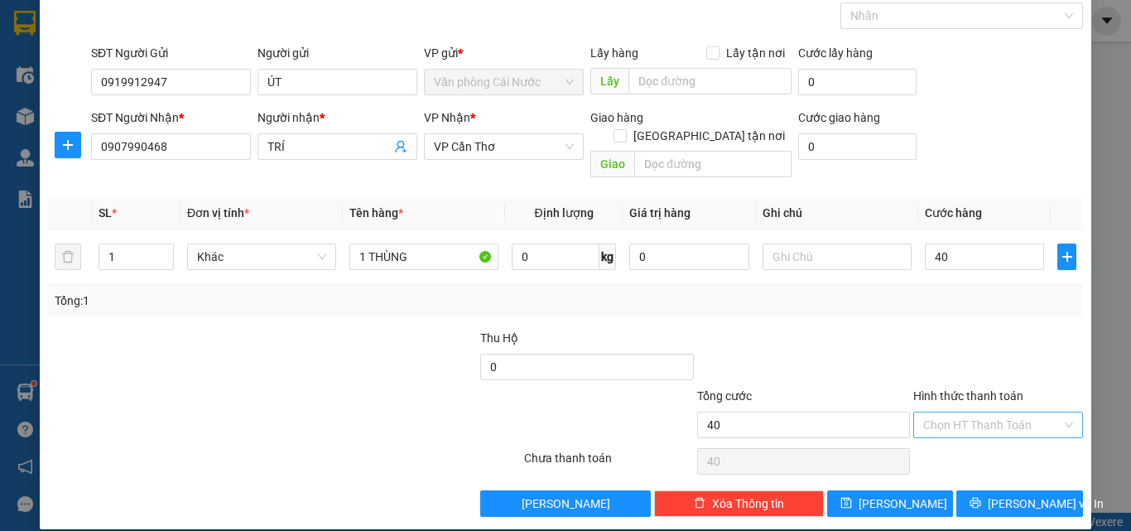
type input "40.000"
click at [977, 412] on input "Hình thức thanh toán" at bounding box center [992, 424] width 138 height 25
click at [958, 444] on div "Tại văn phòng" at bounding box center [988, 439] width 148 height 18
type input "0"
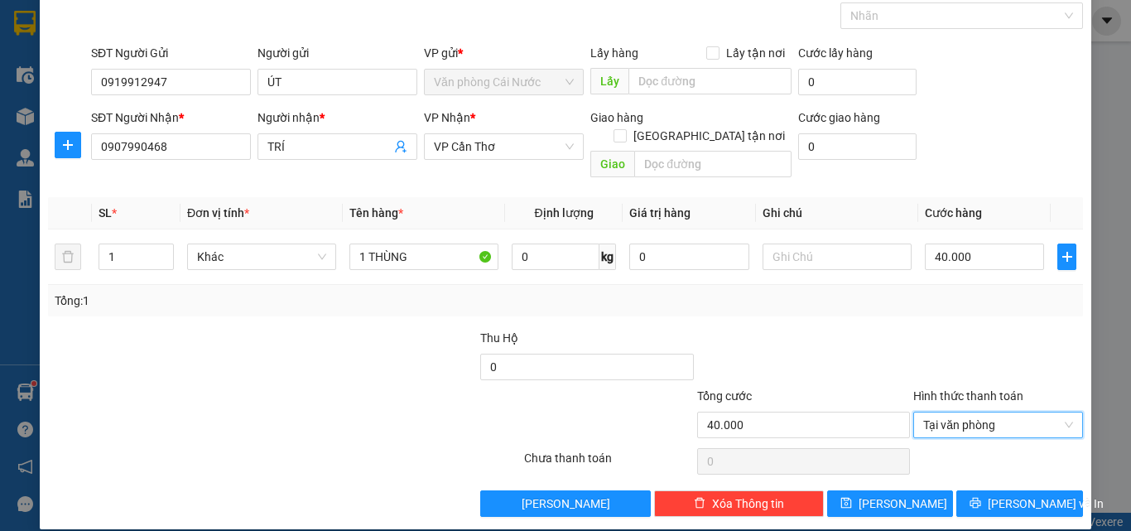
click at [955, 502] on div "TẠO ĐƠN HÀNG Yêu cầu xuất hóa đơn điện tử Transit Pickup Surcharge Ids Transit …" at bounding box center [565, 227] width 1051 height 603
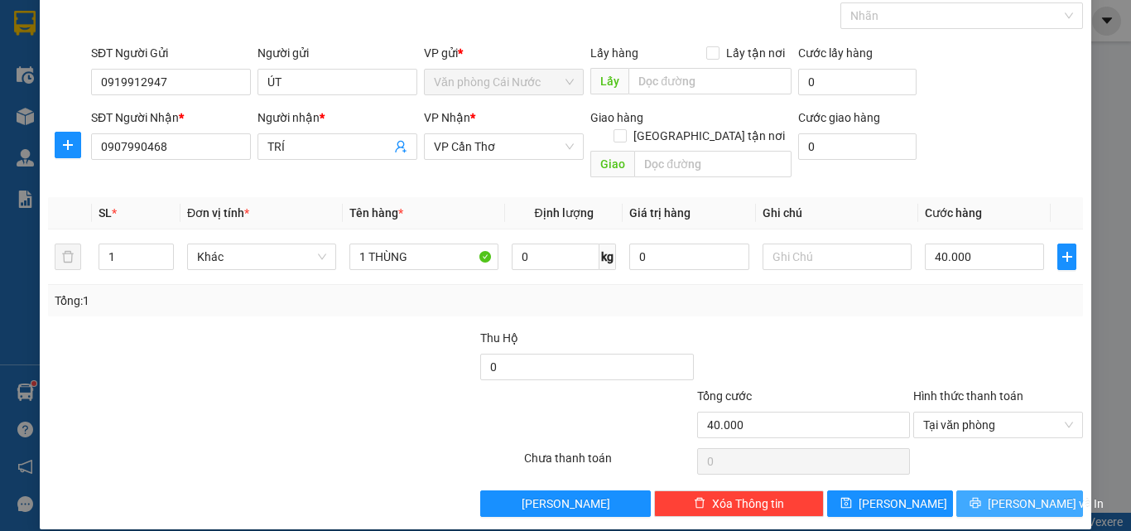
click at [969, 490] on button "Lưu và In" at bounding box center [1019, 503] width 127 height 26
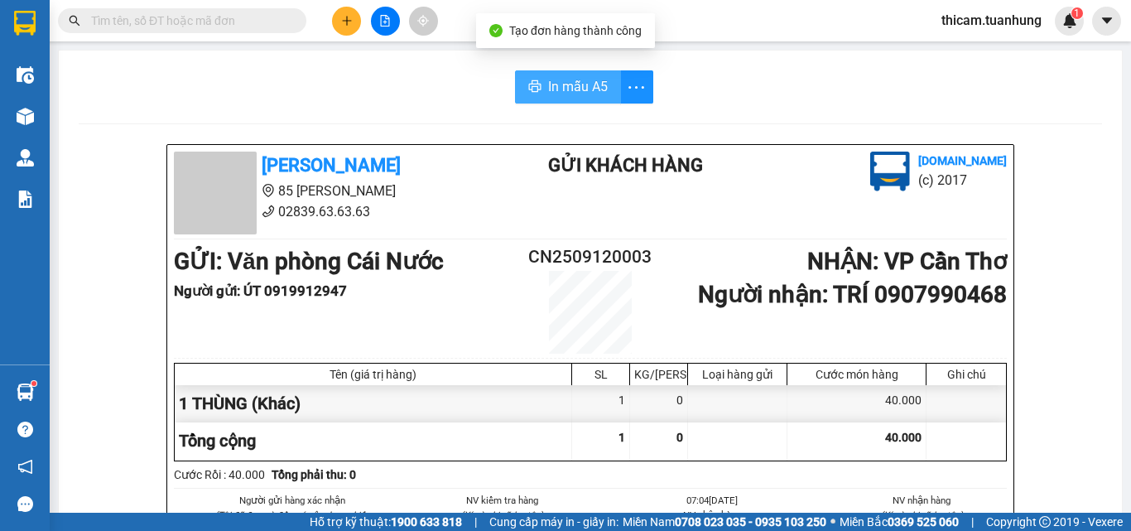
click at [592, 87] on span "In mẫu A5" at bounding box center [578, 86] width 60 height 21
click at [222, 10] on span at bounding box center [182, 20] width 248 height 25
click at [224, 13] on input "text" at bounding box center [188, 21] width 195 height 18
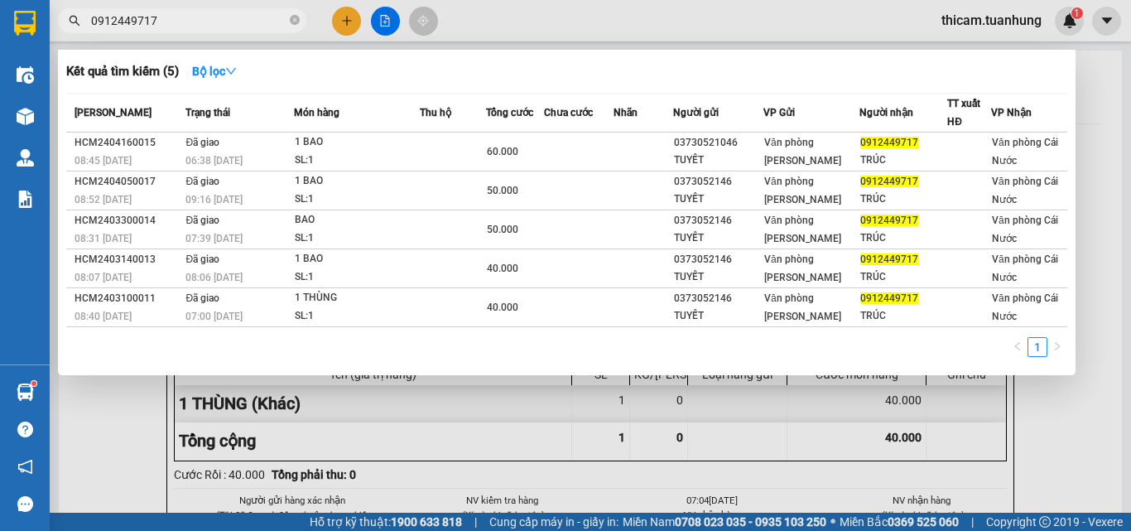
click at [239, 22] on input "0912449717" at bounding box center [188, 21] width 195 height 18
click at [242, 22] on input "0912449717" at bounding box center [188, 21] width 195 height 18
click at [233, 22] on input "0912449717" at bounding box center [188, 21] width 195 height 18
click at [209, 14] on input "0912449717" at bounding box center [188, 21] width 195 height 18
click at [207, 27] on input "0912449717" at bounding box center [188, 21] width 195 height 18
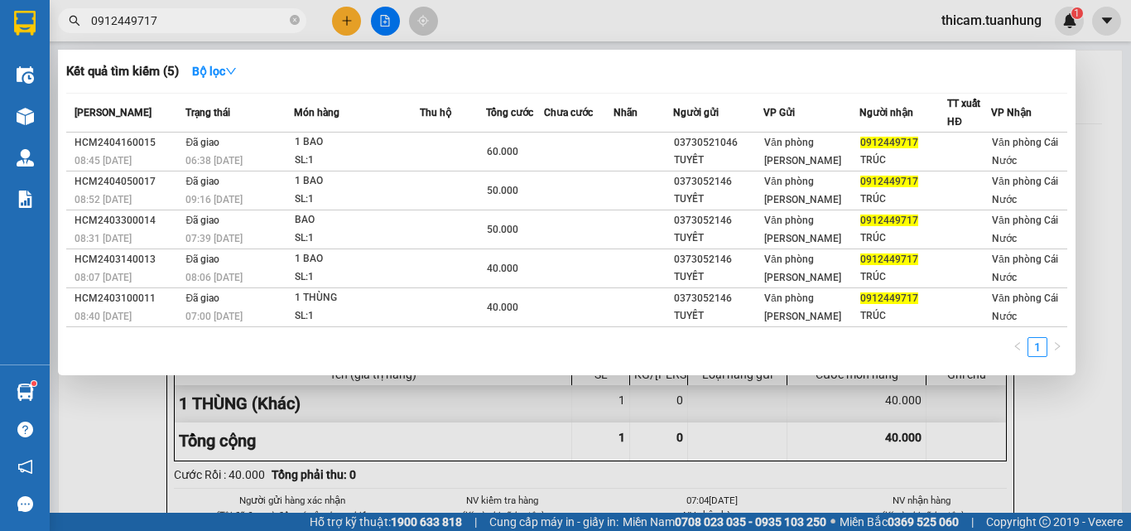
click at [194, 17] on input "0912449717" at bounding box center [188, 21] width 195 height 18
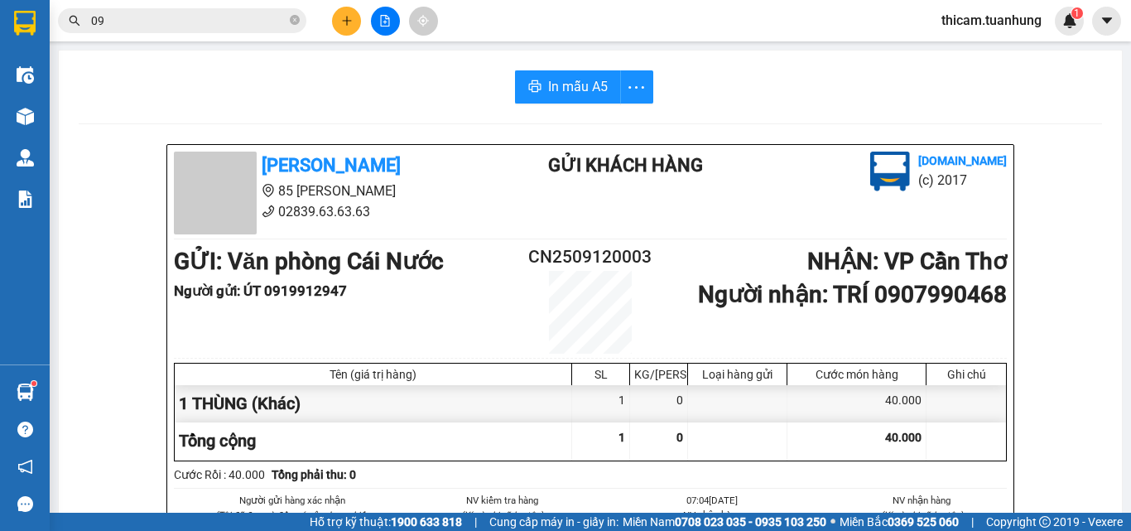
type input "0"
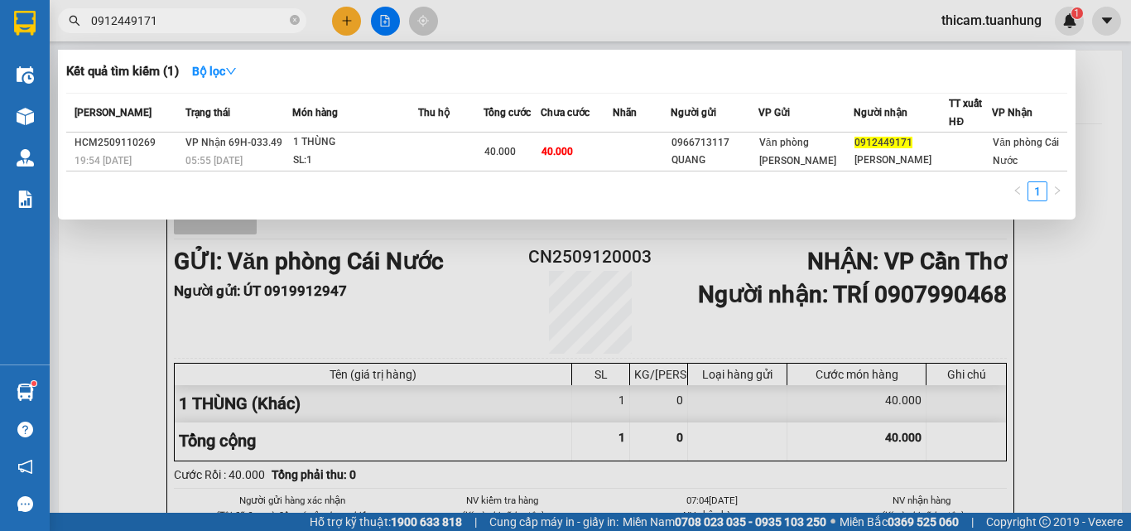
click at [267, 13] on input "0912449171" at bounding box center [188, 21] width 195 height 18
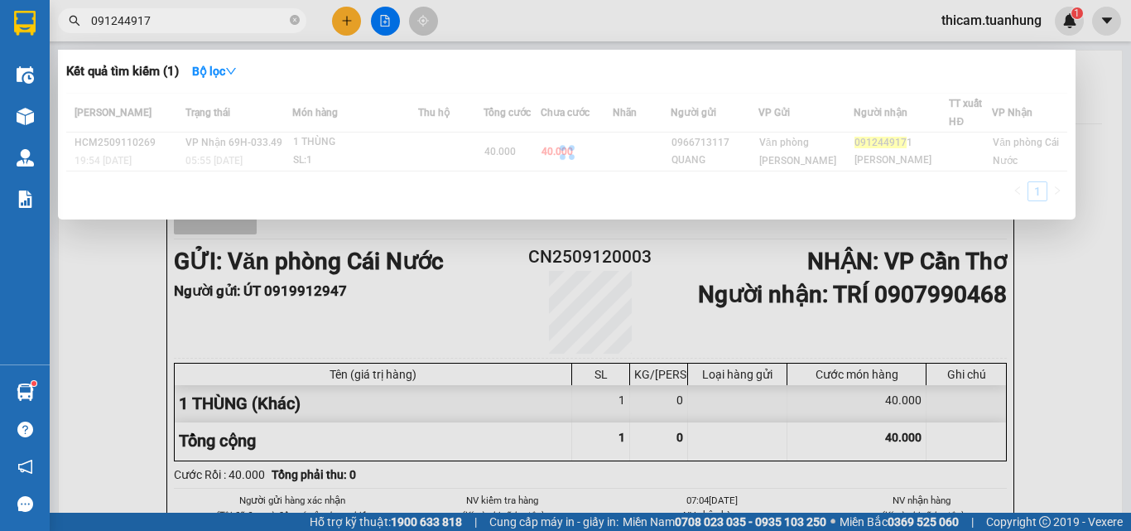
click at [269, 15] on input "091244917" at bounding box center [188, 21] width 195 height 18
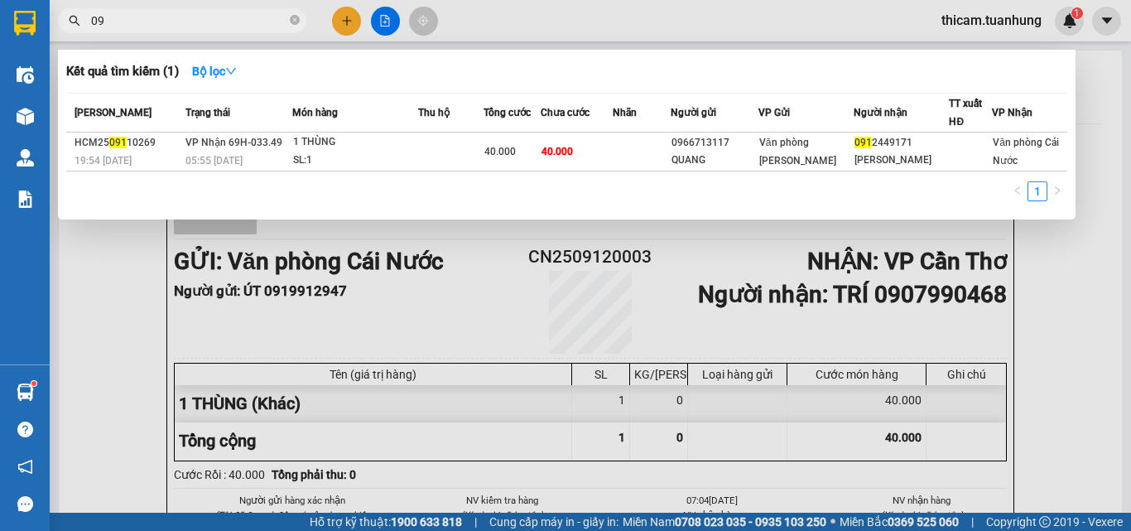
type input "0"
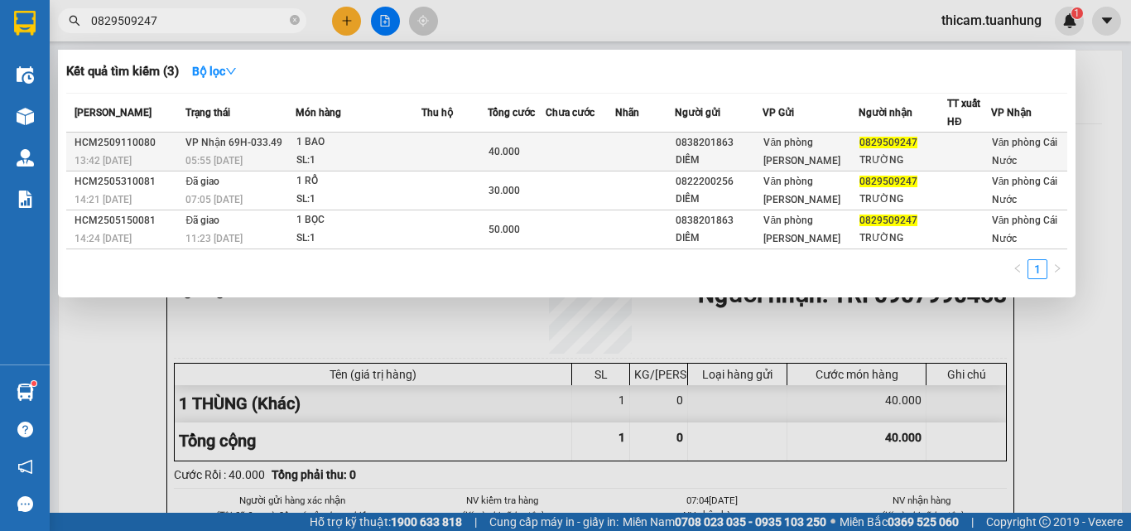
type input "0829509247"
click at [840, 156] on div "Văn [PERSON_NAME] [PERSON_NAME]" at bounding box center [810, 151] width 94 height 36
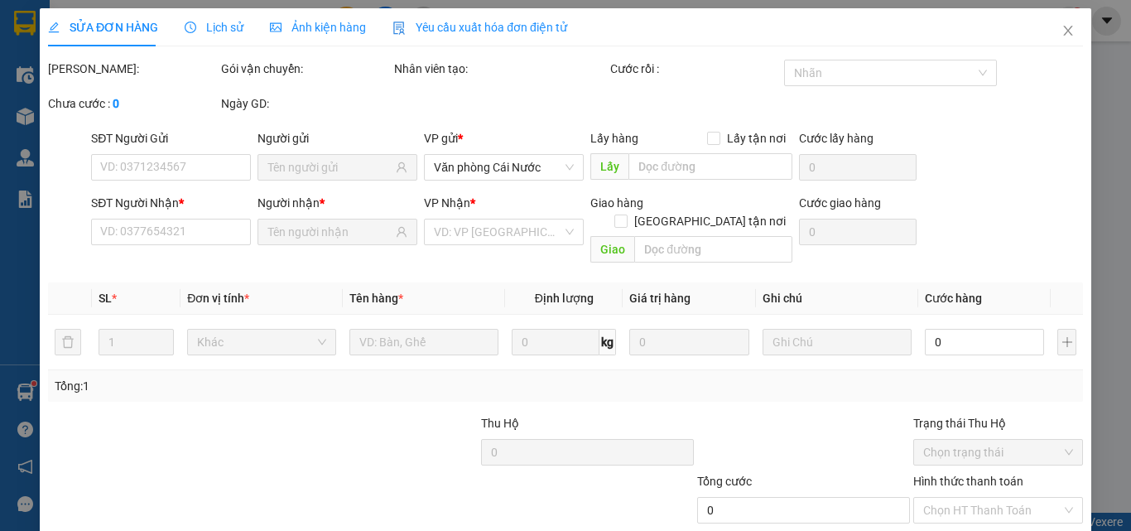
type input "0838201863"
type input "DIỄM"
type input "0829509247"
type input "TRƯỜNG"
type input "40.000"
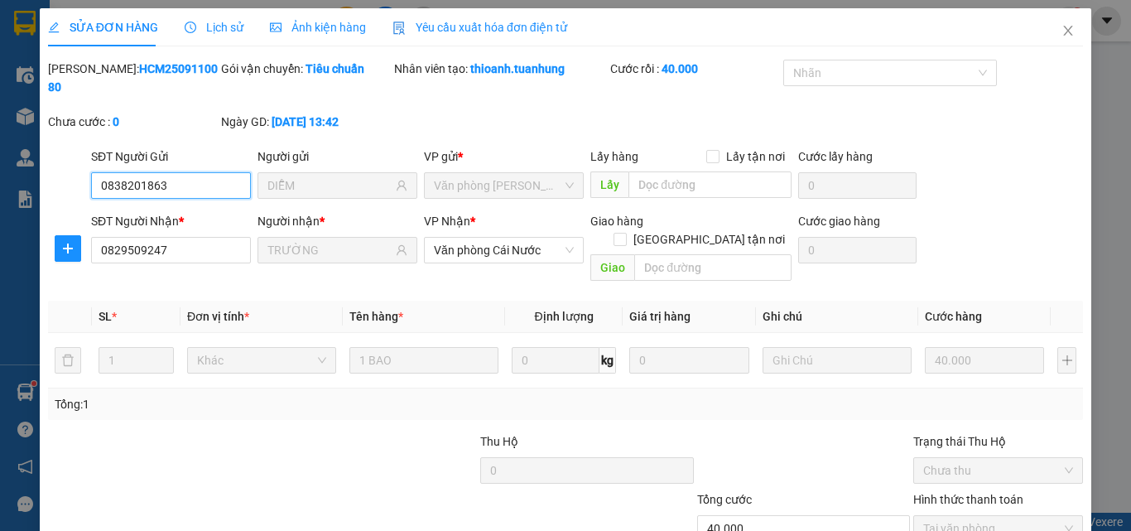
scroll to position [85, 0]
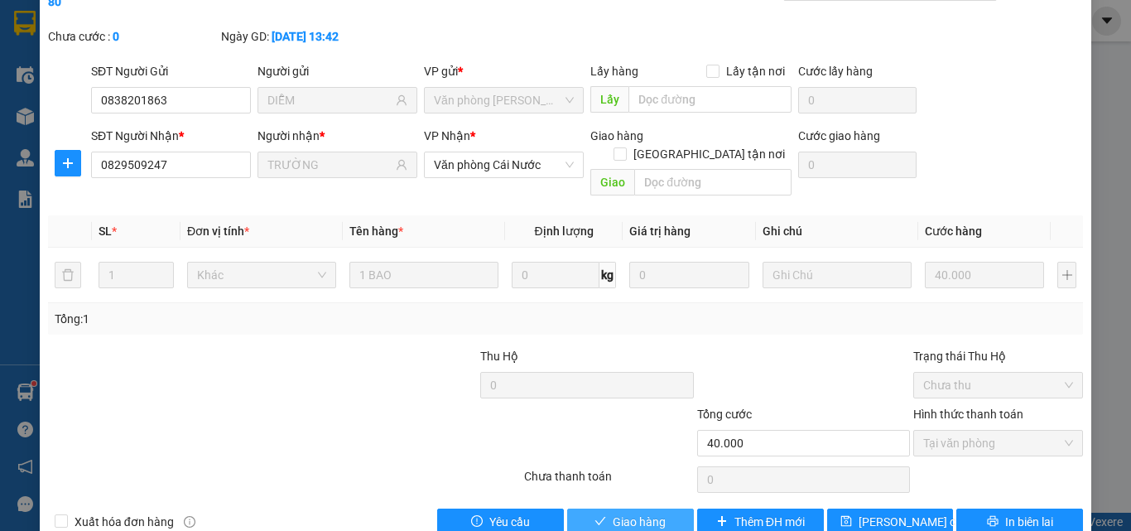
click at [604, 508] on button "Giao hàng" at bounding box center [630, 521] width 127 height 26
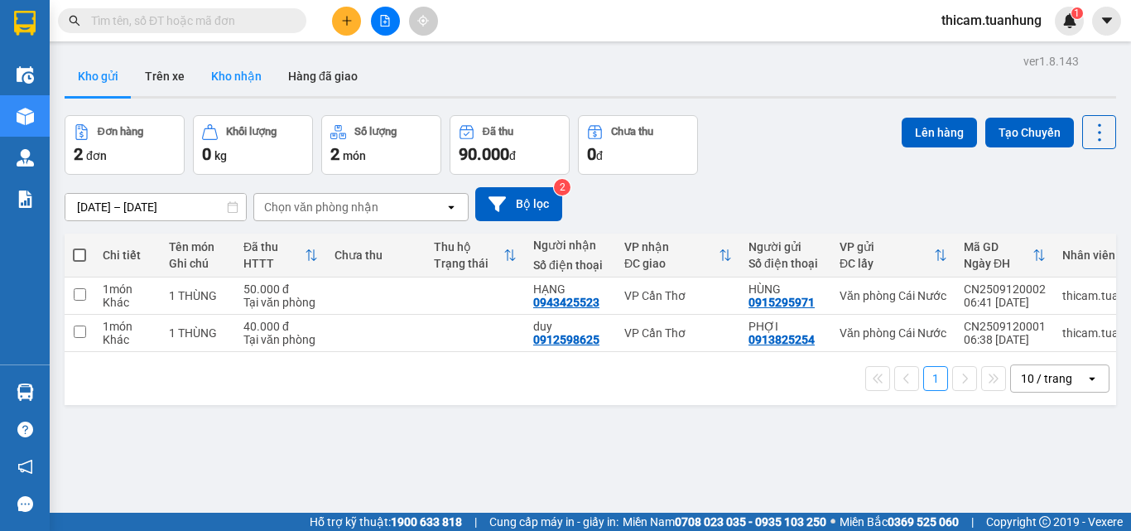
click at [221, 76] on button "Kho nhận" at bounding box center [236, 76] width 77 height 40
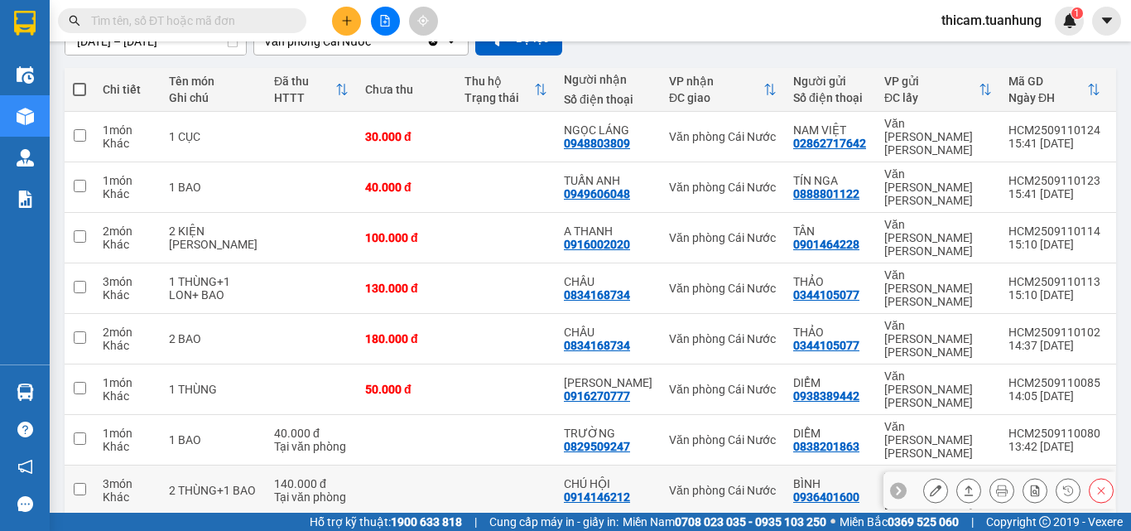
scroll to position [238, 0]
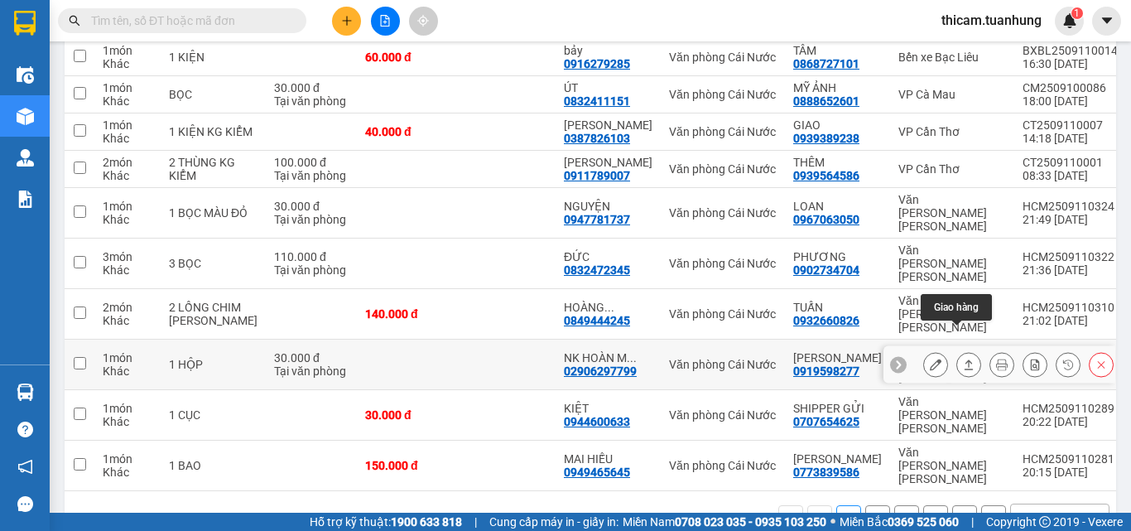
click at [963, 358] on icon at bounding box center [969, 364] width 12 height 12
click at [951, 334] on body "Kết quả [PERSON_NAME] ( 0 ) Bộ lọc No Data thicam.tuanhung 1 Điều [PERSON_NAME]…" at bounding box center [565, 265] width 1131 height 531
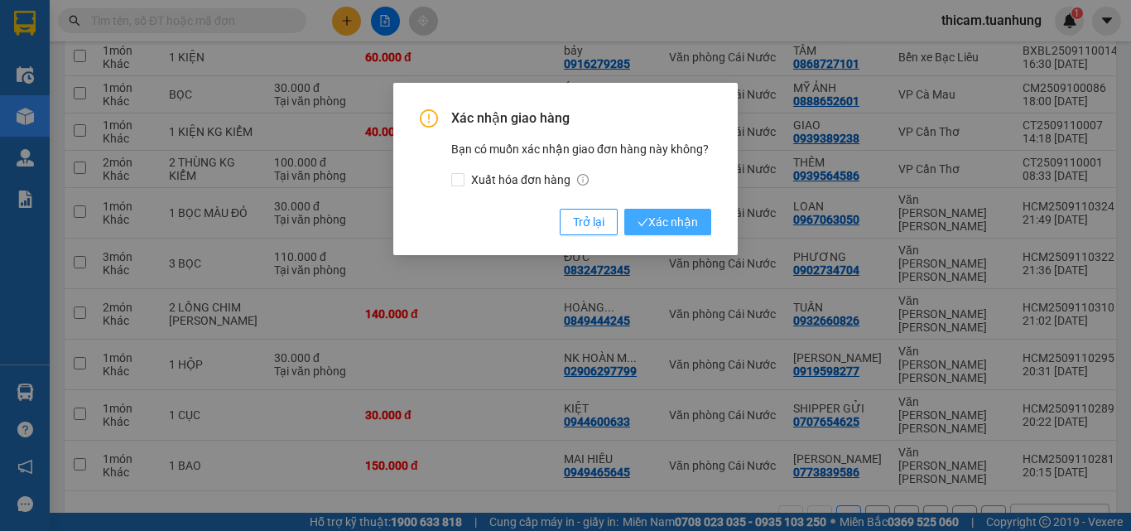
click at [681, 223] on span "Xác nhận" at bounding box center [667, 222] width 60 height 18
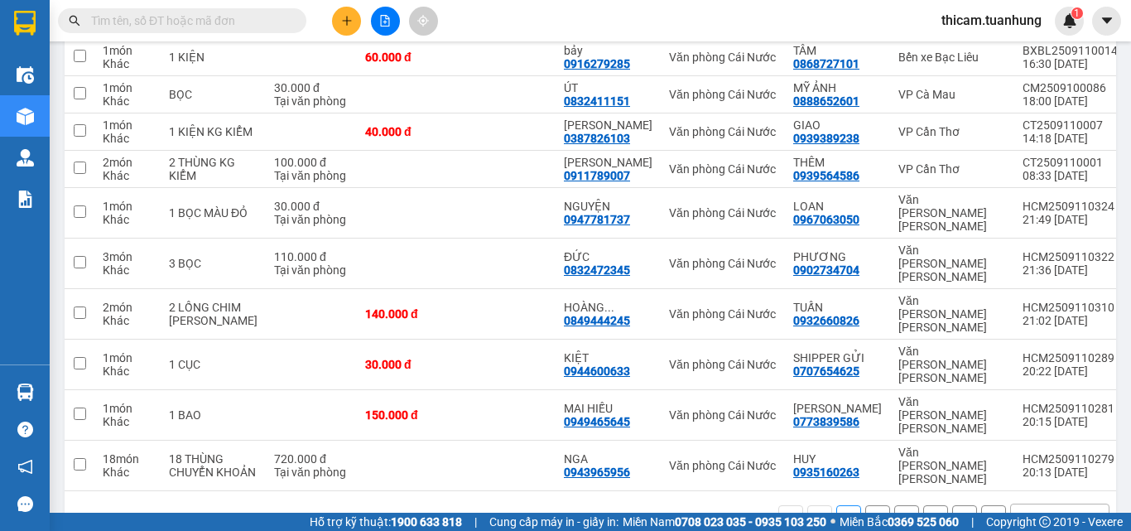
click at [868, 502] on button "2" at bounding box center [877, 517] width 25 height 25
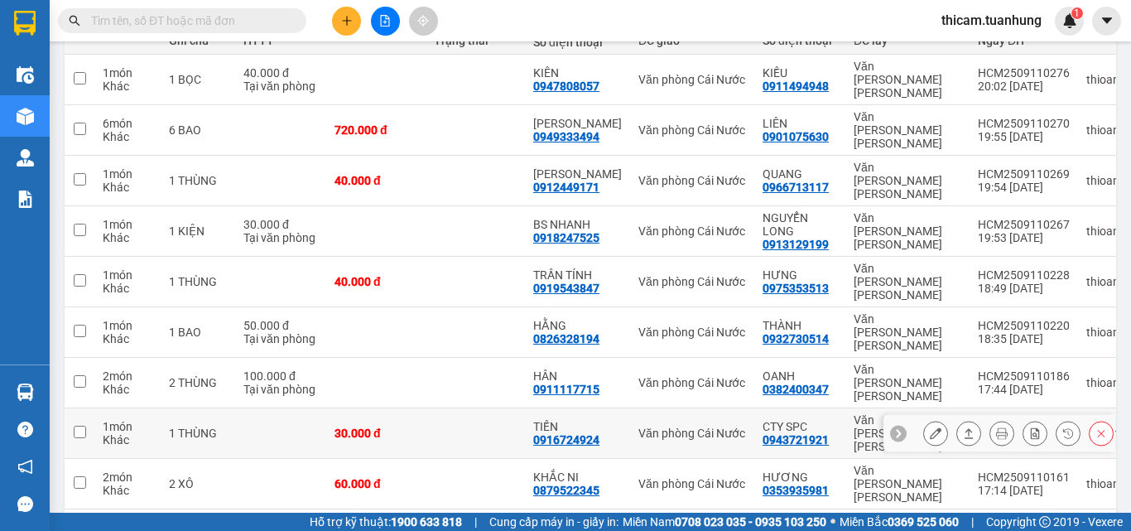
scroll to position [225, 0]
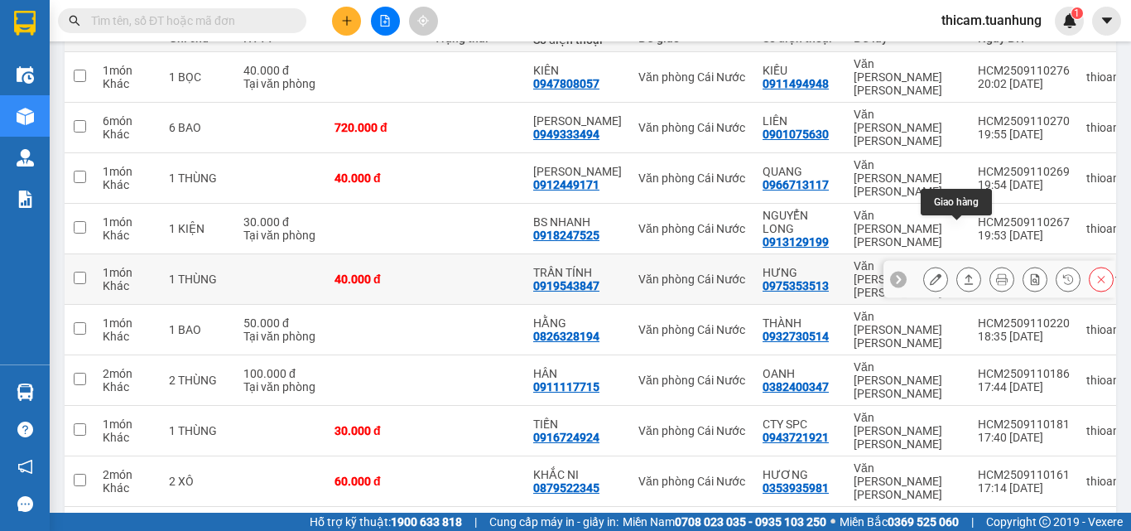
click at [963, 273] on icon at bounding box center [969, 279] width 12 height 12
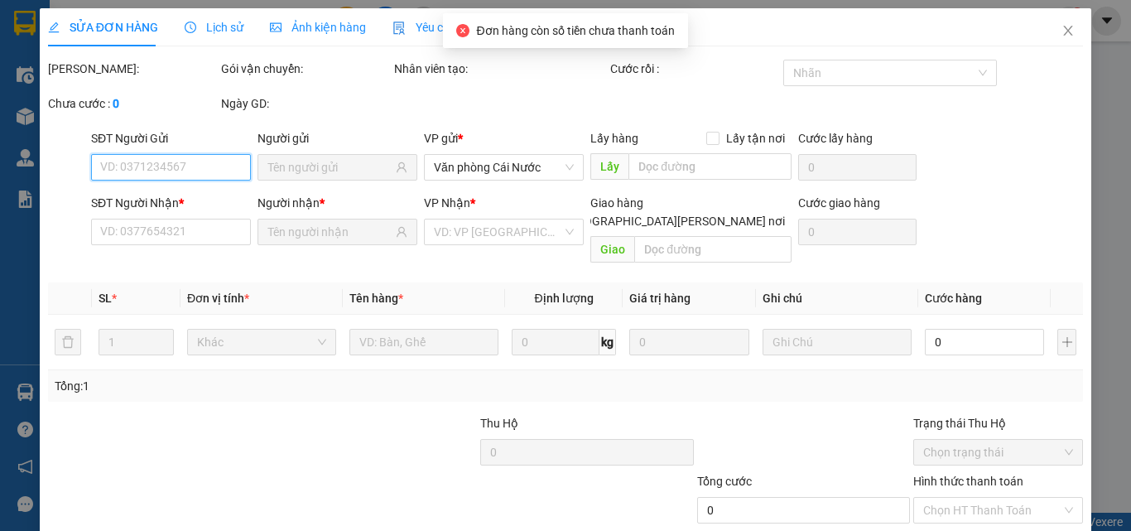
scroll to position [85, 0]
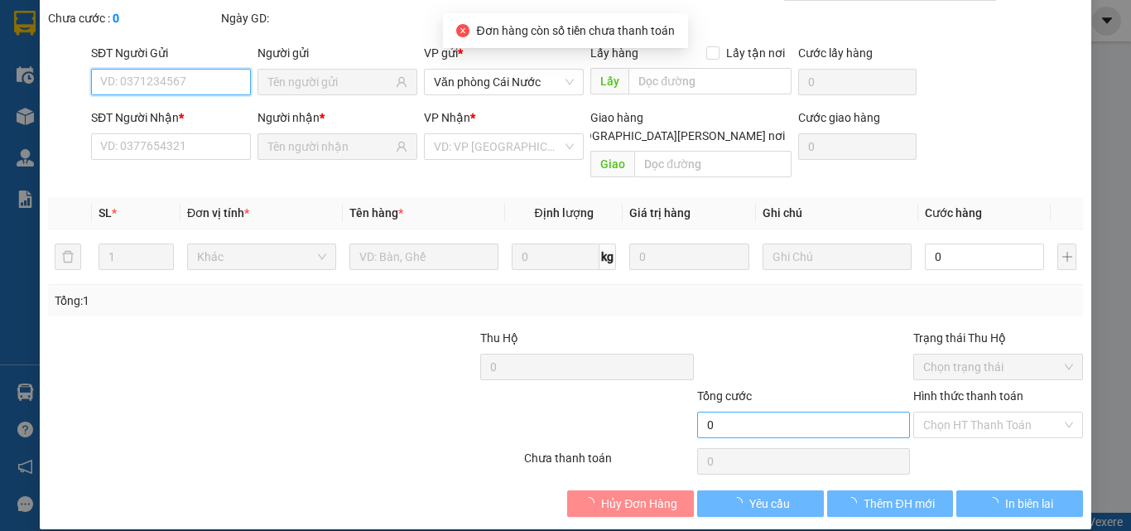
type input "0975353513"
type input "HƯNG"
type input "0919543847"
type input "TRẦN TÍNH"
type input "40.000"
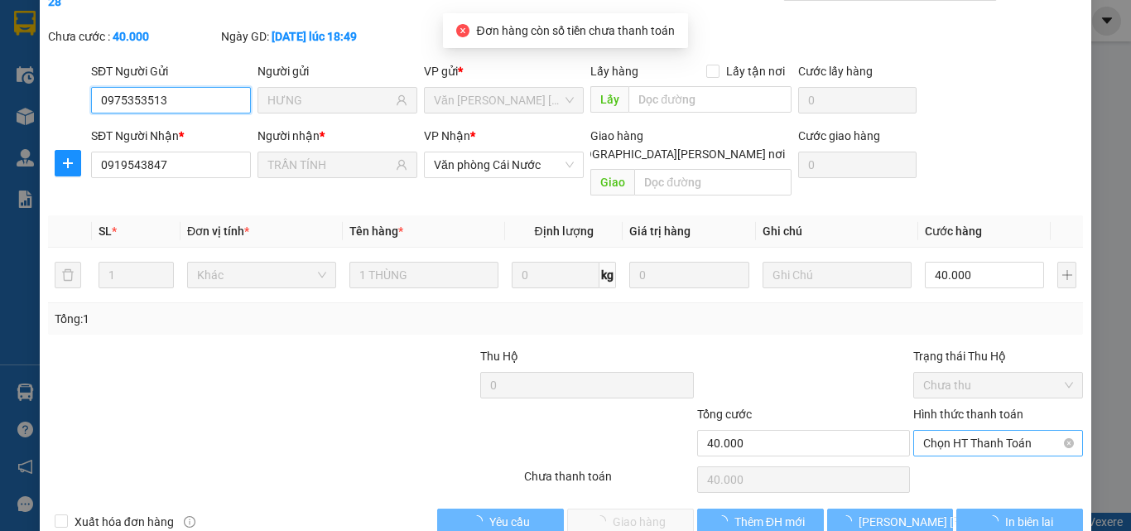
click at [953, 430] on span "Chọn HT Thanh Toán" at bounding box center [998, 442] width 150 height 25
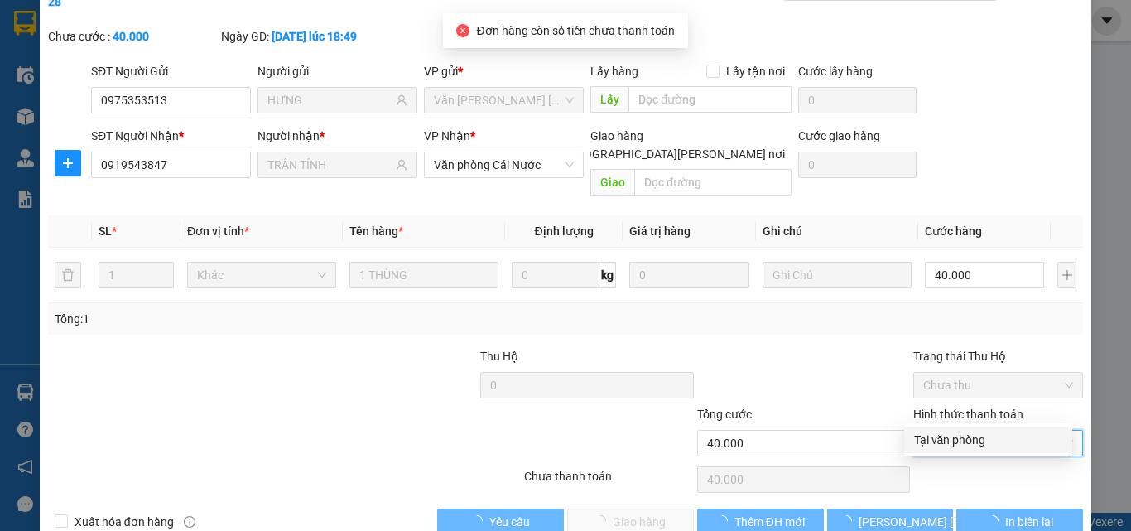
click at [947, 429] on div "Tại văn phòng" at bounding box center [988, 439] width 168 height 26
type input "0"
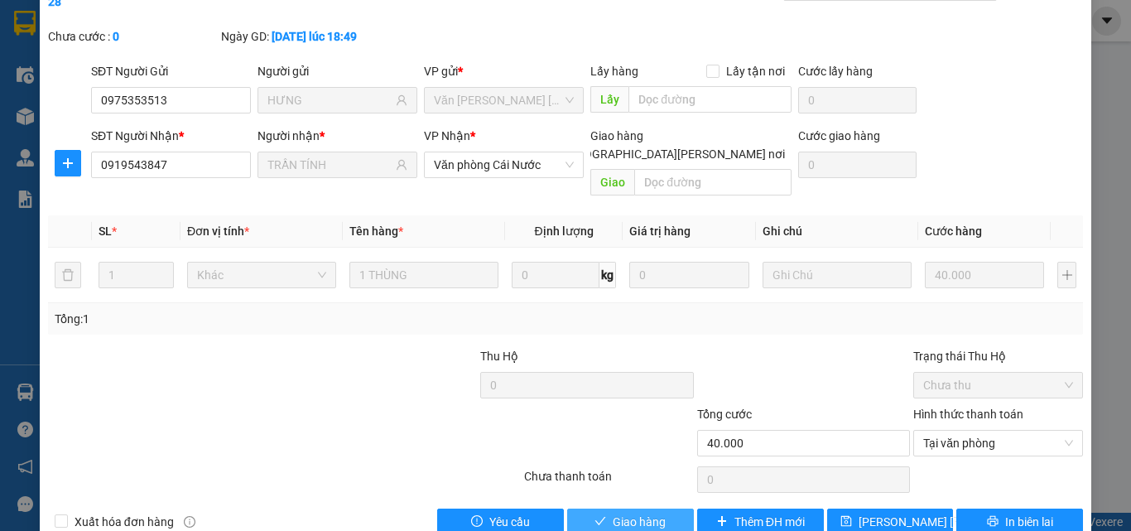
click at [657, 502] on span "Giao hàng" at bounding box center [639, 521] width 53 height 18
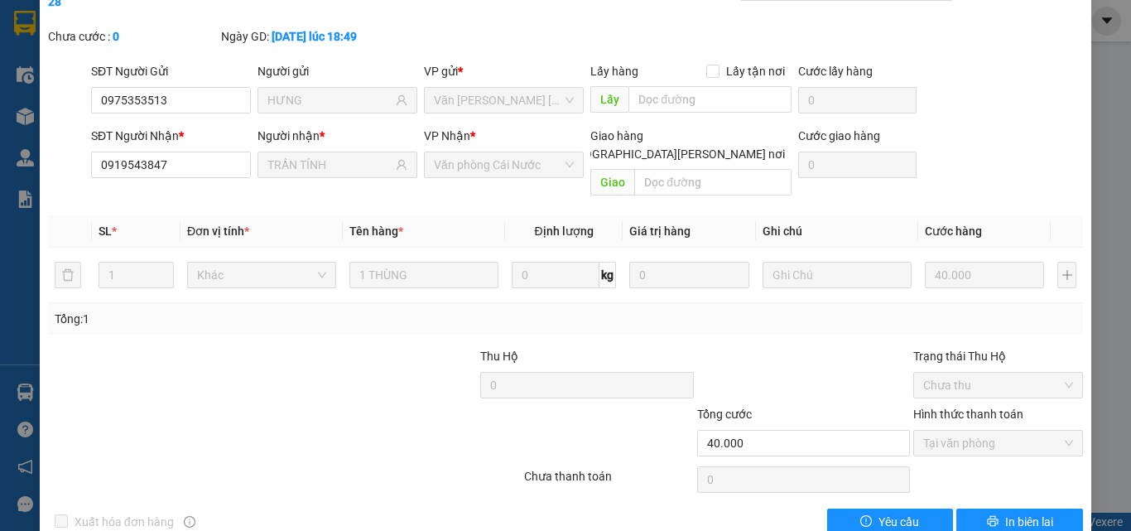
scroll to position [0, 0]
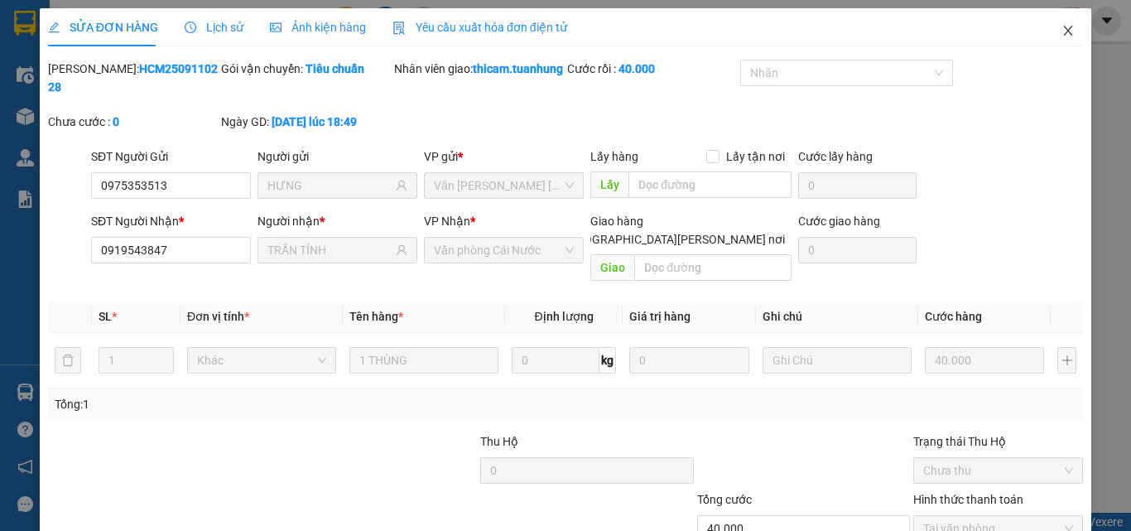
click at [1061, 32] on icon "close" at bounding box center [1067, 30] width 13 height 13
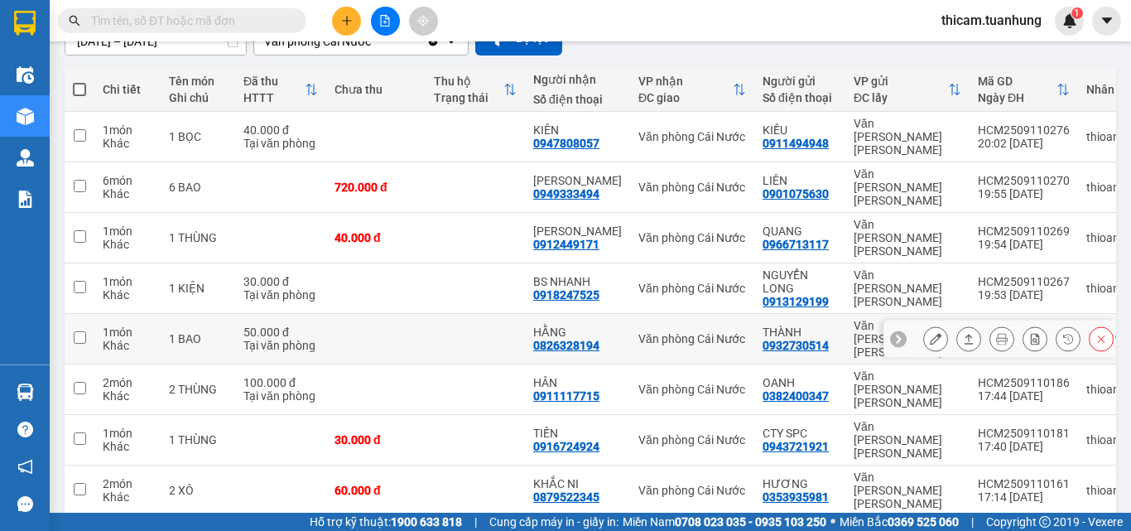
scroll to position [225, 0]
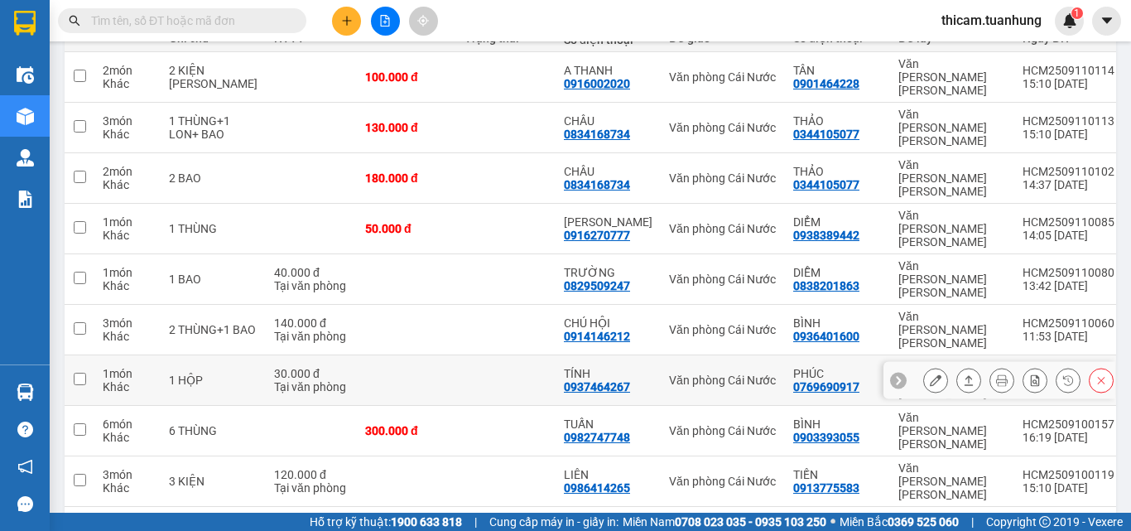
scroll to position [60, 0]
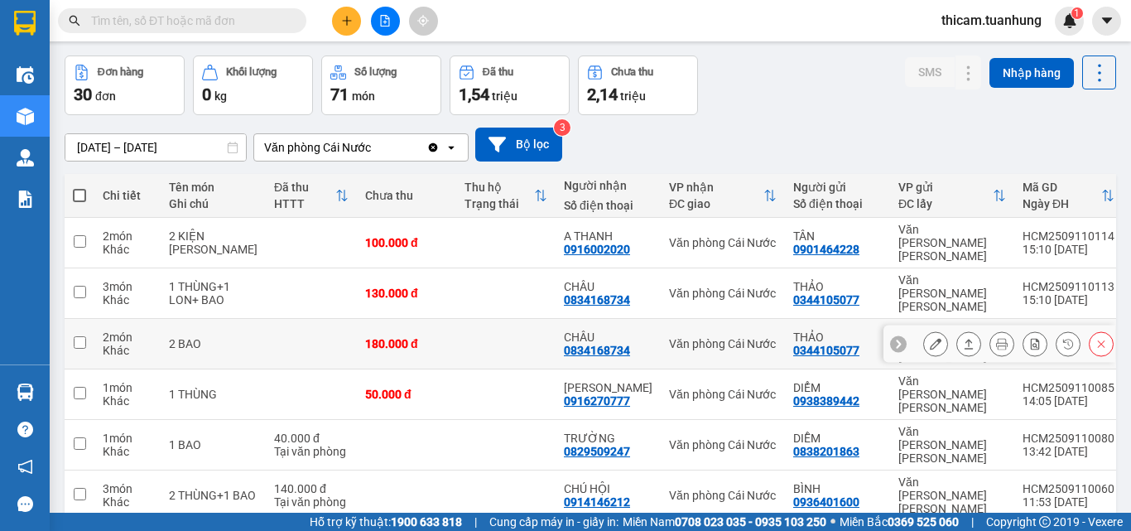
click at [963, 338] on icon at bounding box center [969, 344] width 12 height 12
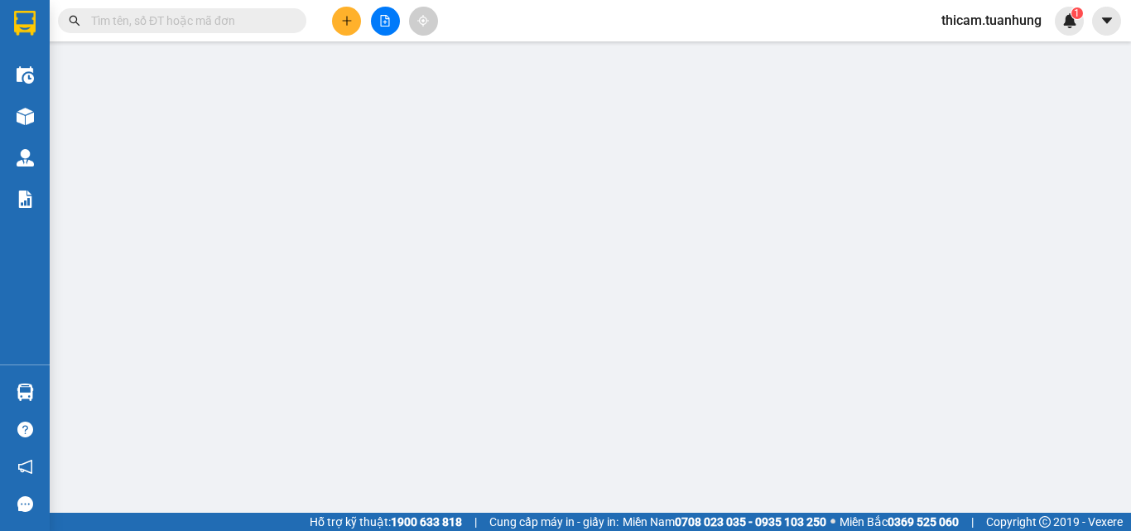
type input "0344105077"
type input "THẢO"
type input "0834168734"
type input "CHÂU"
type input "180.000"
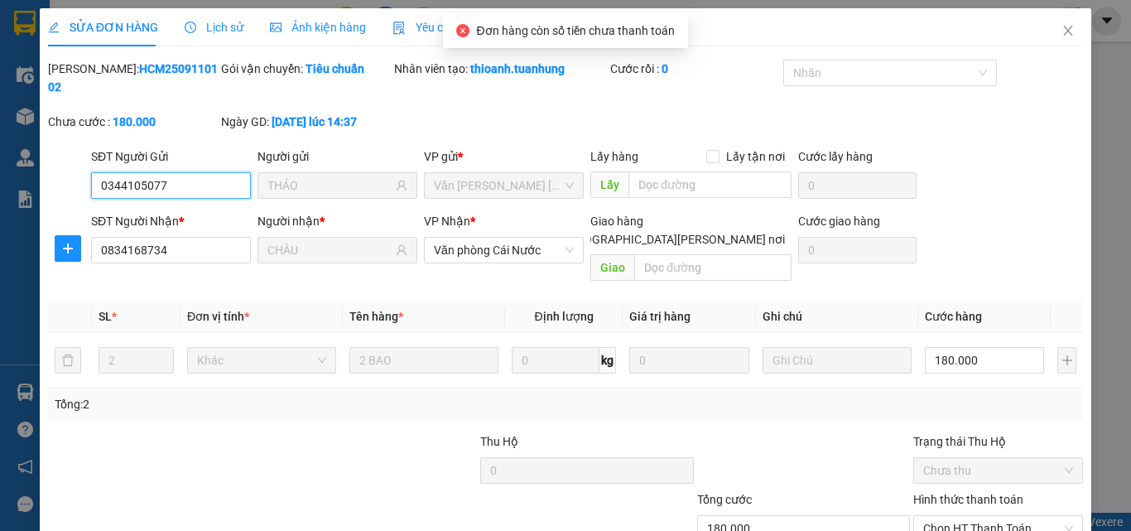
scroll to position [85, 0]
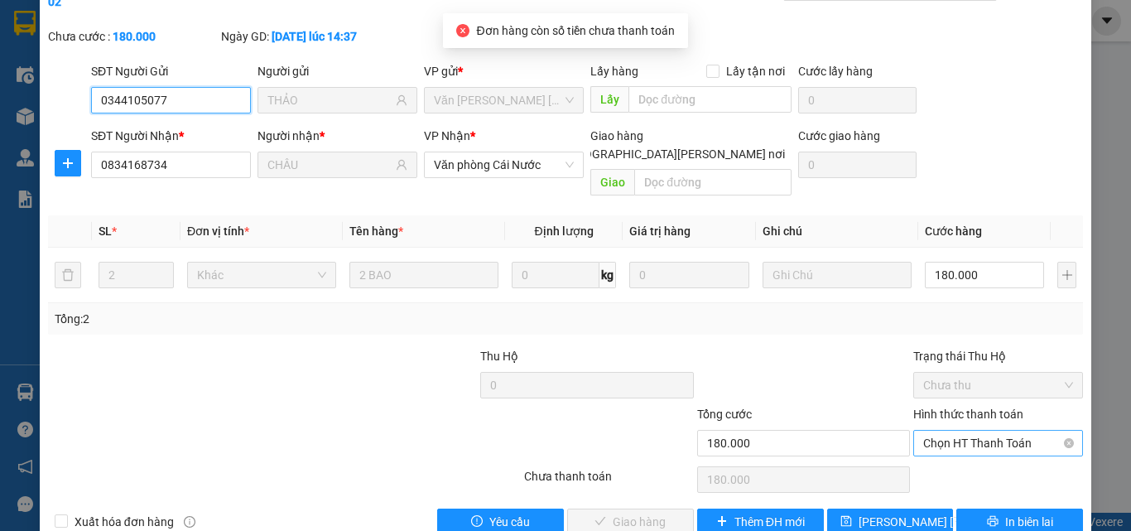
click at [941, 430] on span "Chọn HT Thanh Toán" at bounding box center [998, 442] width 150 height 25
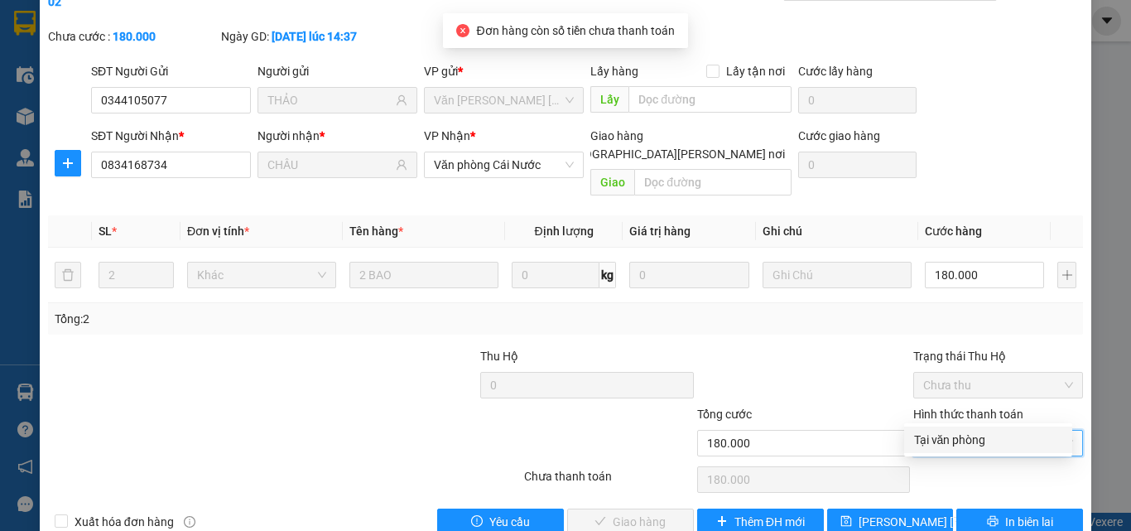
click at [940, 441] on div "Tại văn phòng" at bounding box center [988, 439] width 148 height 18
type input "0"
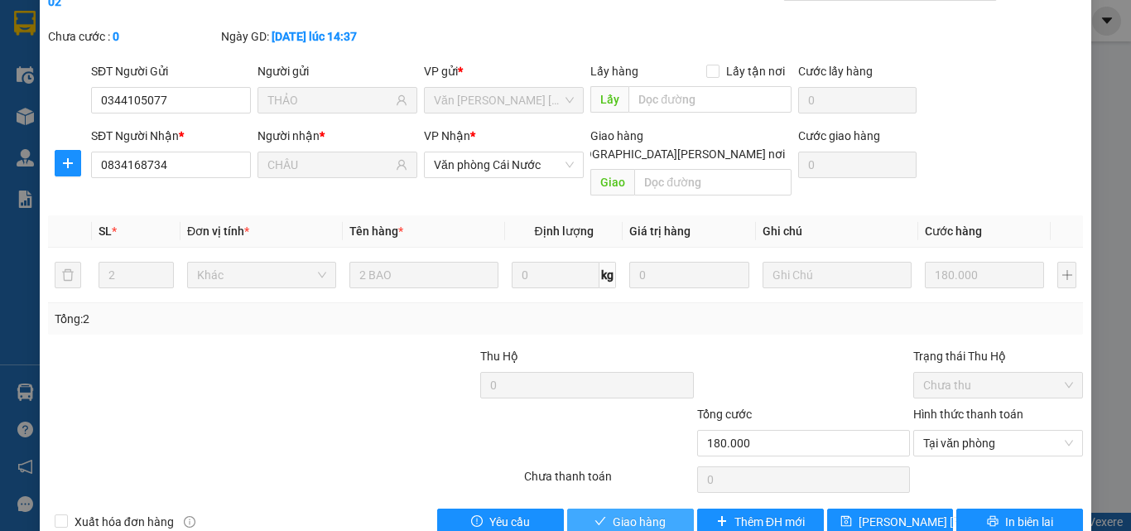
click at [658, 502] on span "Giao hàng" at bounding box center [639, 521] width 53 height 18
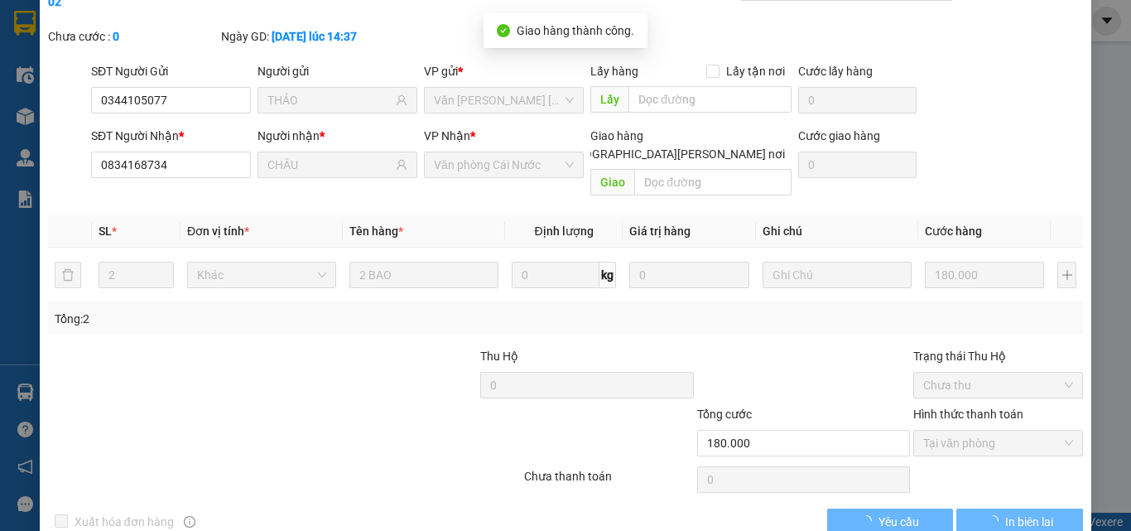
scroll to position [0, 0]
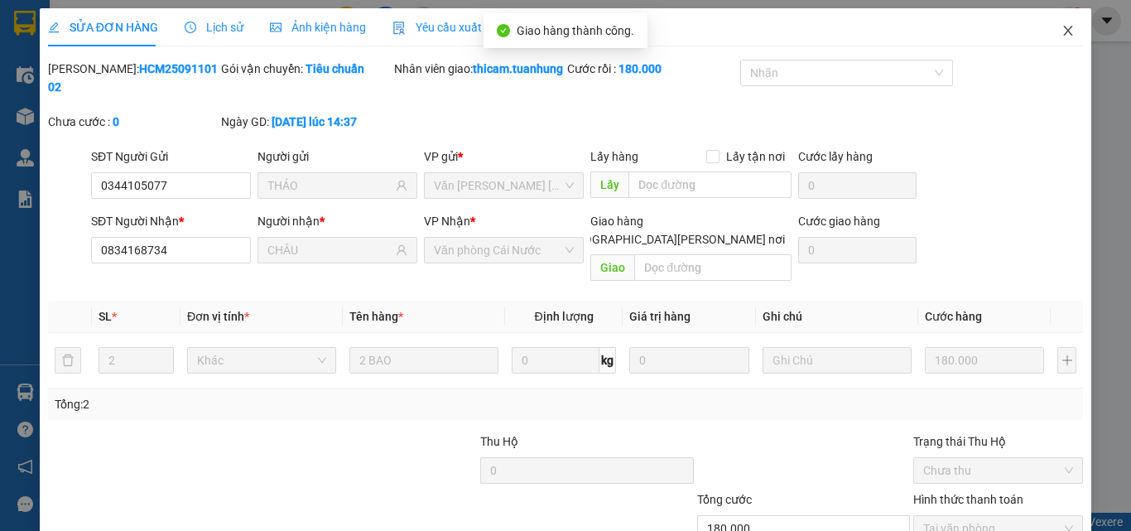
click at [1061, 29] on icon "close" at bounding box center [1067, 30] width 13 height 13
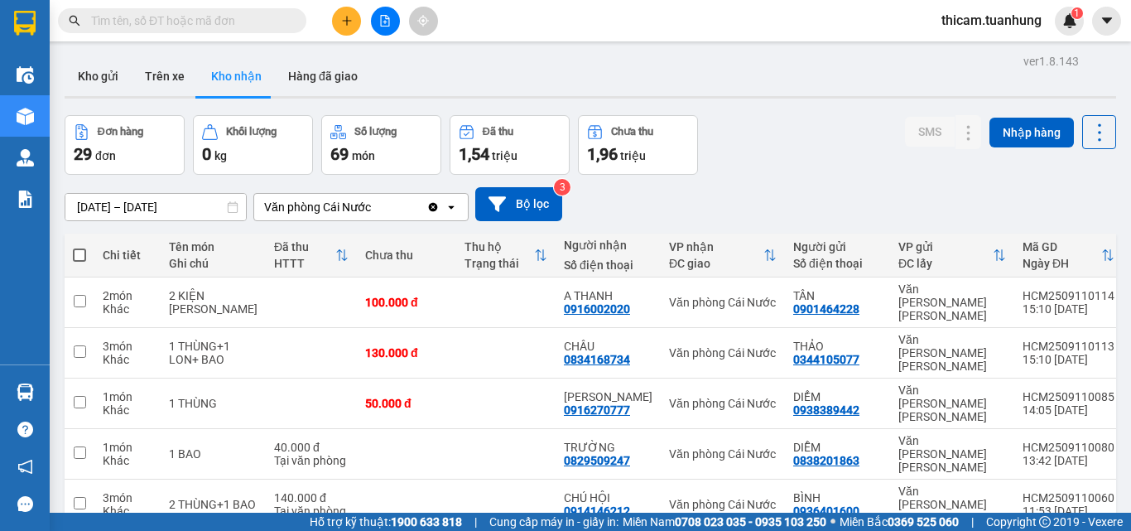
click at [271, 20] on input "text" at bounding box center [188, 21] width 195 height 18
click at [238, 23] on input "text" at bounding box center [188, 21] width 195 height 18
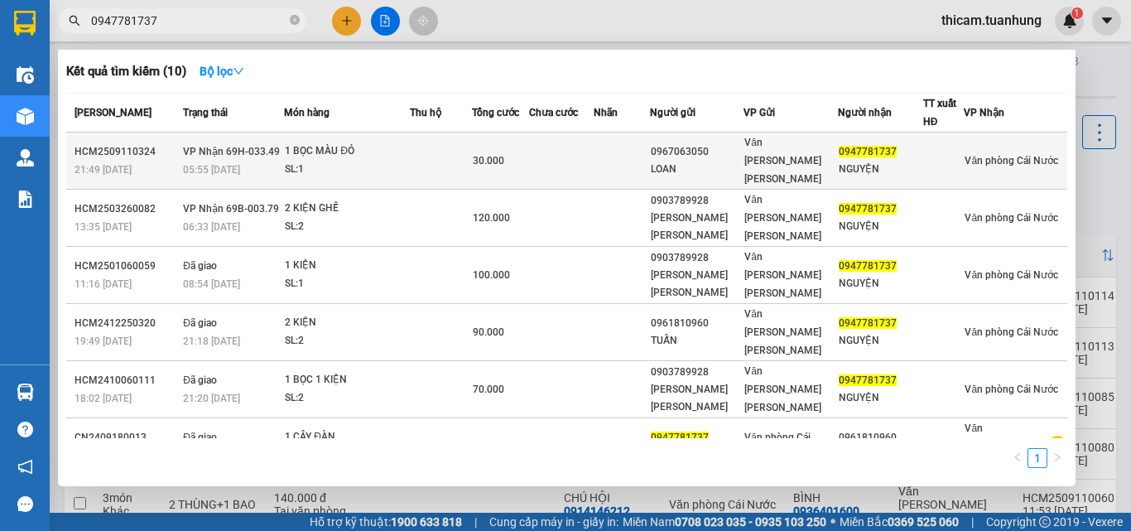
type input "0947781737"
click at [570, 156] on td at bounding box center [561, 160] width 65 height 57
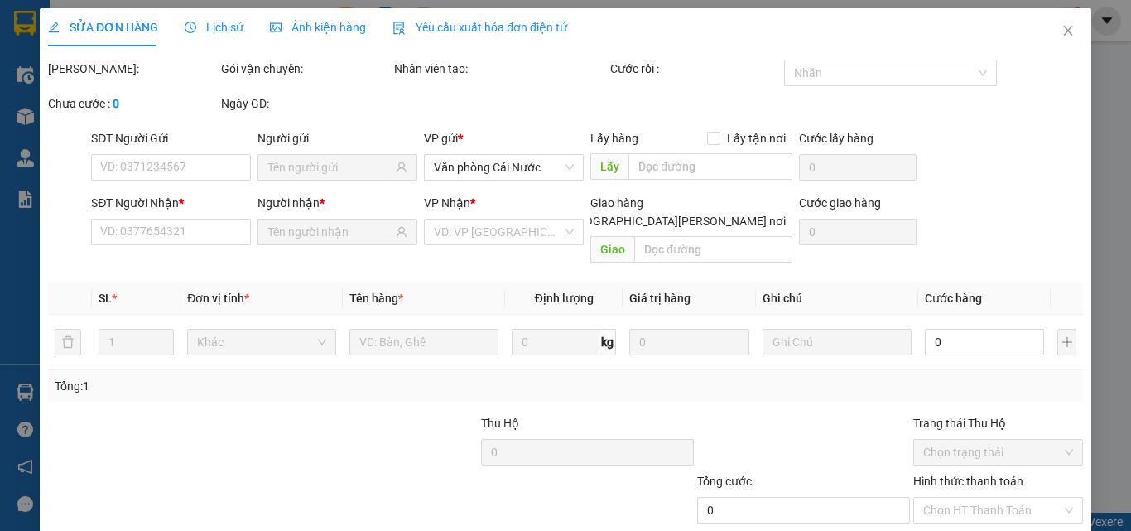
type input "0967063050"
type input "LOAN"
type input "0947781737"
type input "NGUYỆN"
type input "30.000"
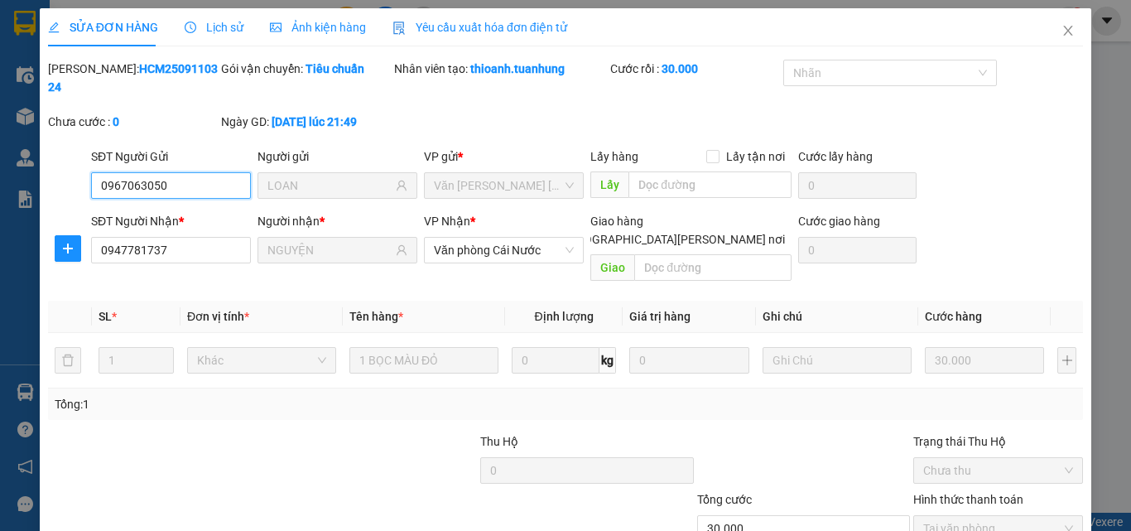
scroll to position [85, 0]
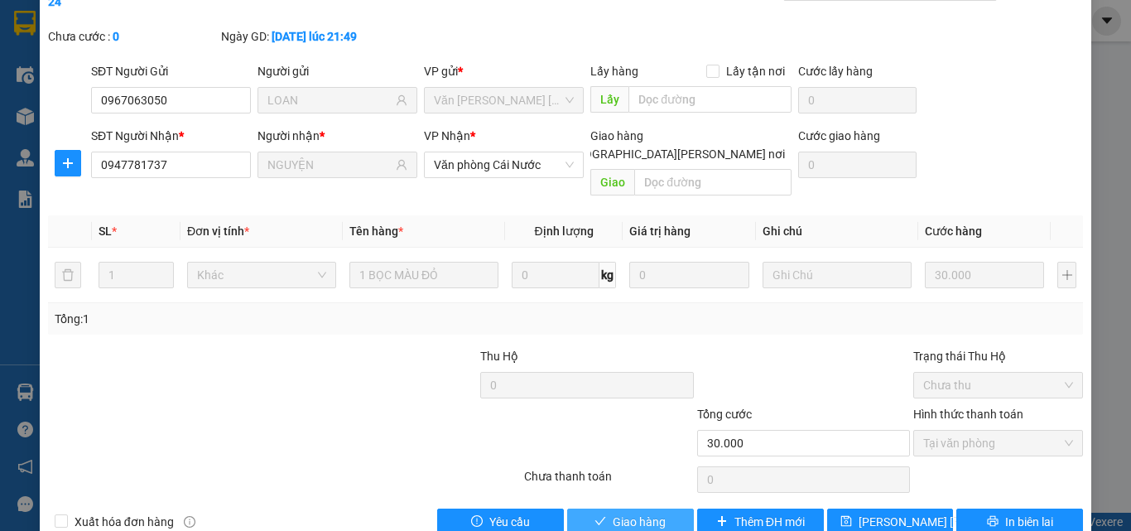
click at [660, 502] on button "Giao hàng" at bounding box center [630, 521] width 127 height 26
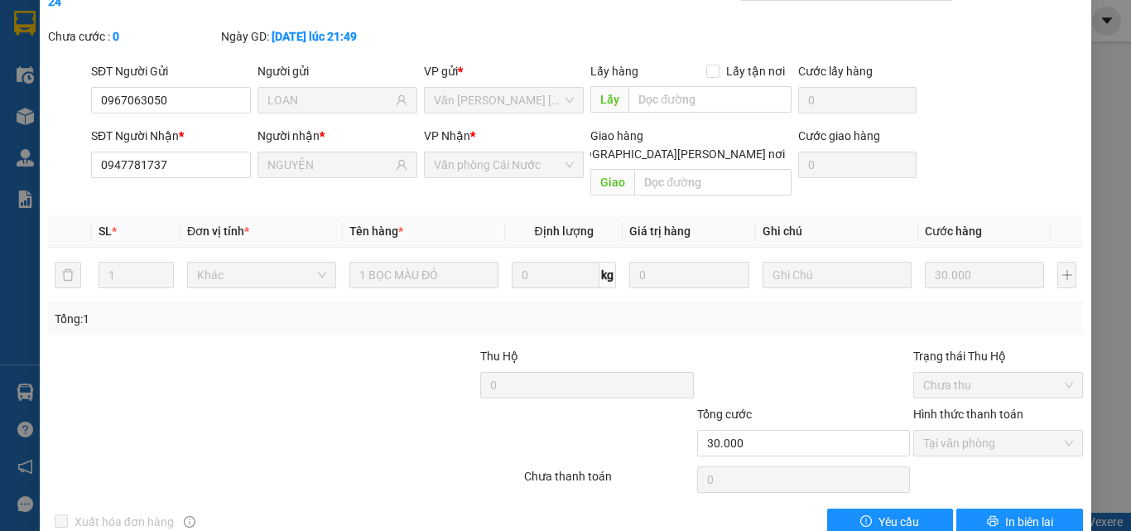
scroll to position [0, 0]
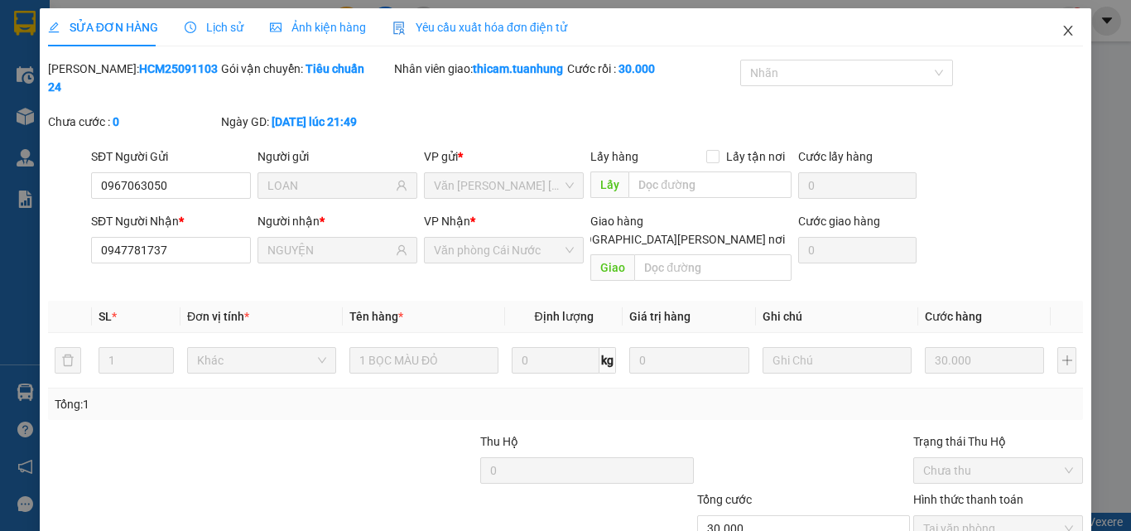
click at [1061, 32] on icon "close" at bounding box center [1067, 30] width 13 height 13
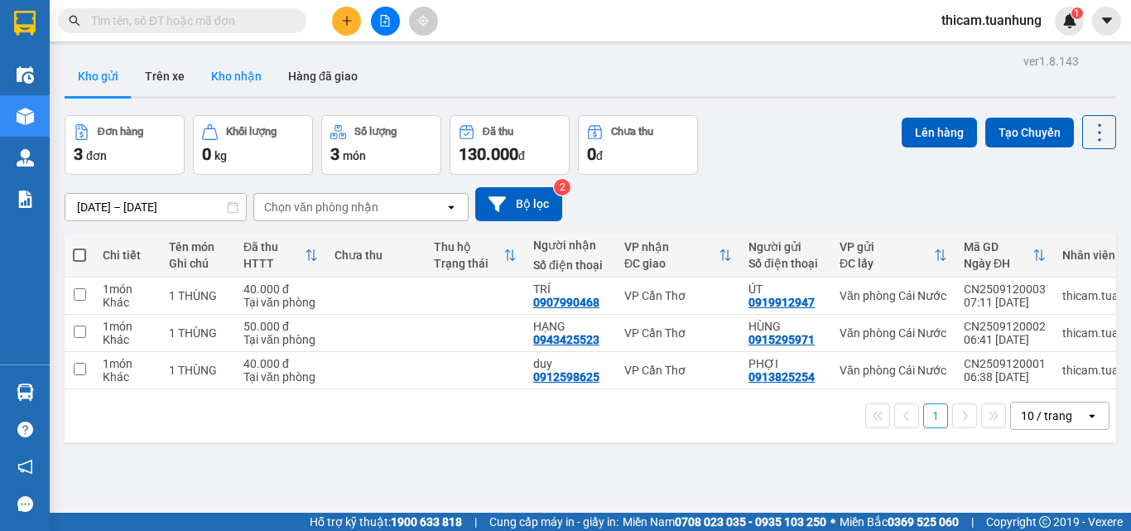
click at [241, 70] on button "Kho nhận" at bounding box center [236, 76] width 77 height 40
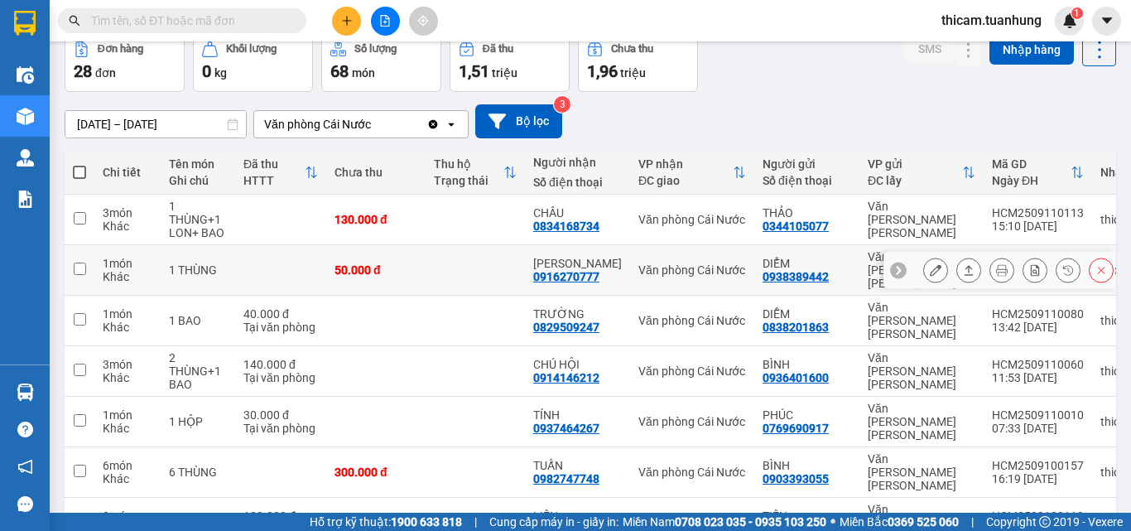
scroll to position [164, 0]
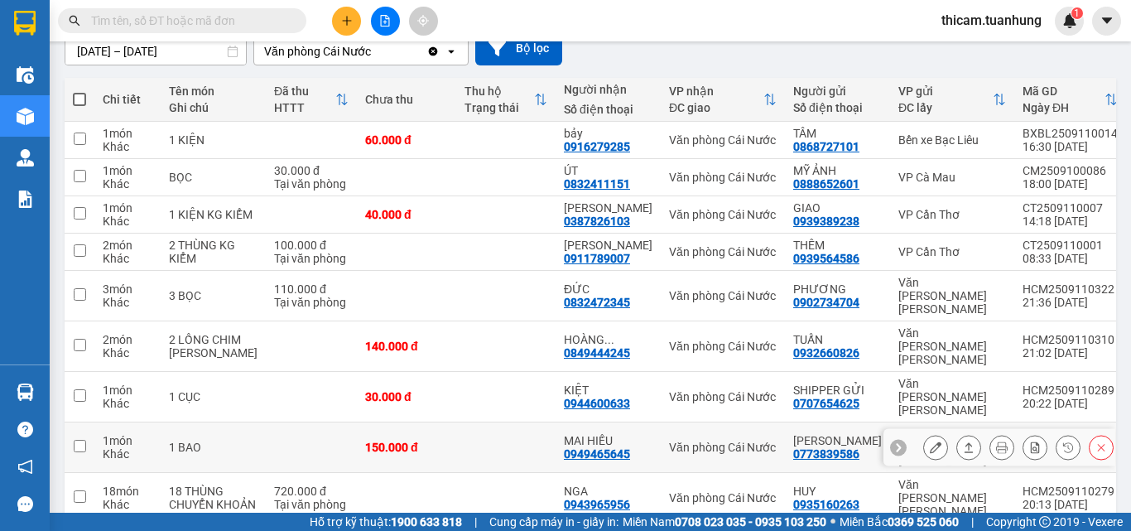
scroll to position [238, 0]
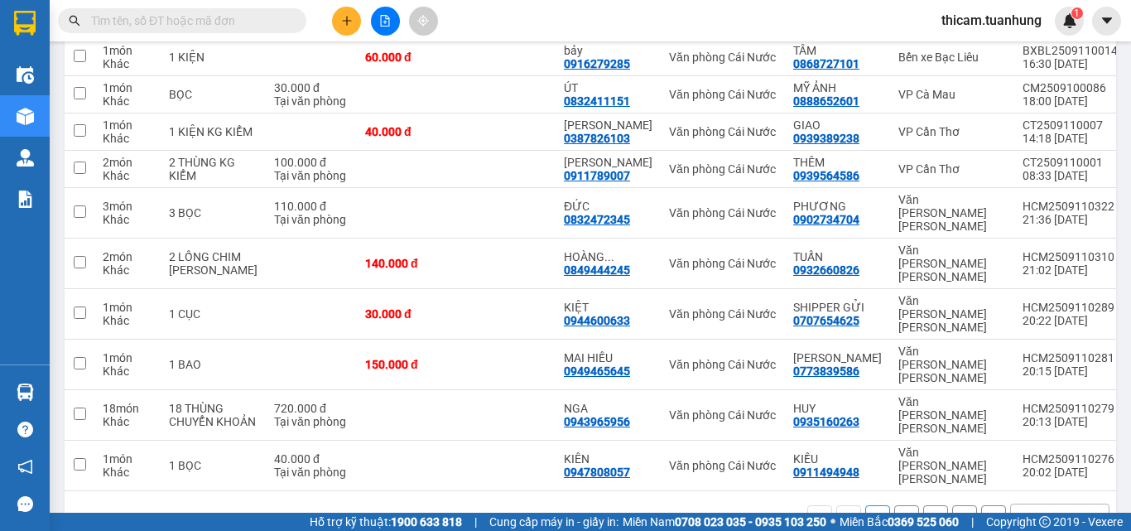
click at [895, 502] on button "2" at bounding box center [906, 517] width 25 height 25
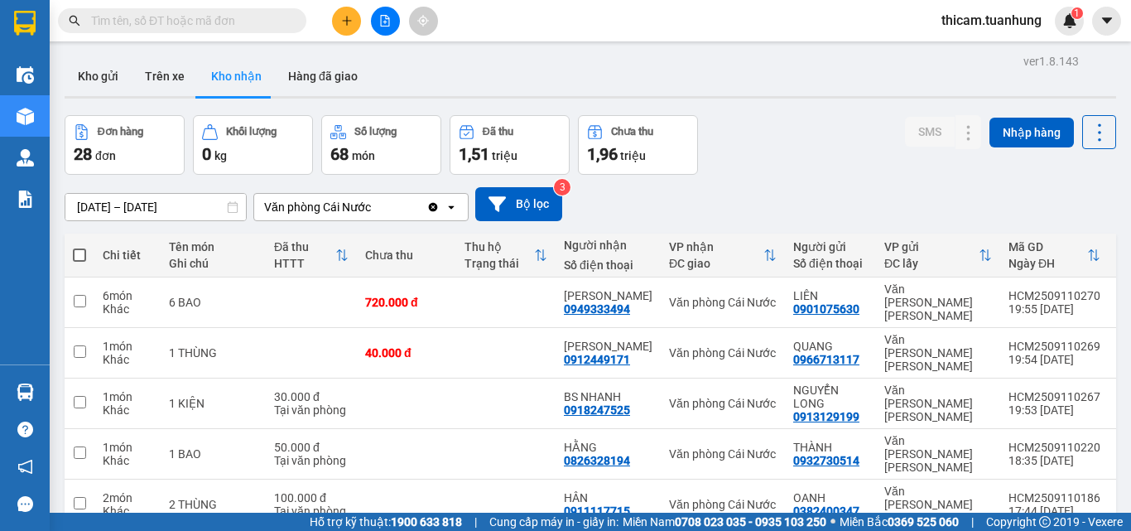
scroll to position [225, 0]
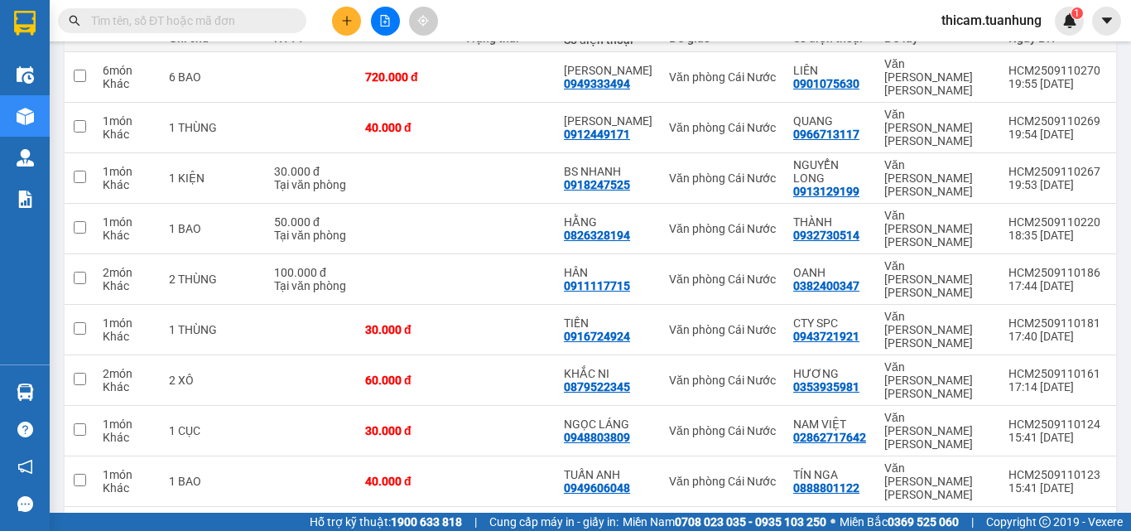
click at [243, 20] on input "text" at bounding box center [188, 21] width 195 height 18
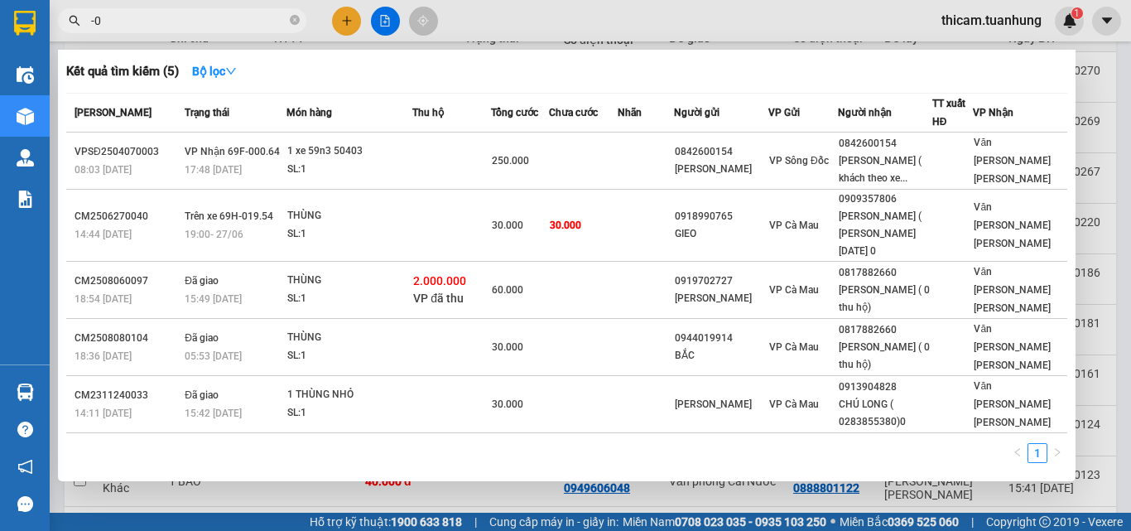
type input "-"
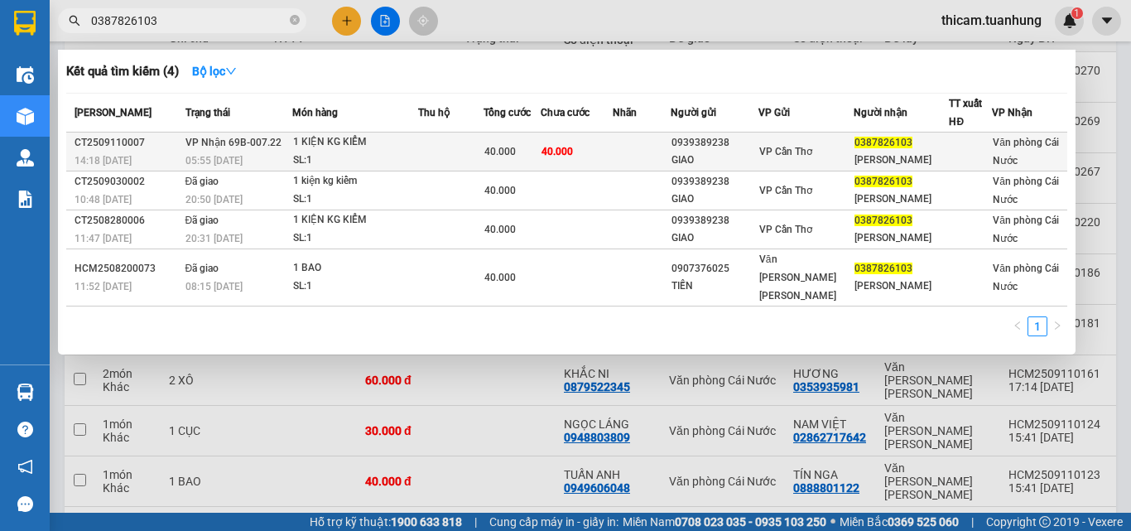
type input "0387826103"
click at [950, 148] on div at bounding box center [970, 151] width 41 height 17
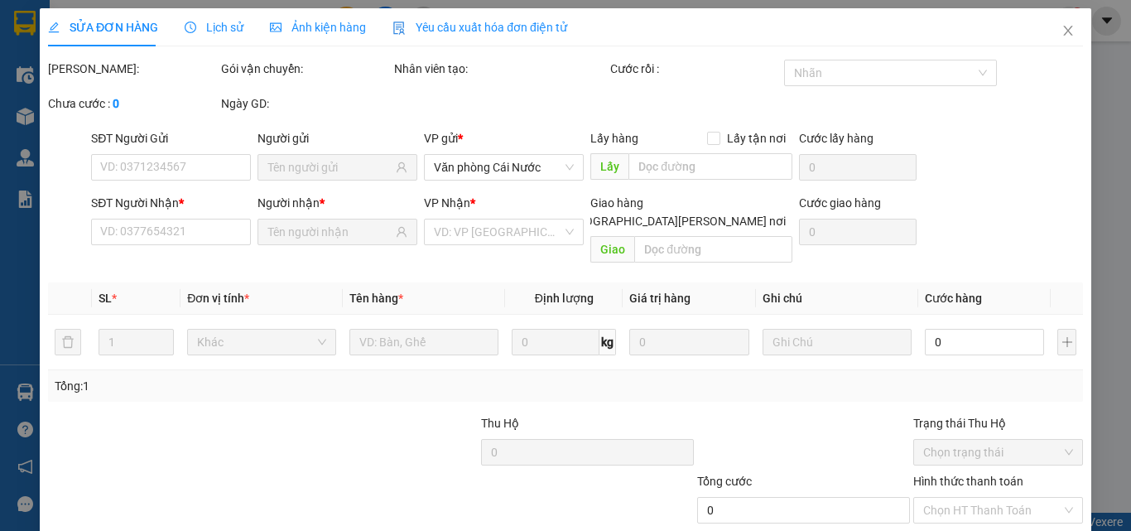
type input "0939389238"
type input "GIAO"
type input "0387826103"
type input "[PERSON_NAME]"
type input "40.000"
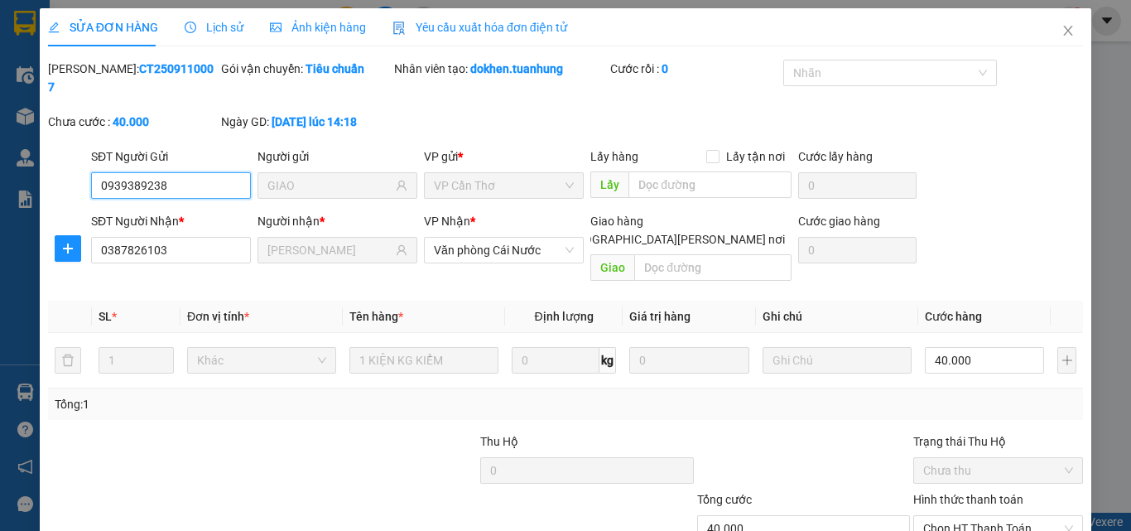
scroll to position [85, 0]
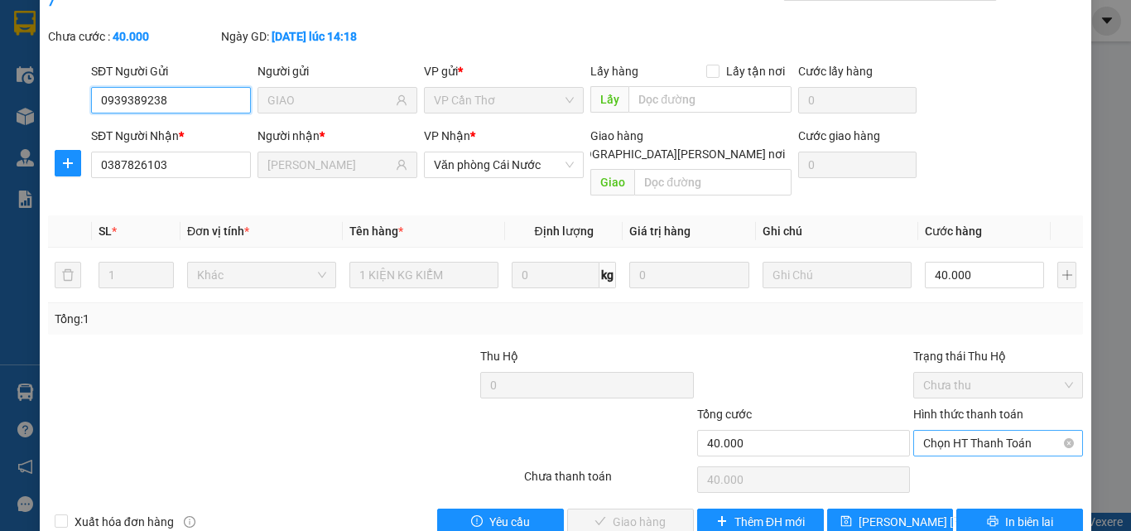
click at [967, 430] on span "Chọn HT Thanh Toán" at bounding box center [998, 442] width 150 height 25
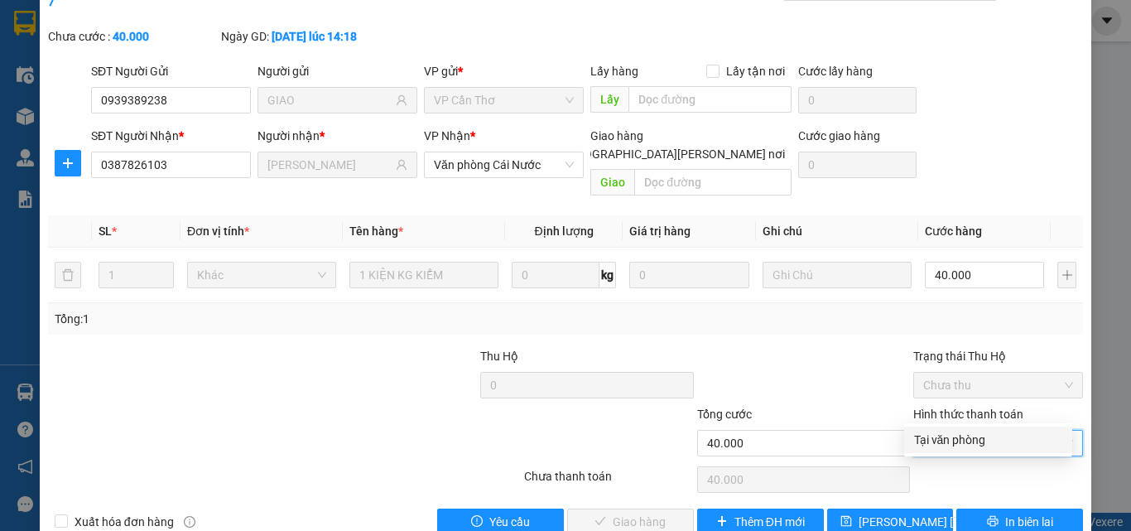
click at [958, 435] on div "Tại văn phòng" at bounding box center [988, 439] width 148 height 18
type input "0"
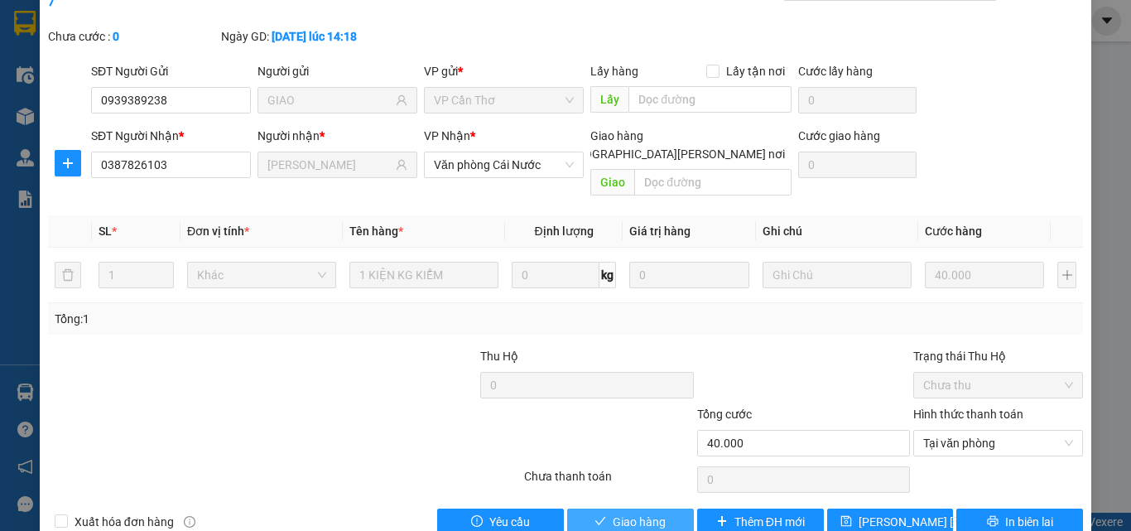
click at [628, 502] on span "Giao hàng" at bounding box center [639, 521] width 53 height 18
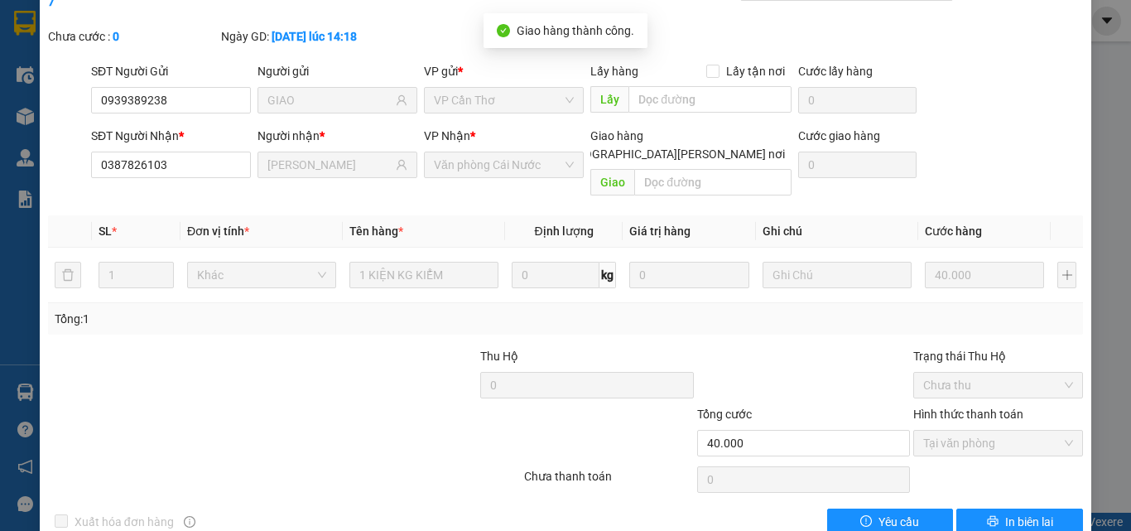
scroll to position [0, 0]
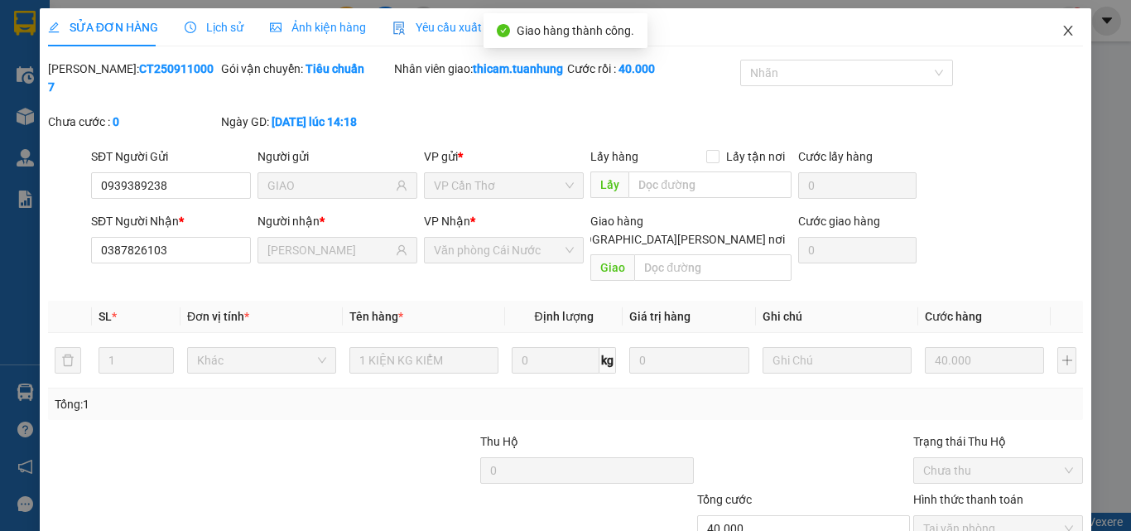
click at [1064, 34] on icon "close" at bounding box center [1068, 31] width 9 height 10
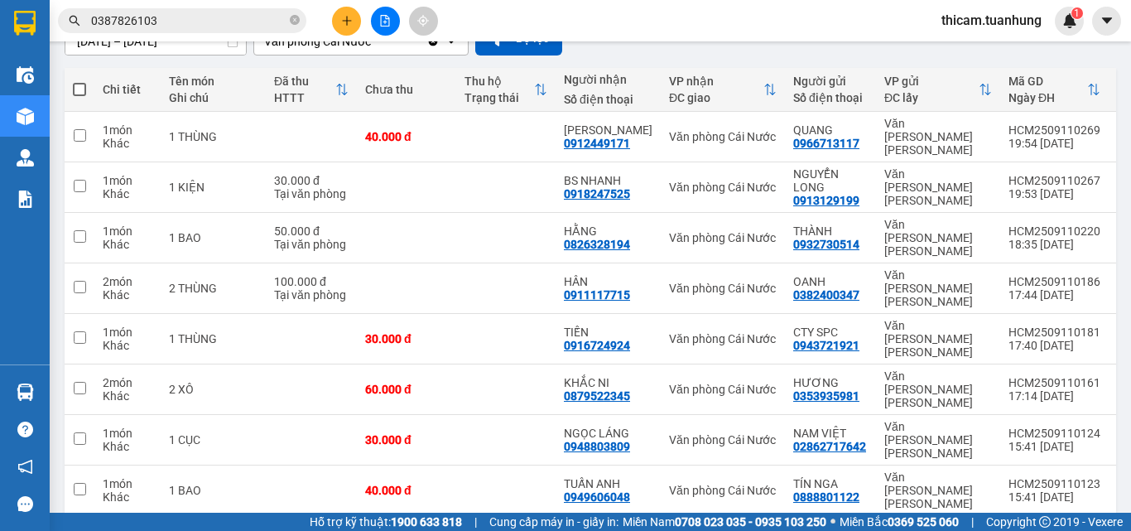
scroll to position [238, 0]
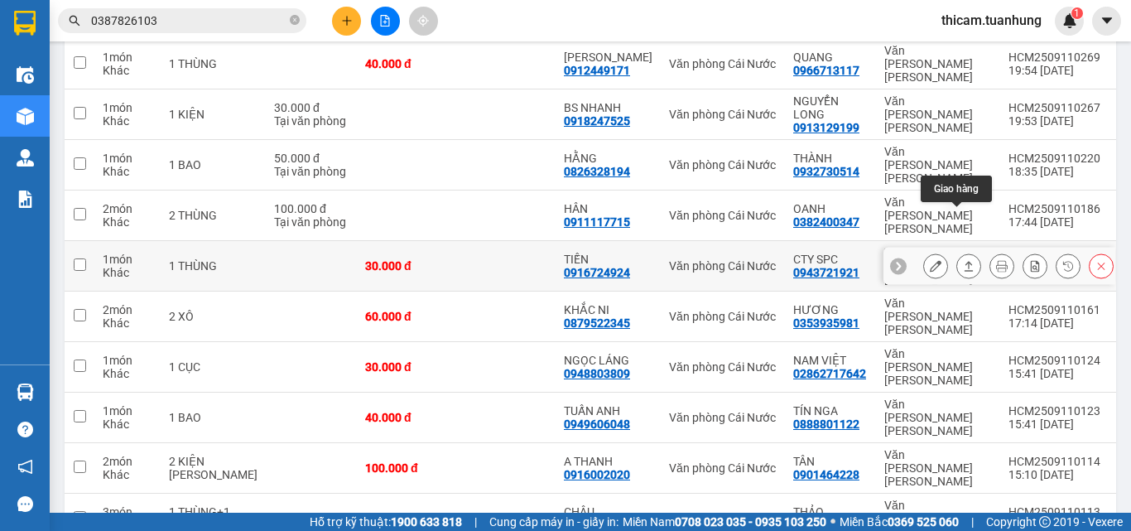
click at [957, 252] on button at bounding box center [968, 266] width 23 height 29
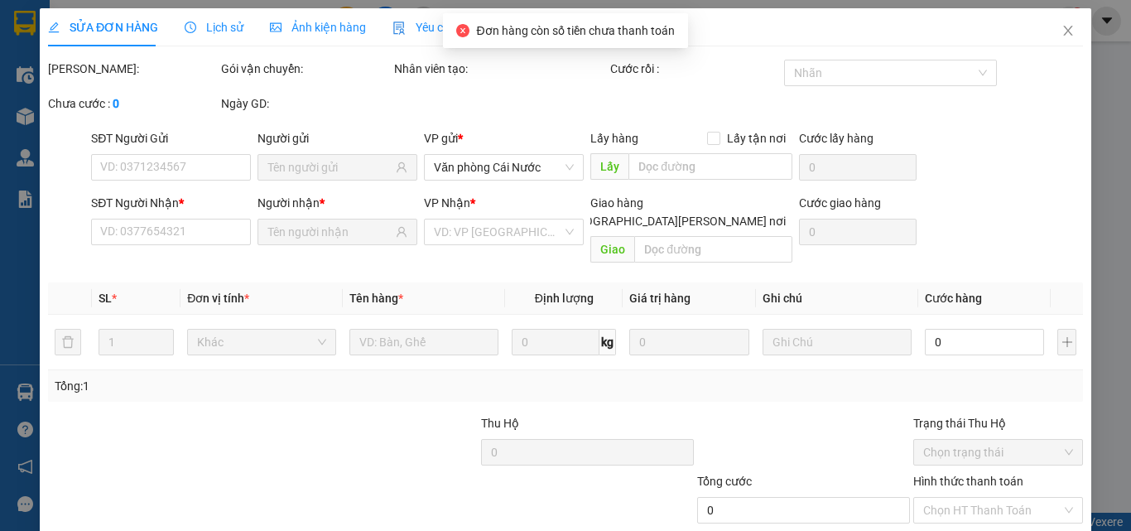
type input "0943721921"
type input "CTY SPC"
type input "0916724924"
type input "TIẾN"
type input "30.000"
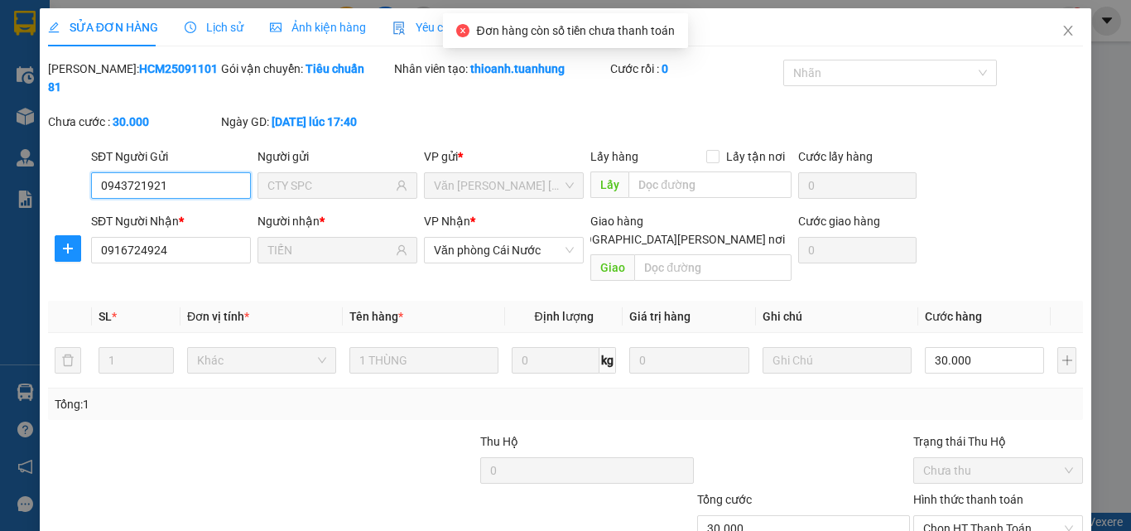
scroll to position [85, 0]
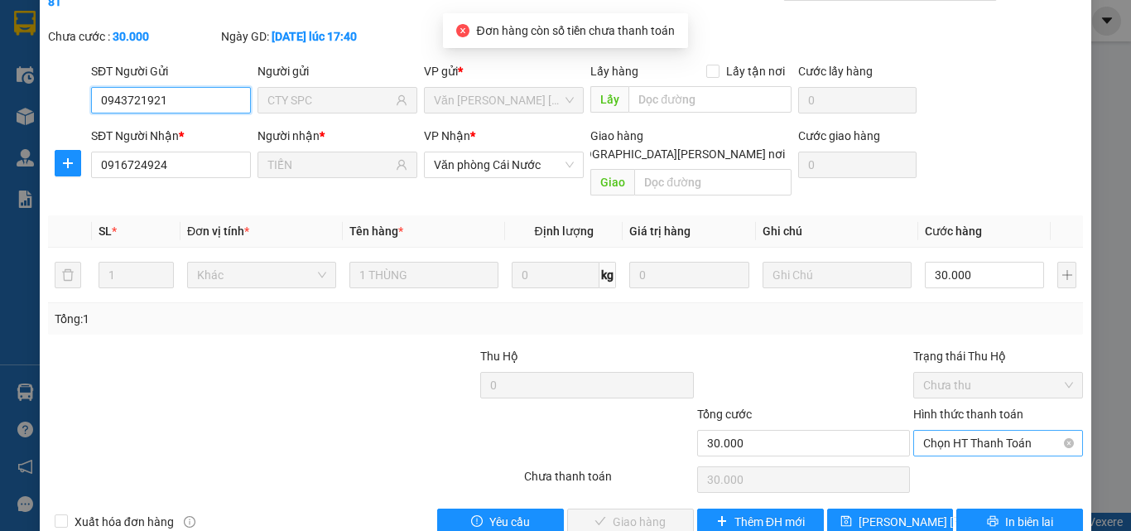
click at [944, 430] on span "Chọn HT Thanh Toán" at bounding box center [998, 442] width 150 height 25
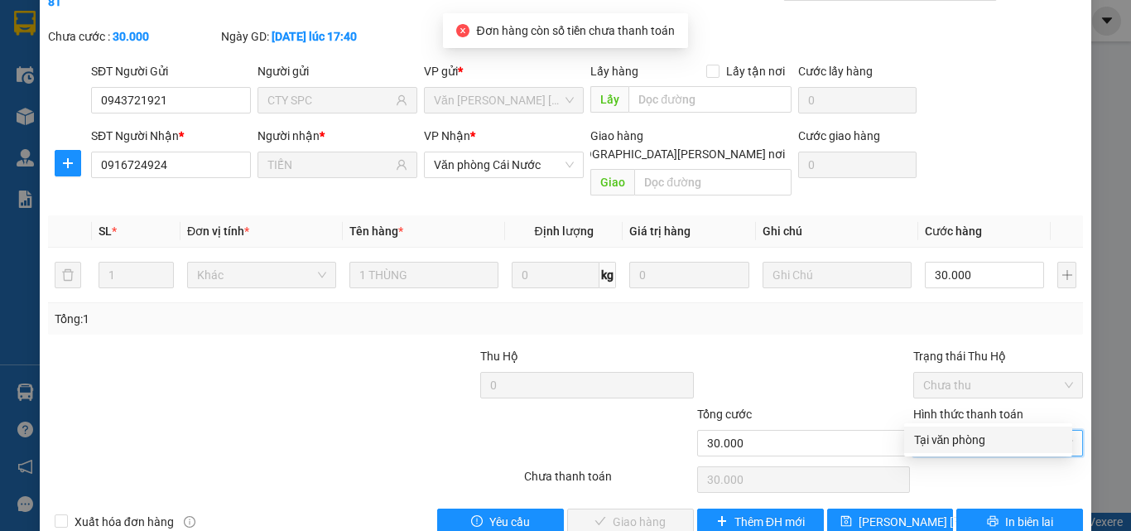
click at [939, 433] on div "Tại văn phòng" at bounding box center [988, 439] width 148 height 18
type input "0"
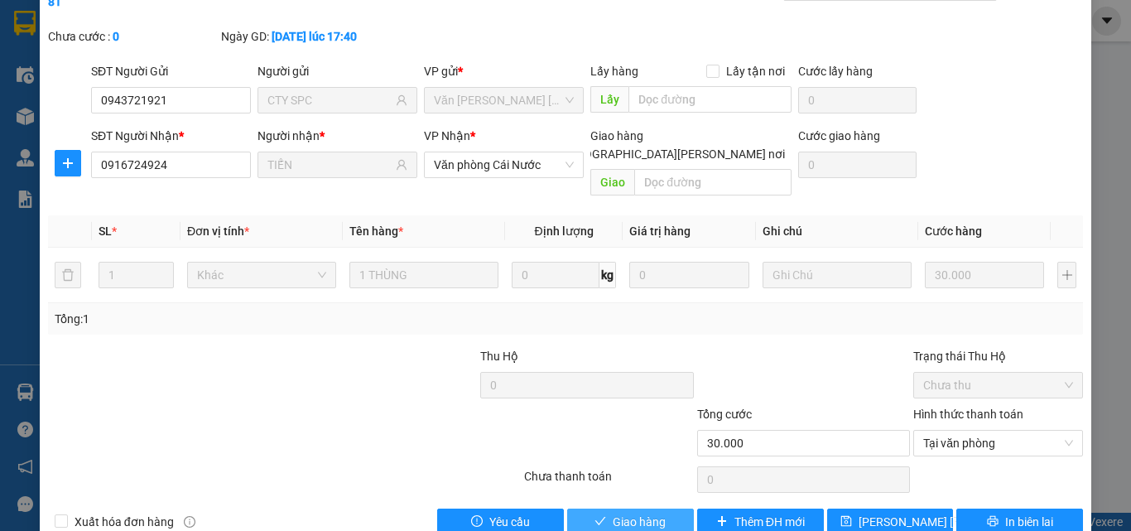
click at [676, 502] on button "Giao hàng" at bounding box center [630, 521] width 127 height 26
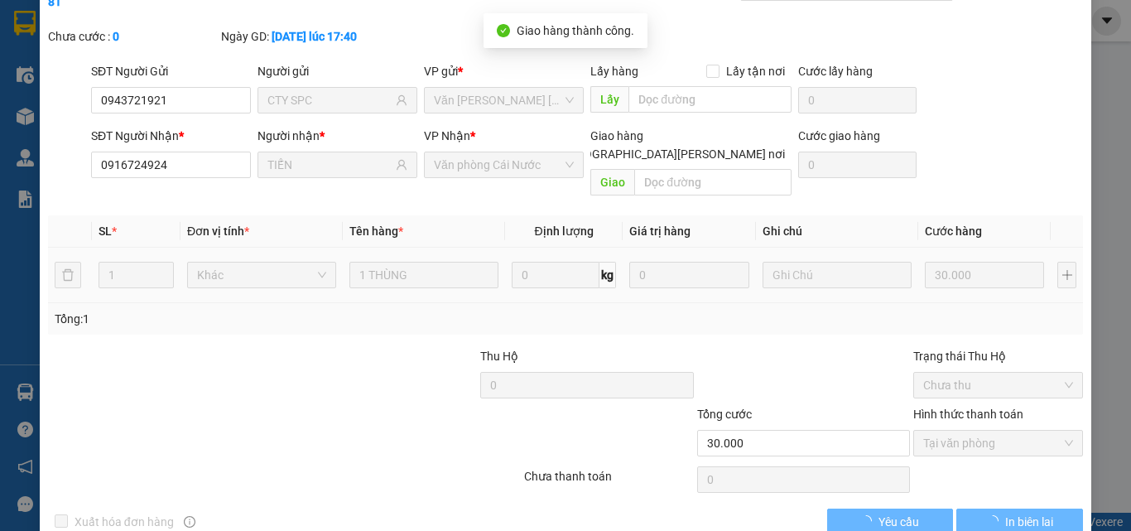
scroll to position [0, 0]
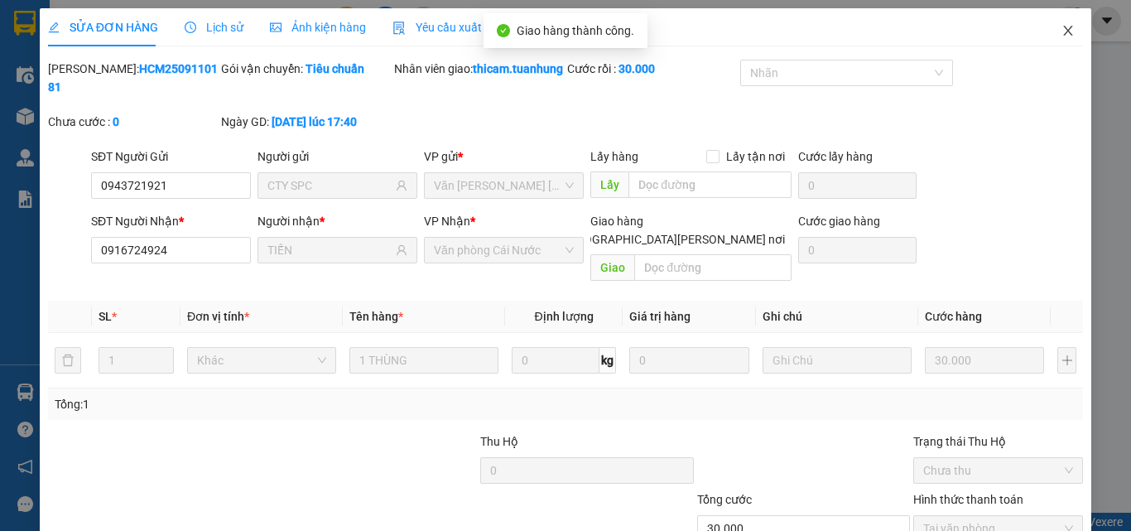
click at [1061, 31] on icon "close" at bounding box center [1067, 30] width 13 height 13
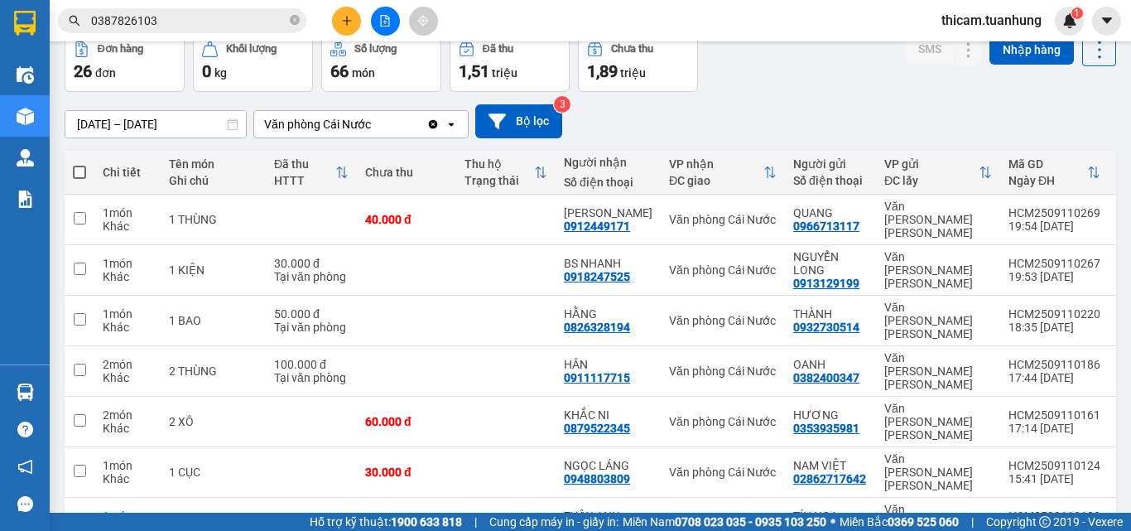
scroll to position [238, 0]
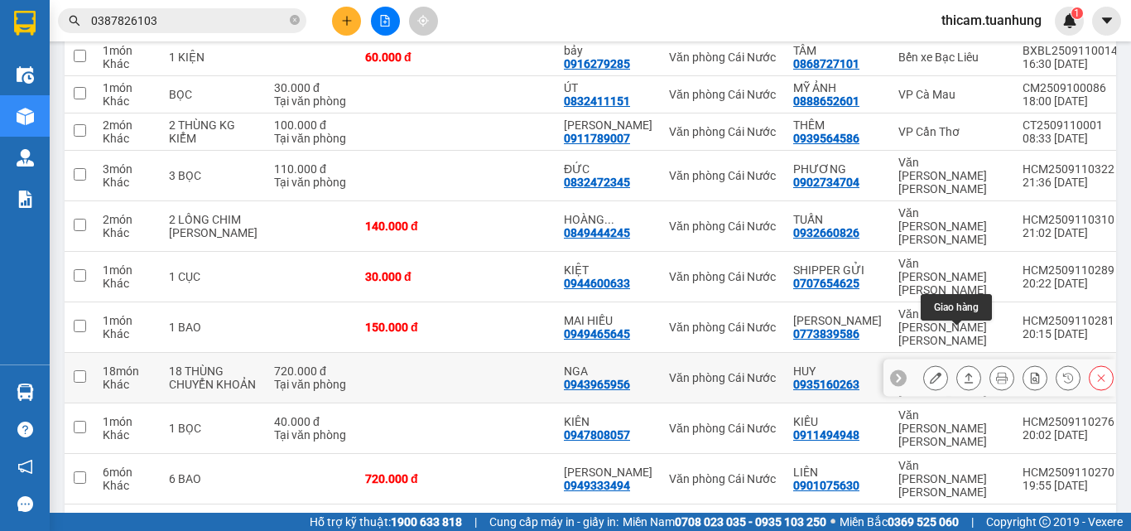
click at [964, 373] on icon at bounding box center [968, 378] width 9 height 10
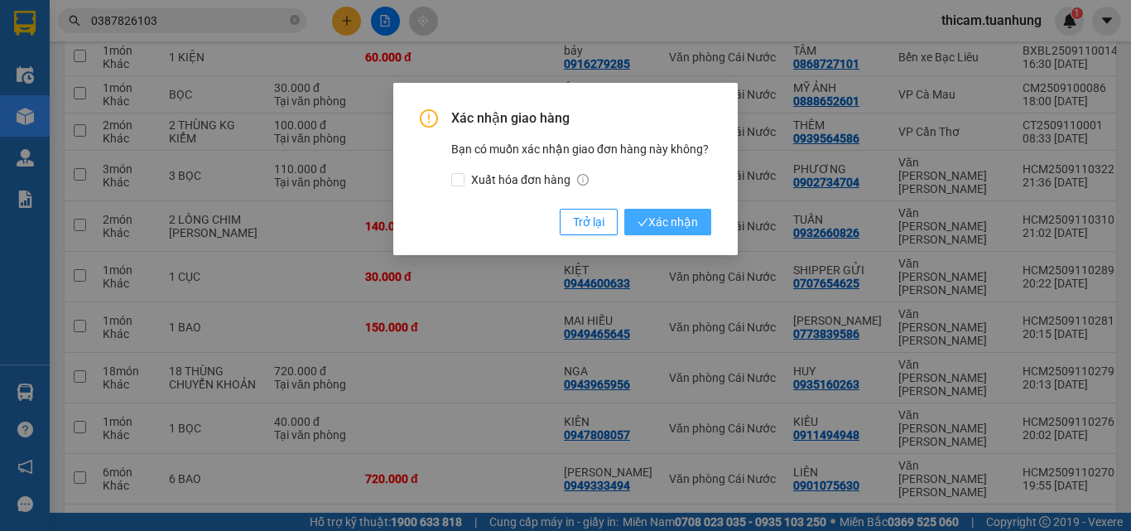
click at [679, 217] on span "Xác nhận" at bounding box center [667, 222] width 60 height 18
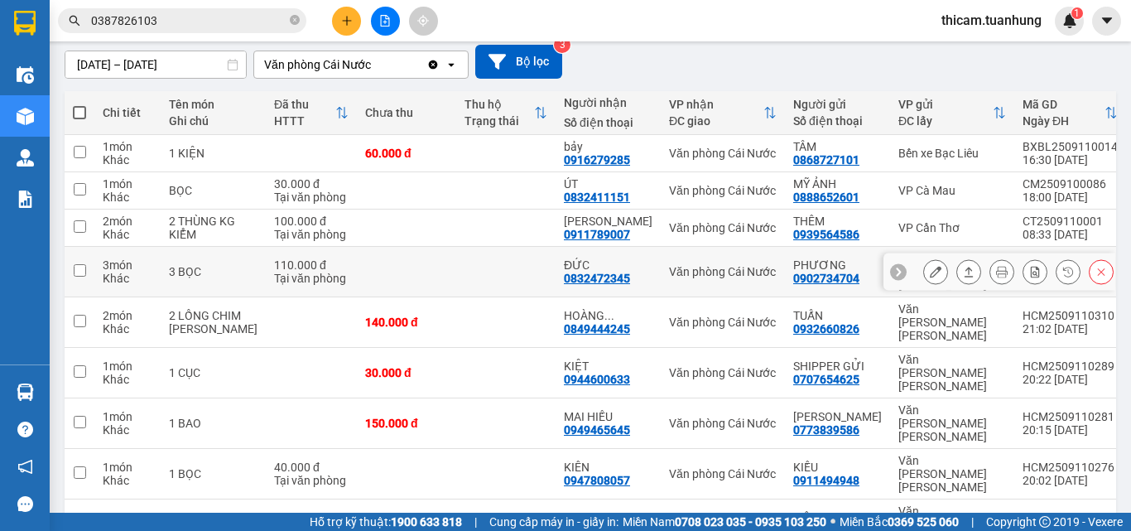
scroll to position [225, 0]
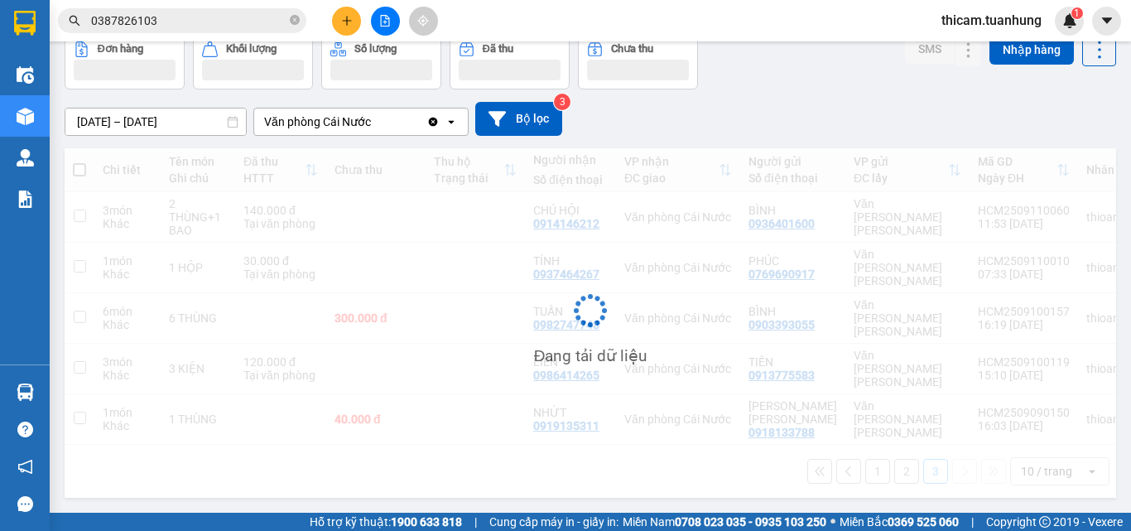
scroll to position [76, 0]
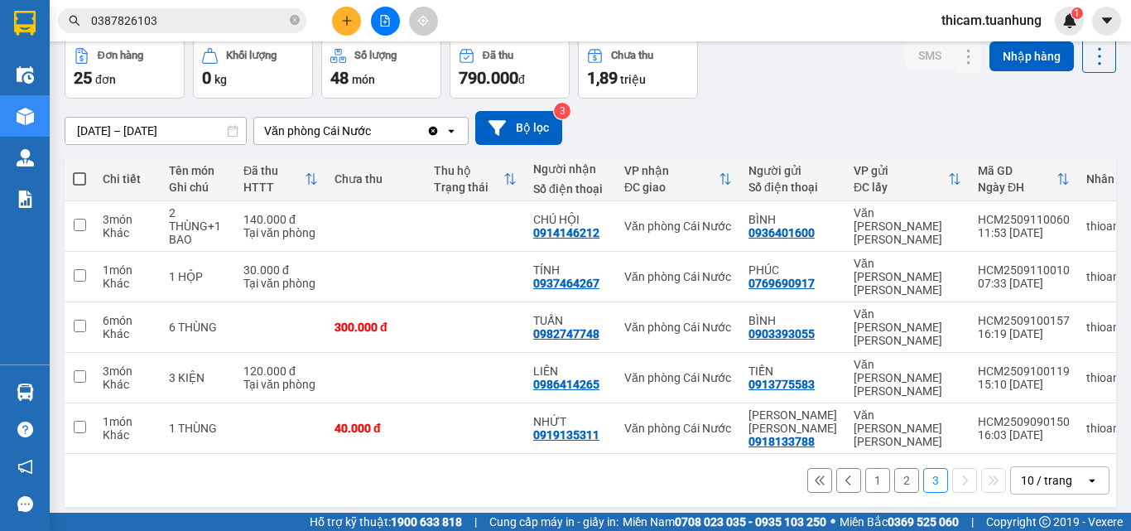
click at [872, 468] on button "1" at bounding box center [877, 480] width 25 height 25
